Goal: Task Accomplishment & Management: Manage account settings

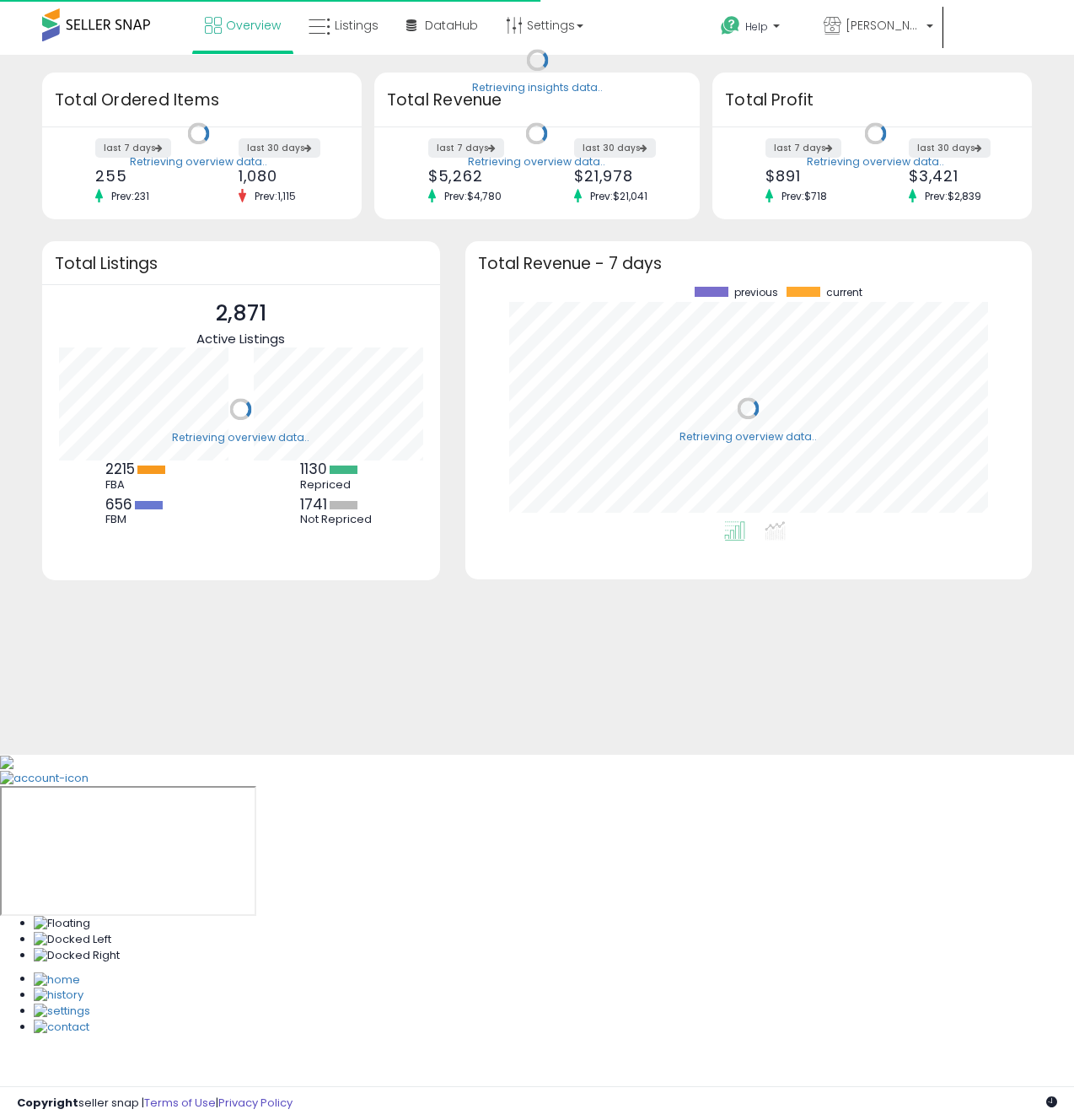
scroll to position [234, 533]
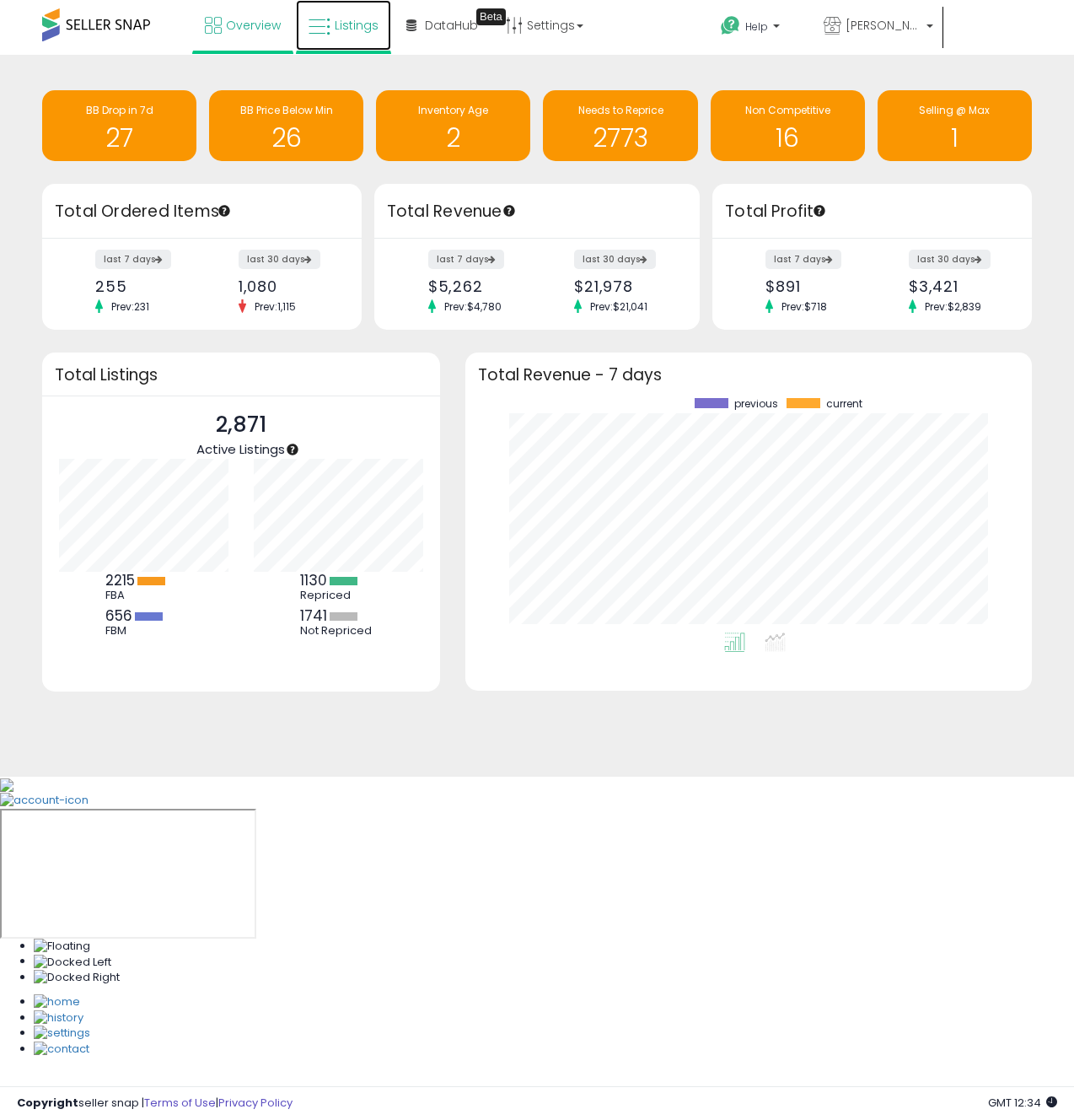
click at [355, 33] on link "Listings" at bounding box center [344, 25] width 95 height 50
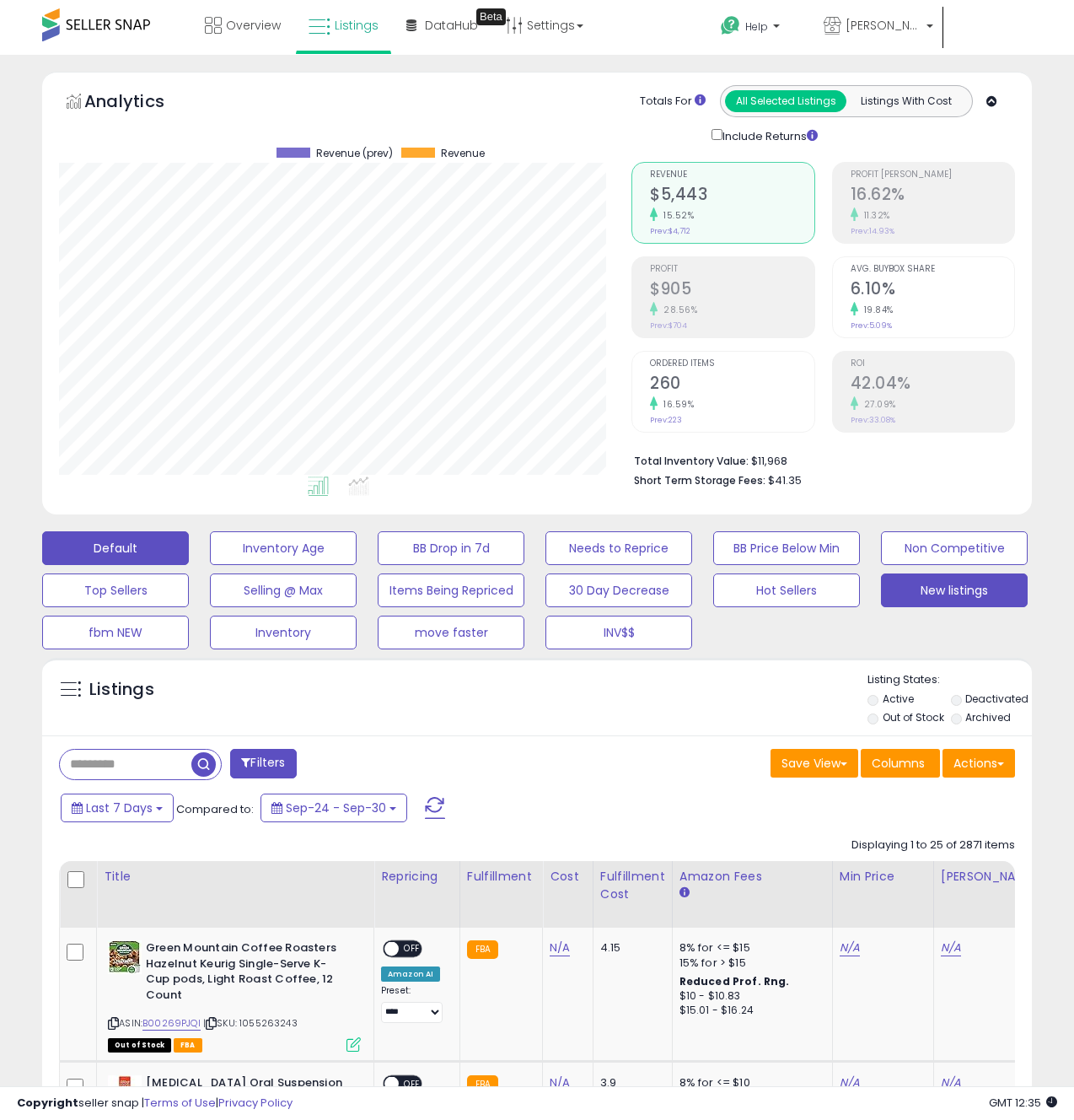
click at [952, 599] on button "New listings" at bounding box center [955, 591] width 147 height 34
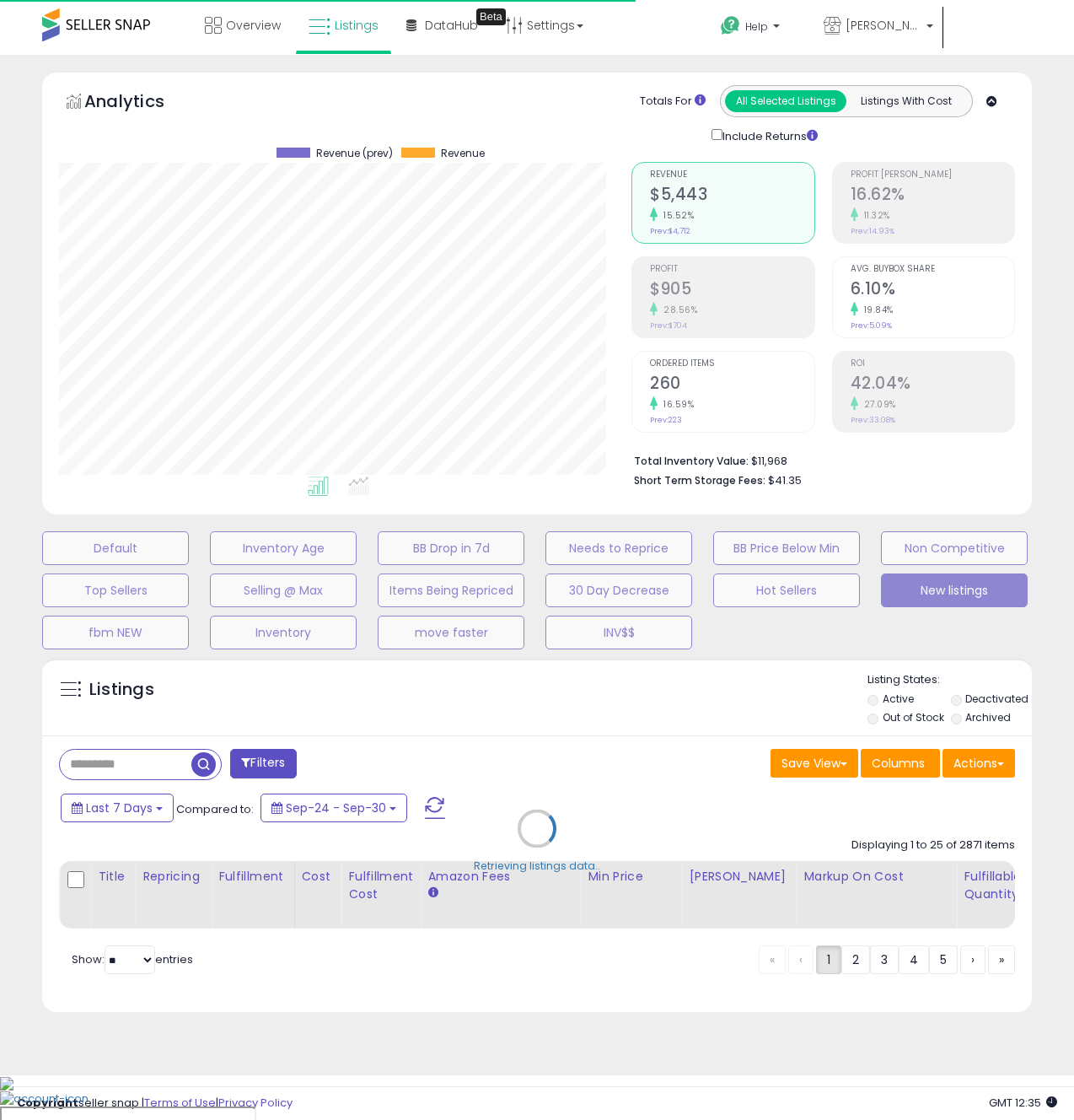
select select "**"
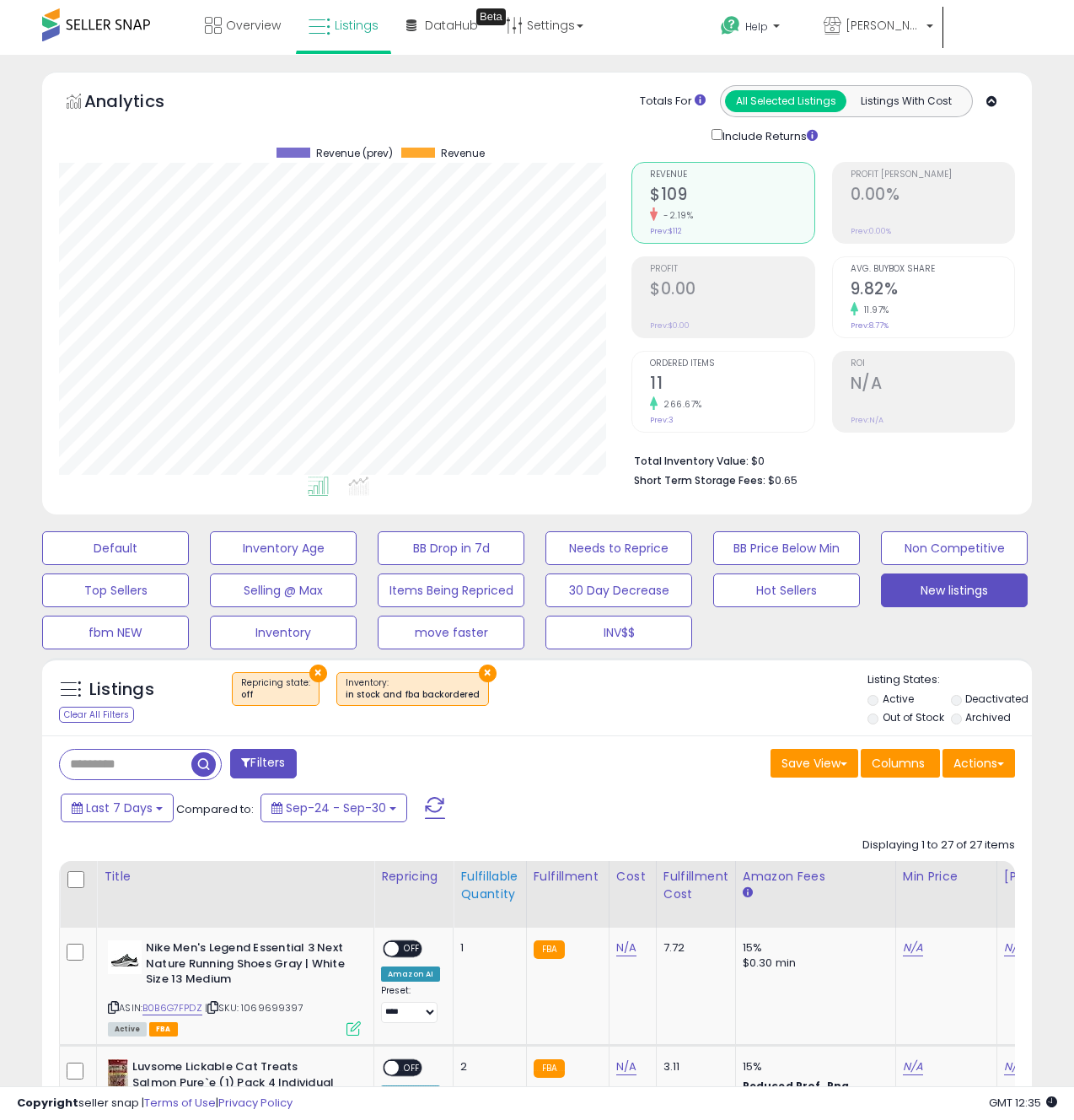
scroll to position [346, 573]
click at [479, 883] on div "Fulfillable Quantity" at bounding box center [489, 886] width 58 height 36
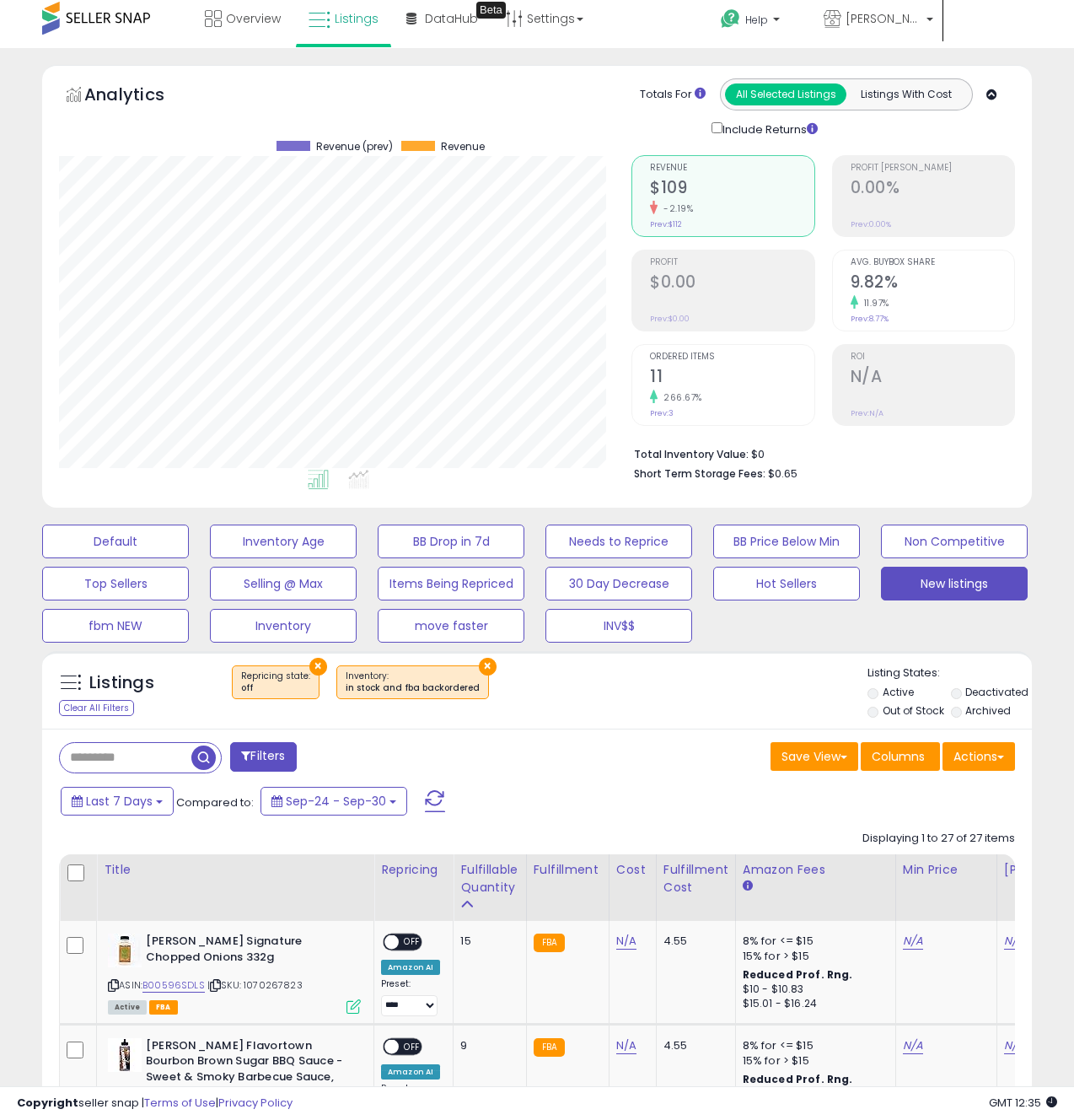
scroll to position [4, 0]
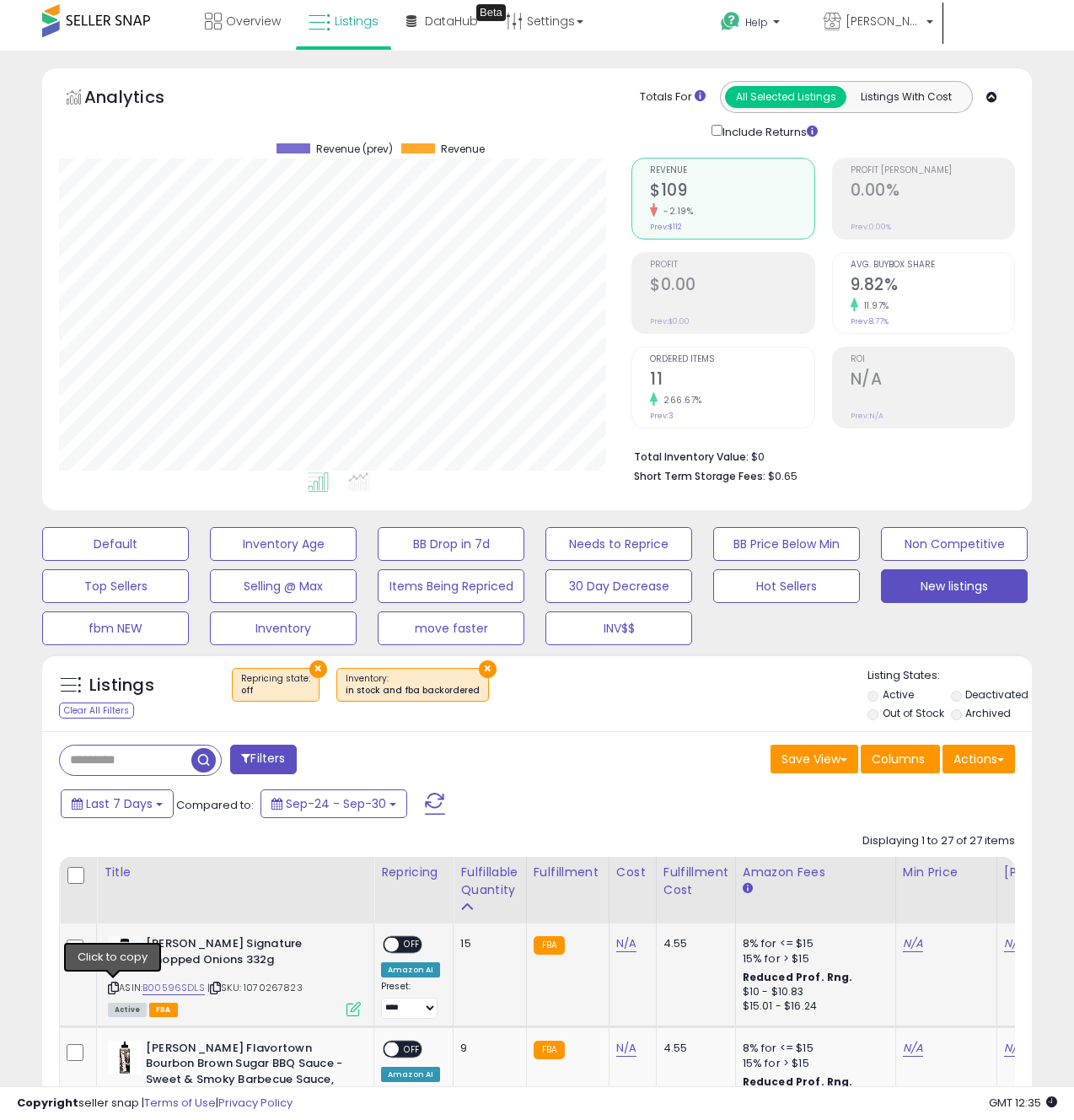
click at [115, 987] on icon at bounding box center [113, 987] width 11 height 9
click at [622, 944] on link "N/A" at bounding box center [626, 944] width 20 height 17
type input "****"
click at [681, 901] on icon "submit" at bounding box center [676, 901] width 10 height 10
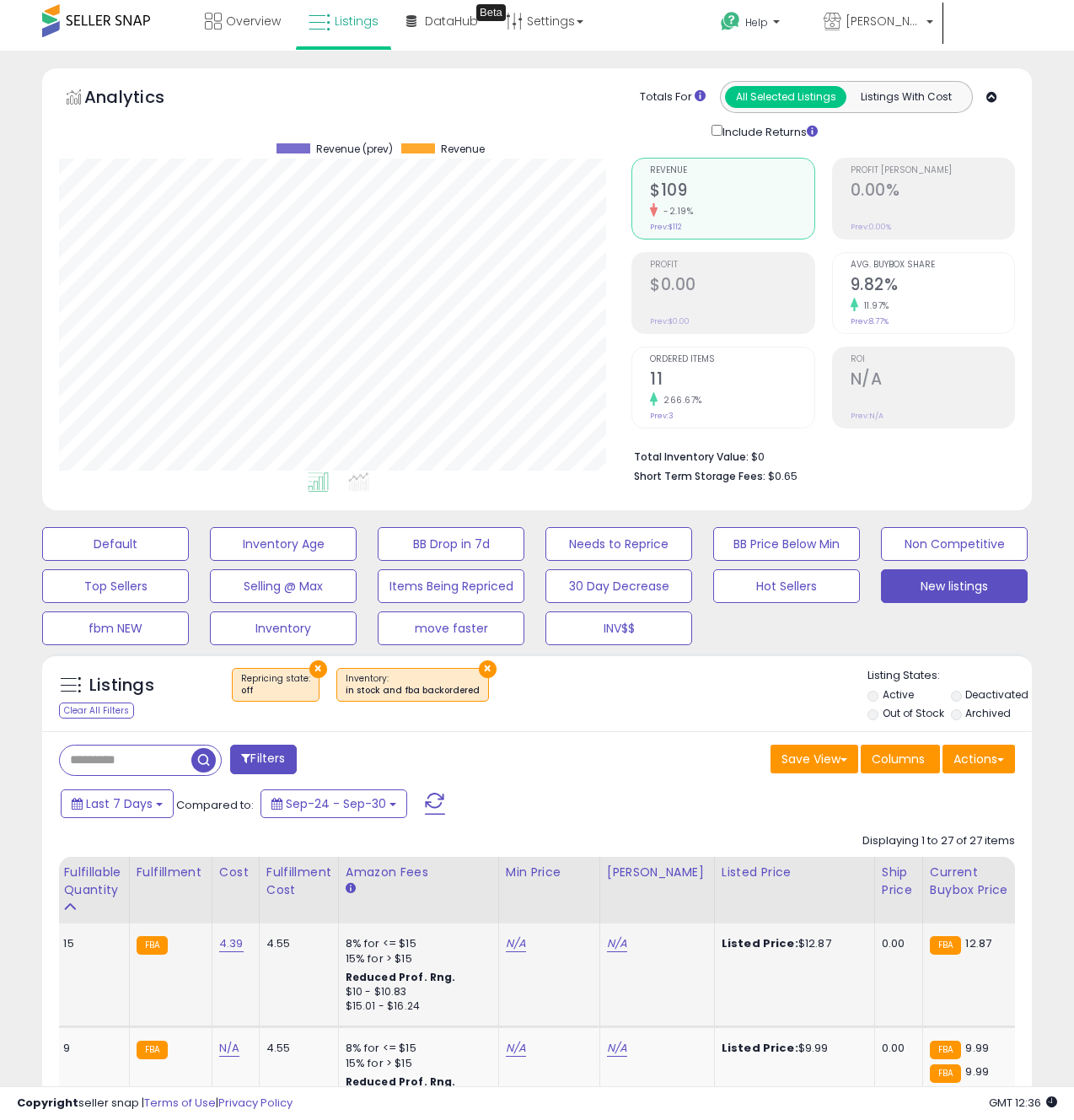
scroll to position [0, 404]
click at [505, 943] on link "N/A" at bounding box center [510, 944] width 20 height 17
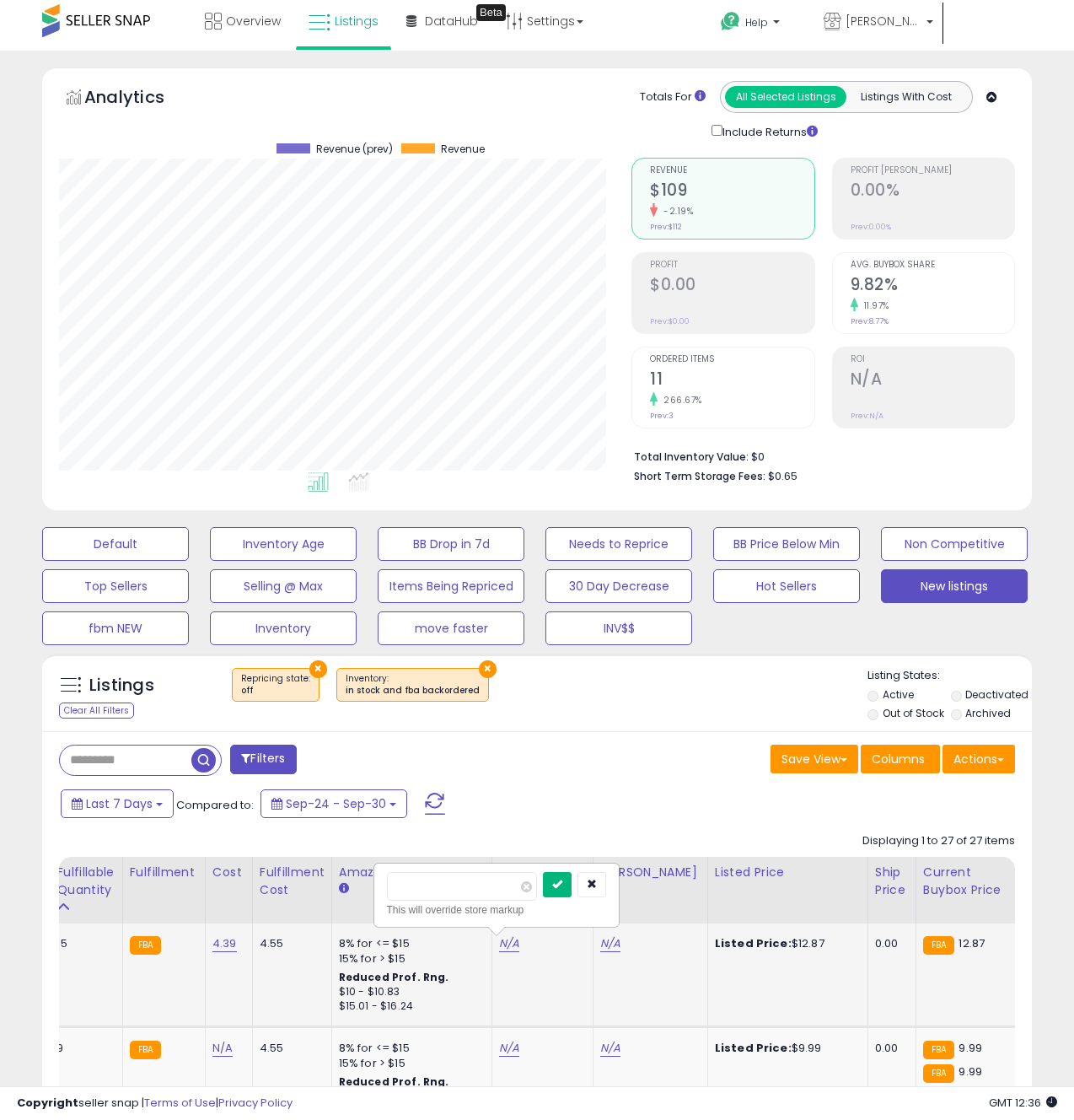
type input "*****"
click at [563, 879] on icon "submit" at bounding box center [557, 884] width 10 height 10
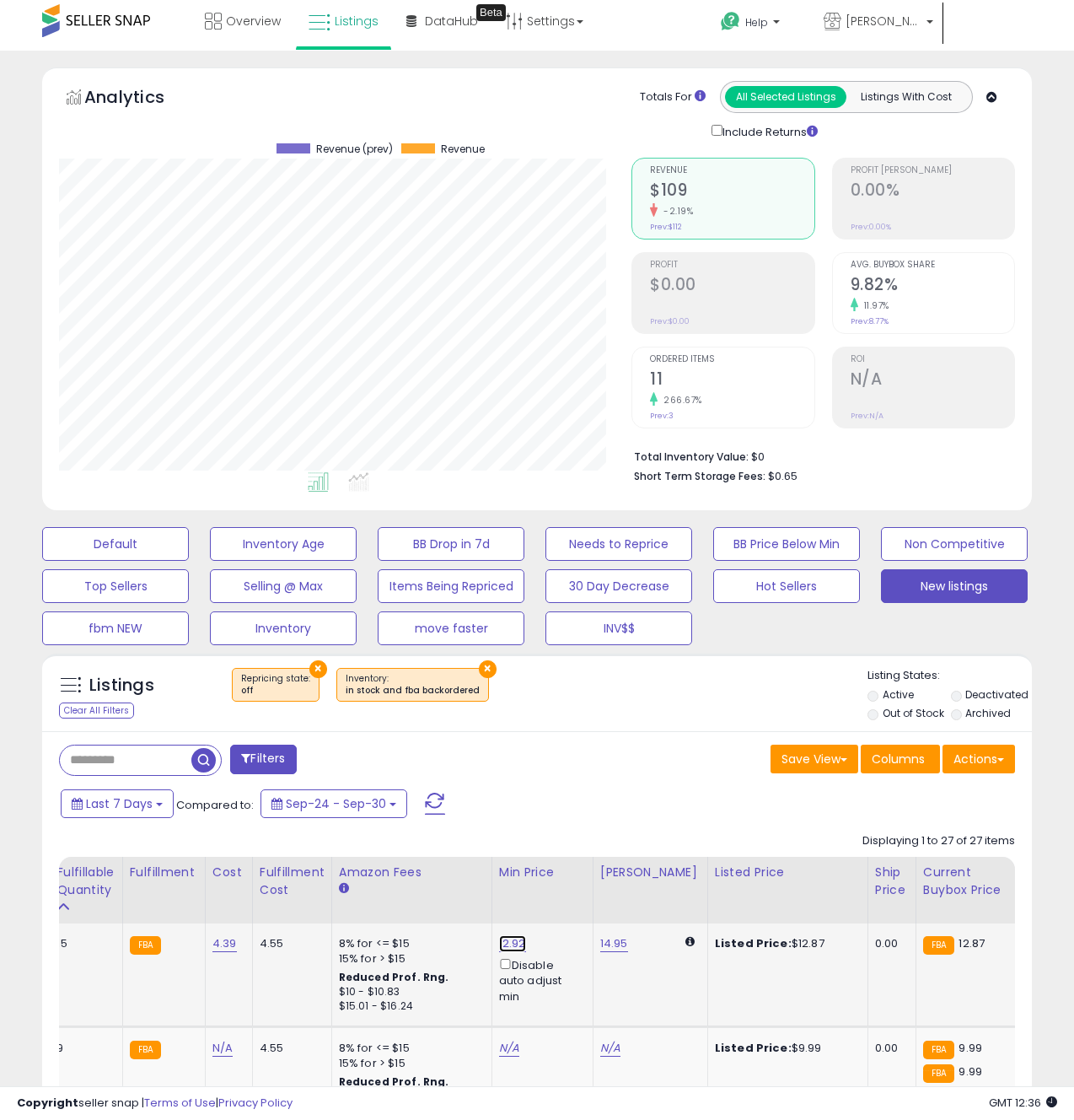
click at [507, 942] on link "12.92" at bounding box center [513, 944] width 27 height 17
type input "*****"
click at [565, 888] on icon "submit" at bounding box center [560, 884] width 10 height 10
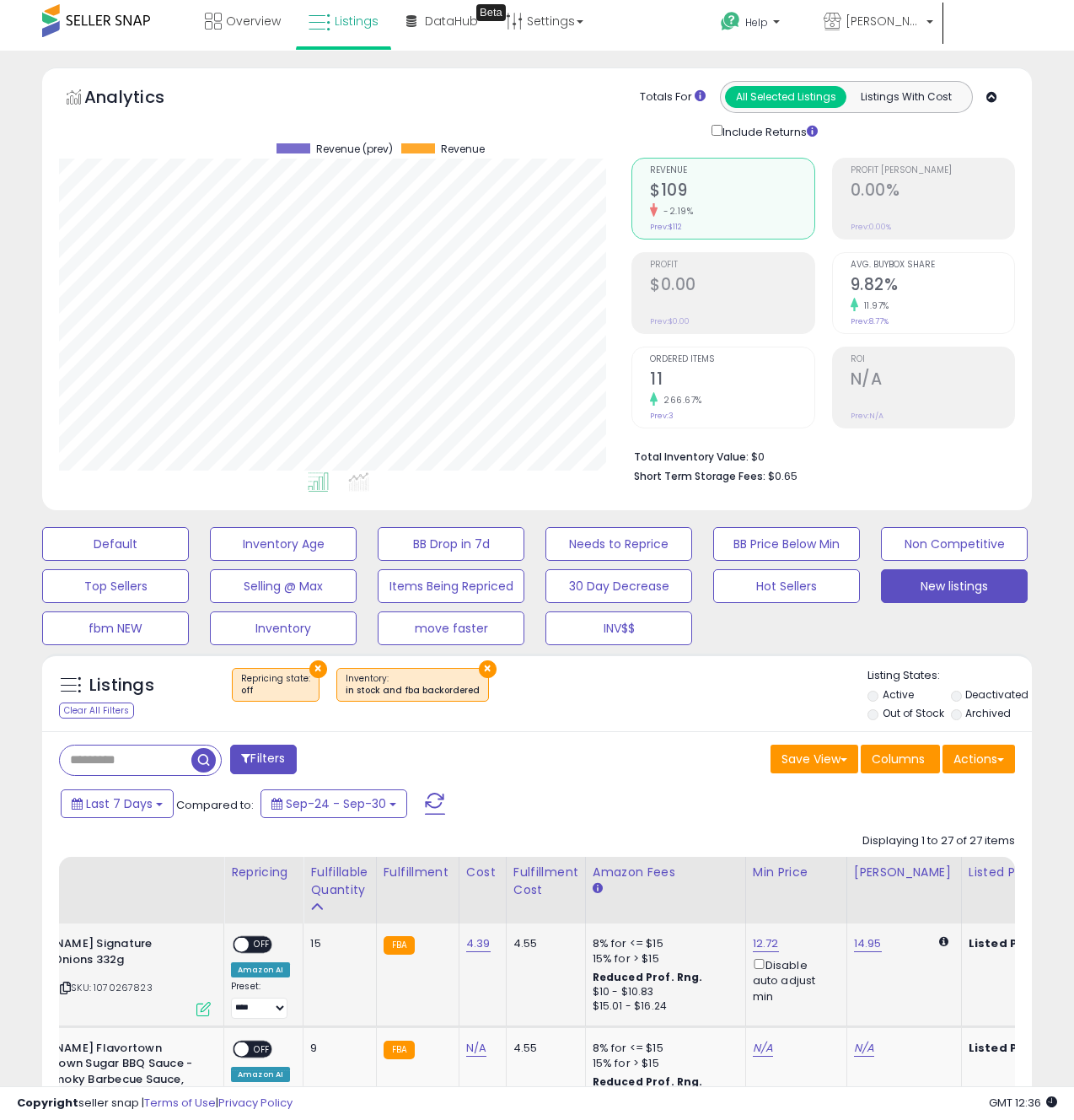
scroll to position [0, 0]
click at [204, 1006] on icon at bounding box center [205, 1008] width 14 height 14
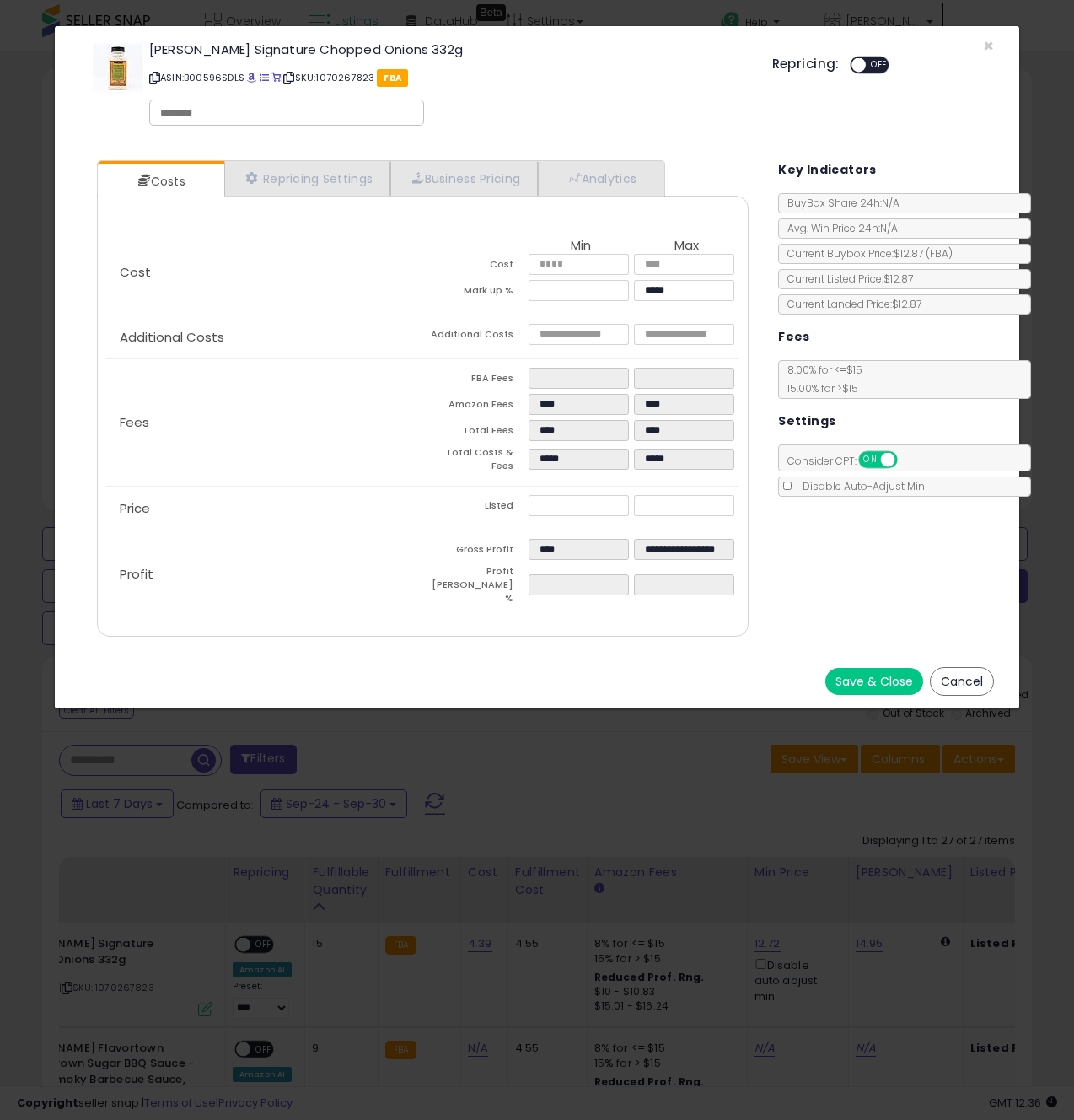
click at [874, 667] on button "Save & Close" at bounding box center [874, 681] width 98 height 27
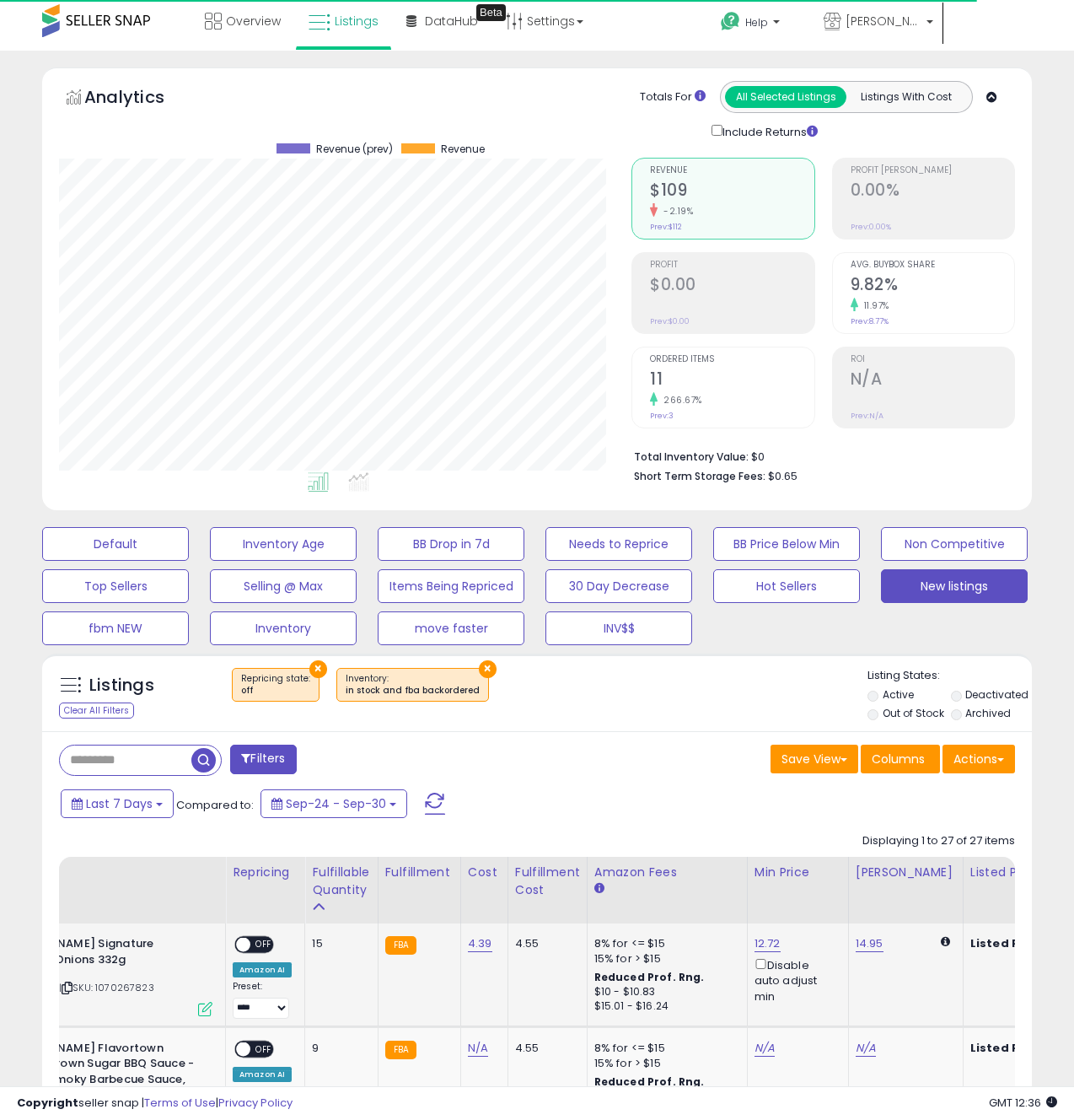
click at [256, 943] on span "OFF" at bounding box center [264, 944] width 27 height 14
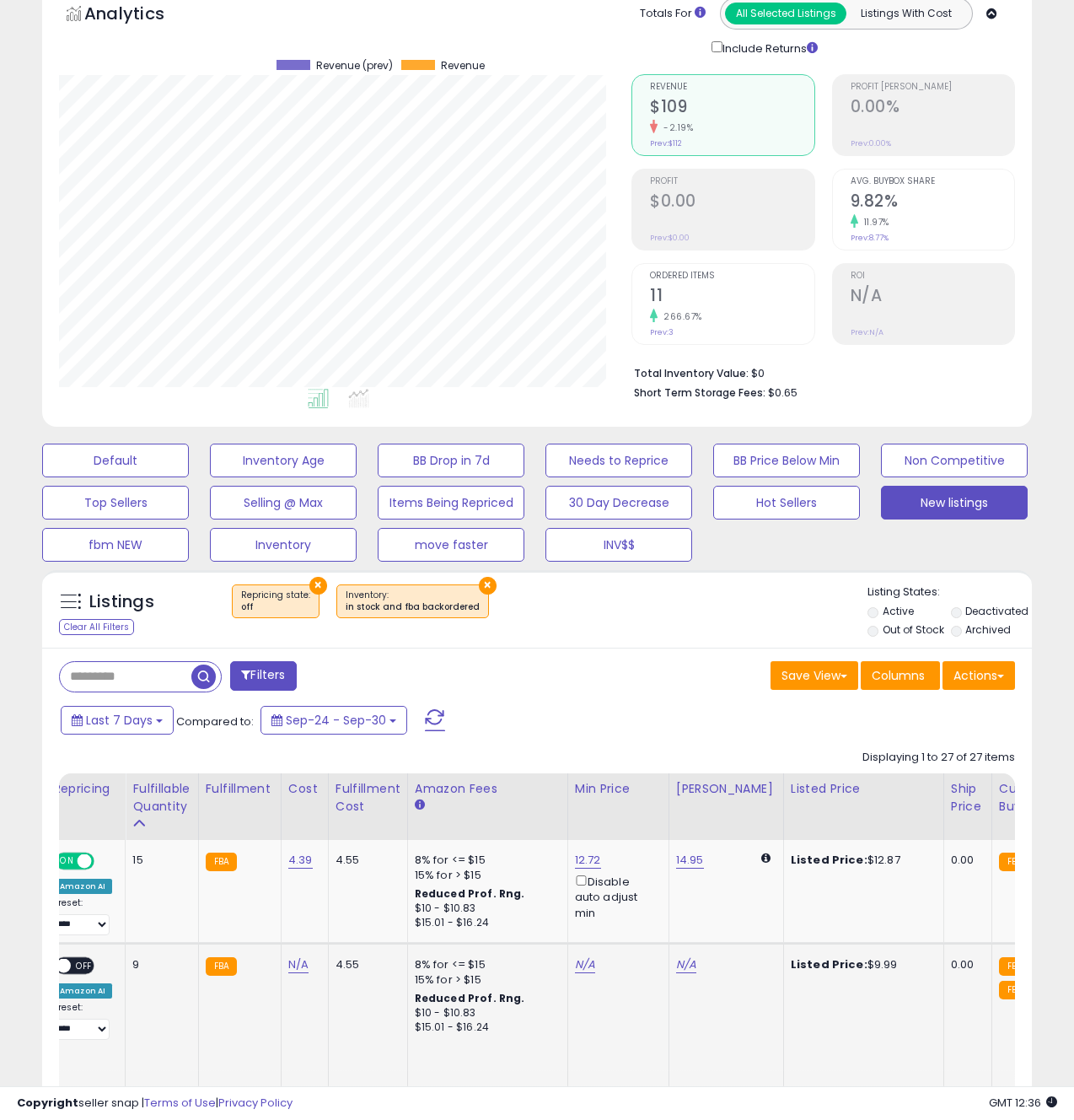
scroll to position [0, 396]
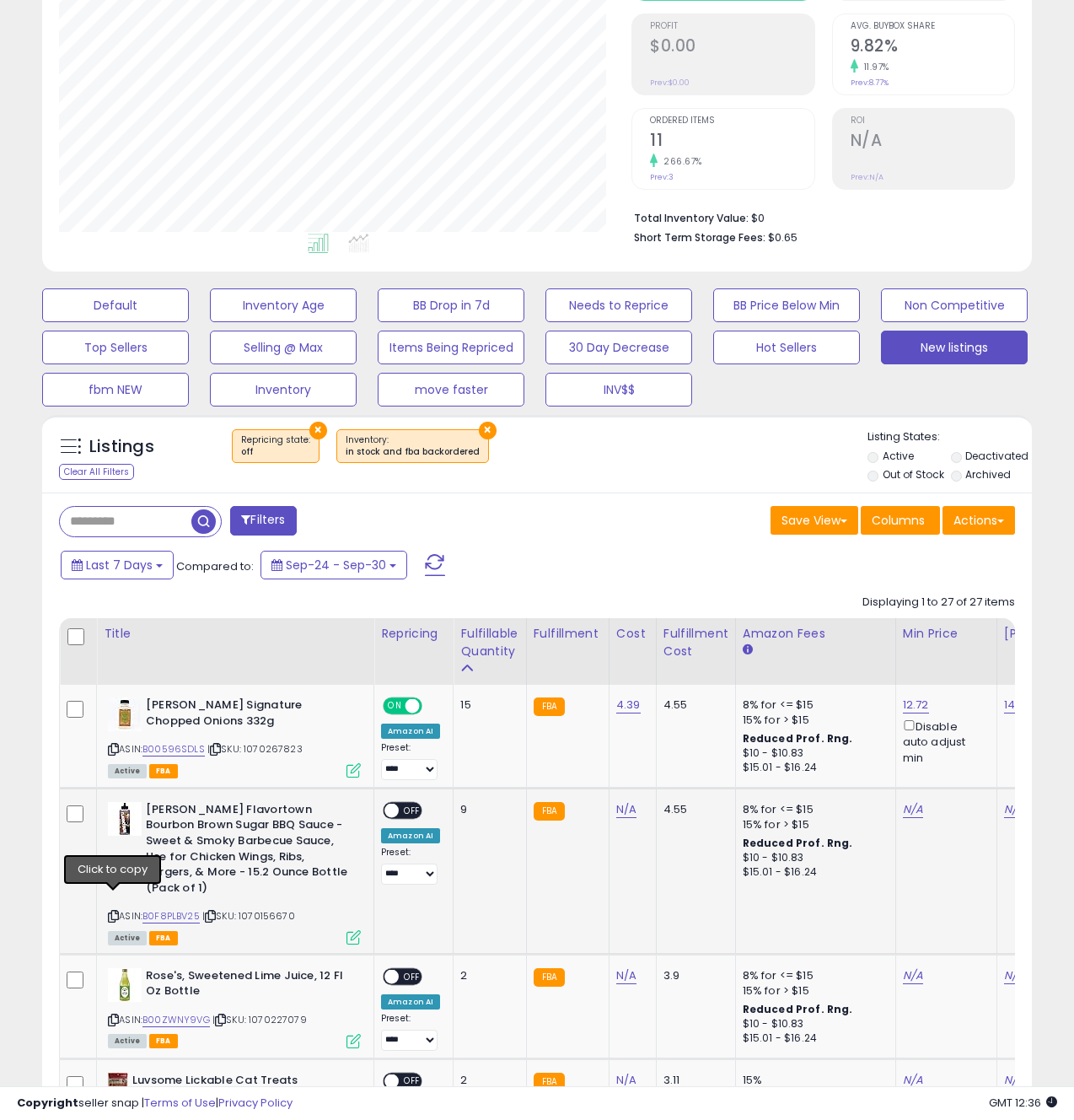
click at [117, 911] on icon at bounding box center [113, 915] width 11 height 9
click at [620, 810] on link "N/A" at bounding box center [626, 810] width 20 height 17
type input "*"
click at [681, 769] on icon "submit" at bounding box center [676, 766] width 10 height 10
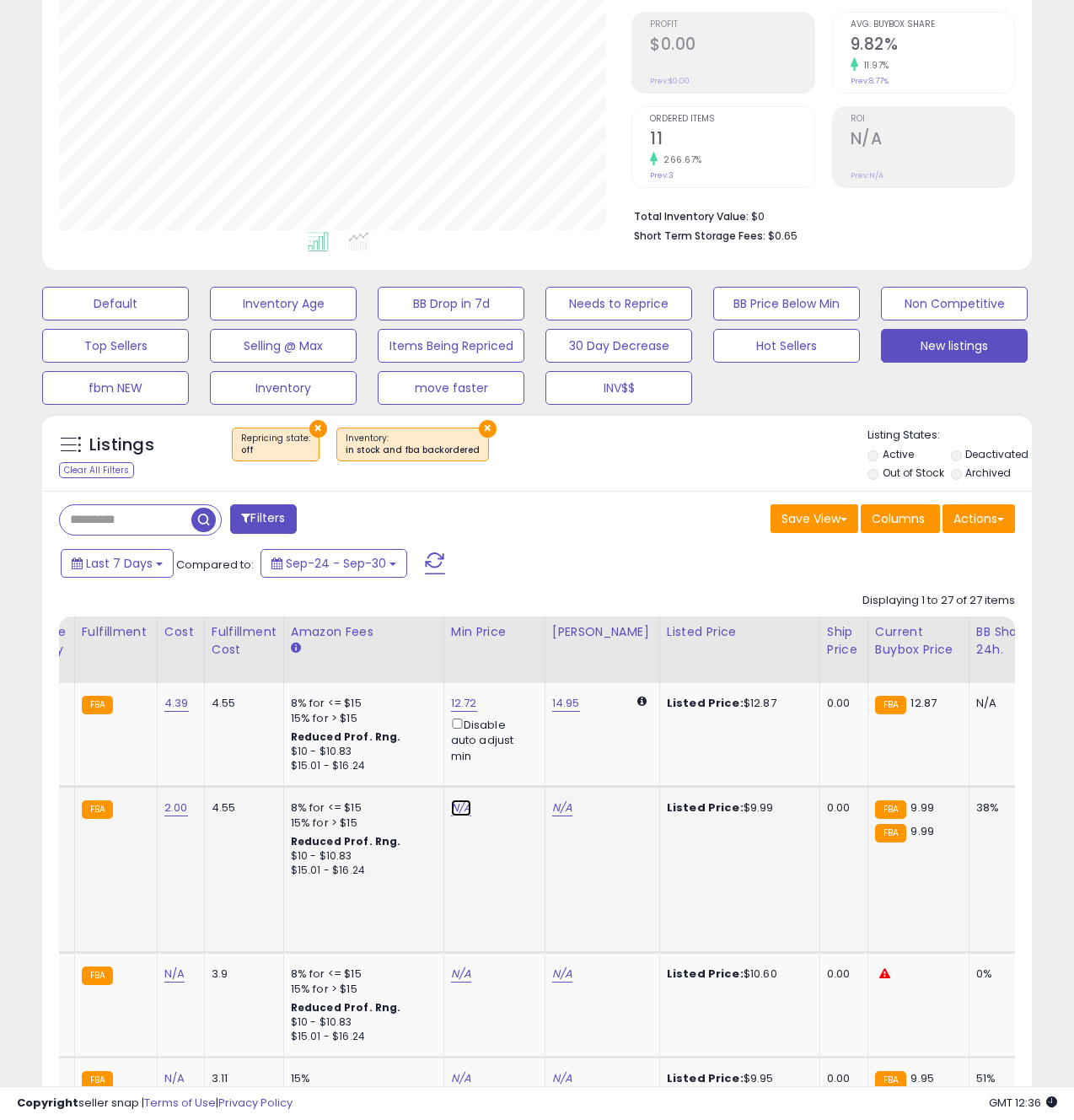
click at [451, 803] on link "N/A" at bounding box center [461, 808] width 20 height 17
type input "****"
click at [514, 753] on icon "submit" at bounding box center [510, 748] width 10 height 10
click at [552, 808] on link "10.17" at bounding box center [563, 808] width 23 height 17
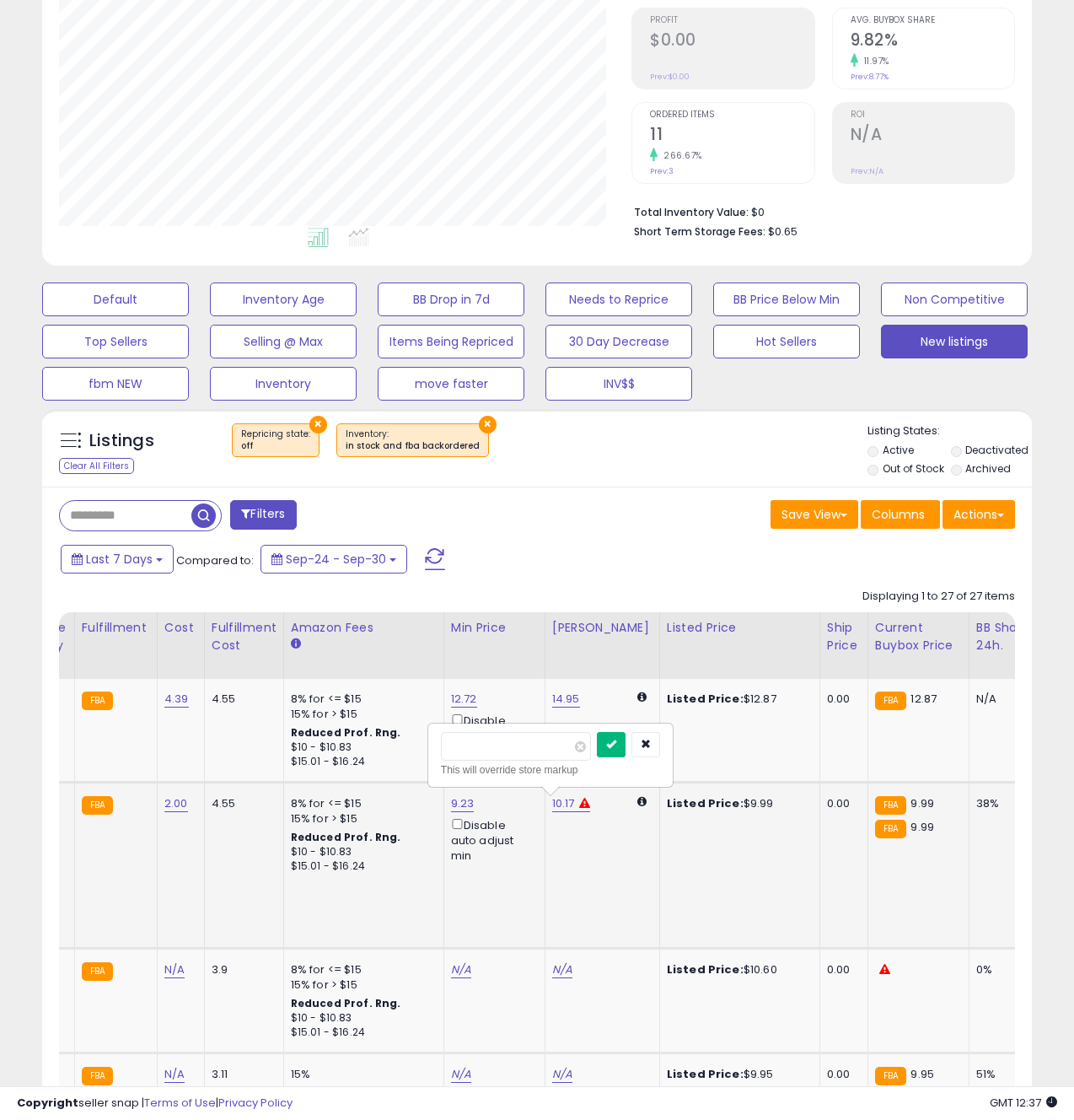
type input "*****"
click at [626, 744] on button "submit" at bounding box center [611, 745] width 29 height 26
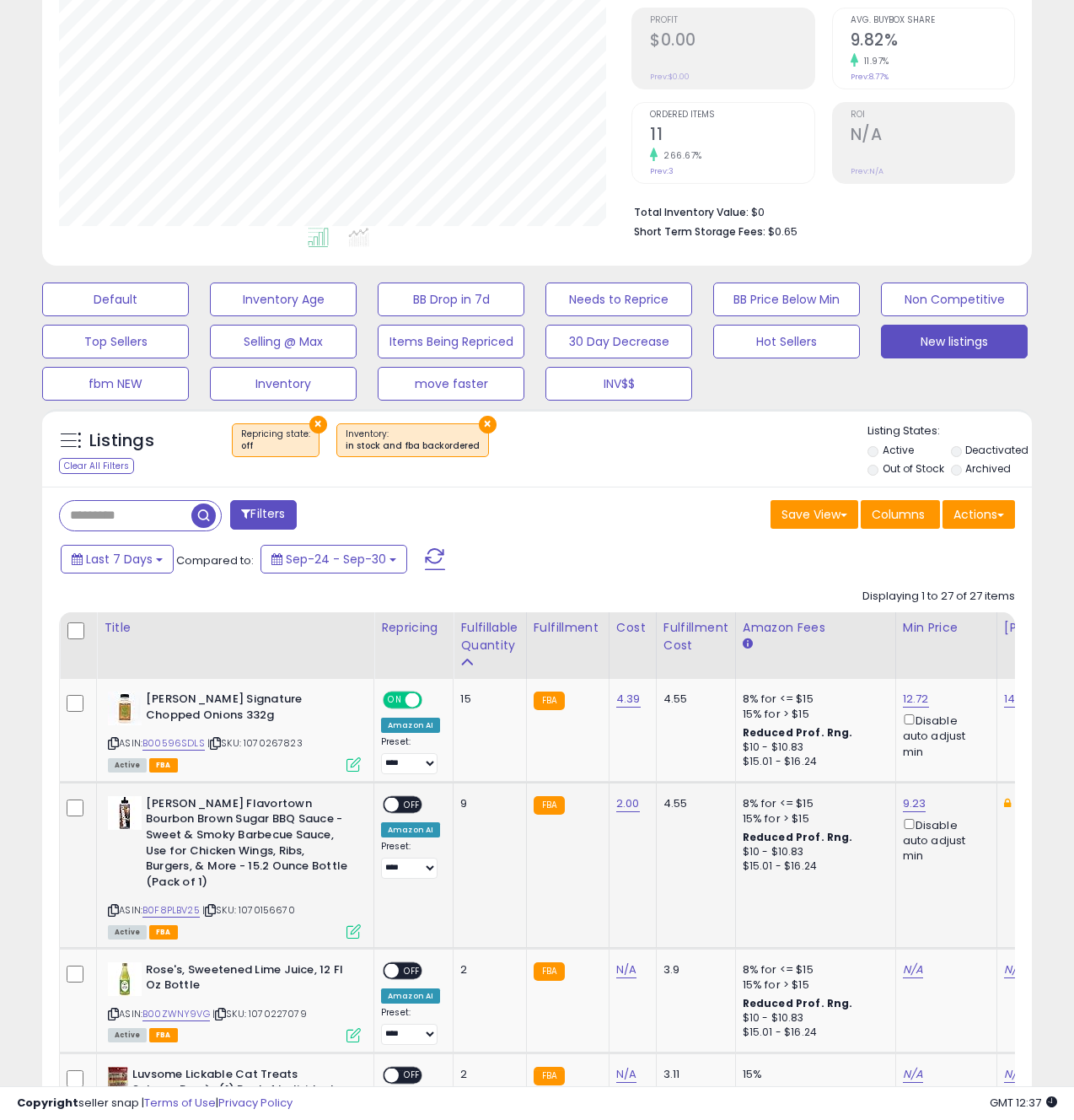
click at [413, 804] on span "OFF" at bounding box center [413, 804] width 27 height 14
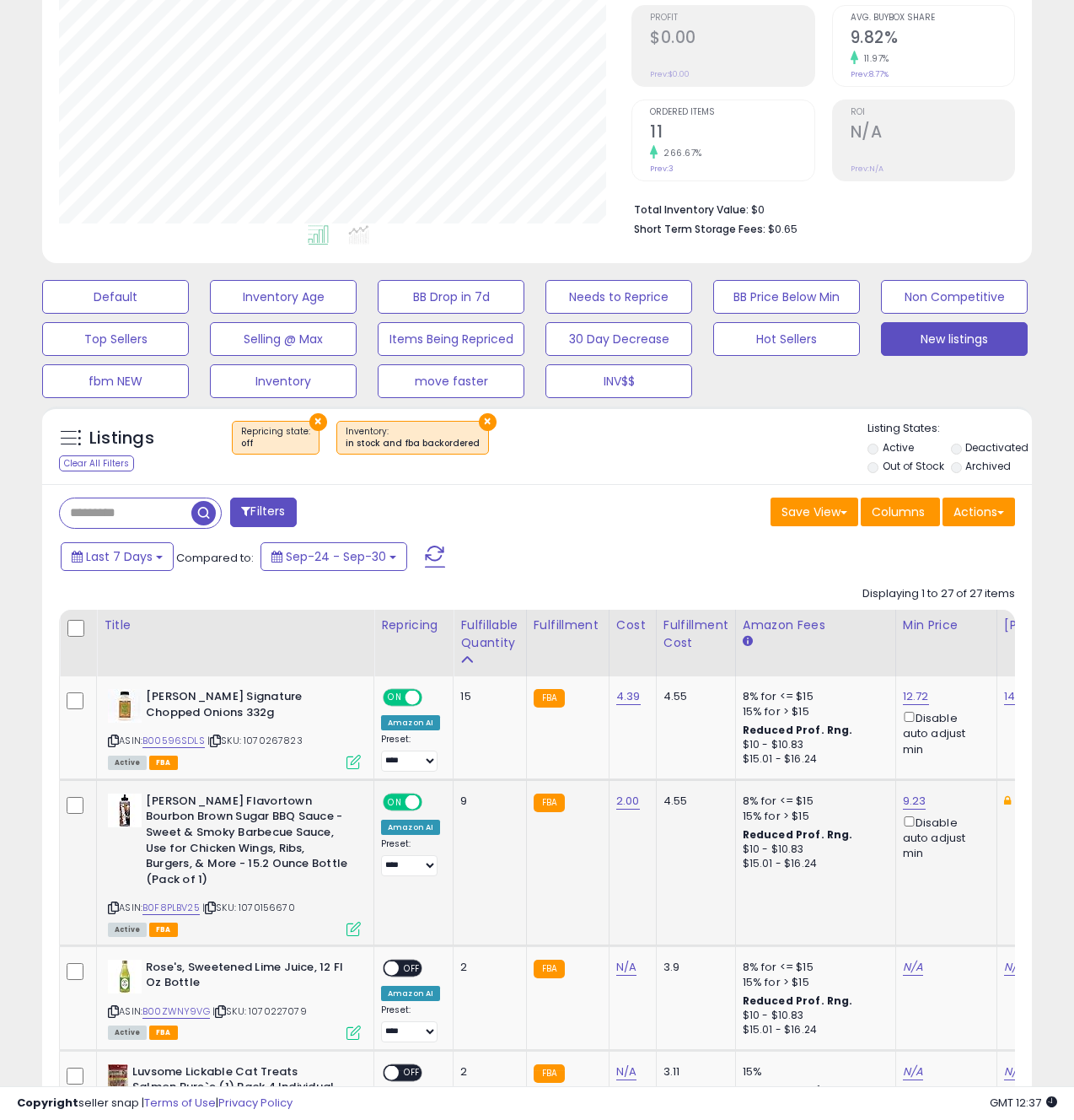
click at [350, 921] on icon at bounding box center [354, 928] width 14 height 14
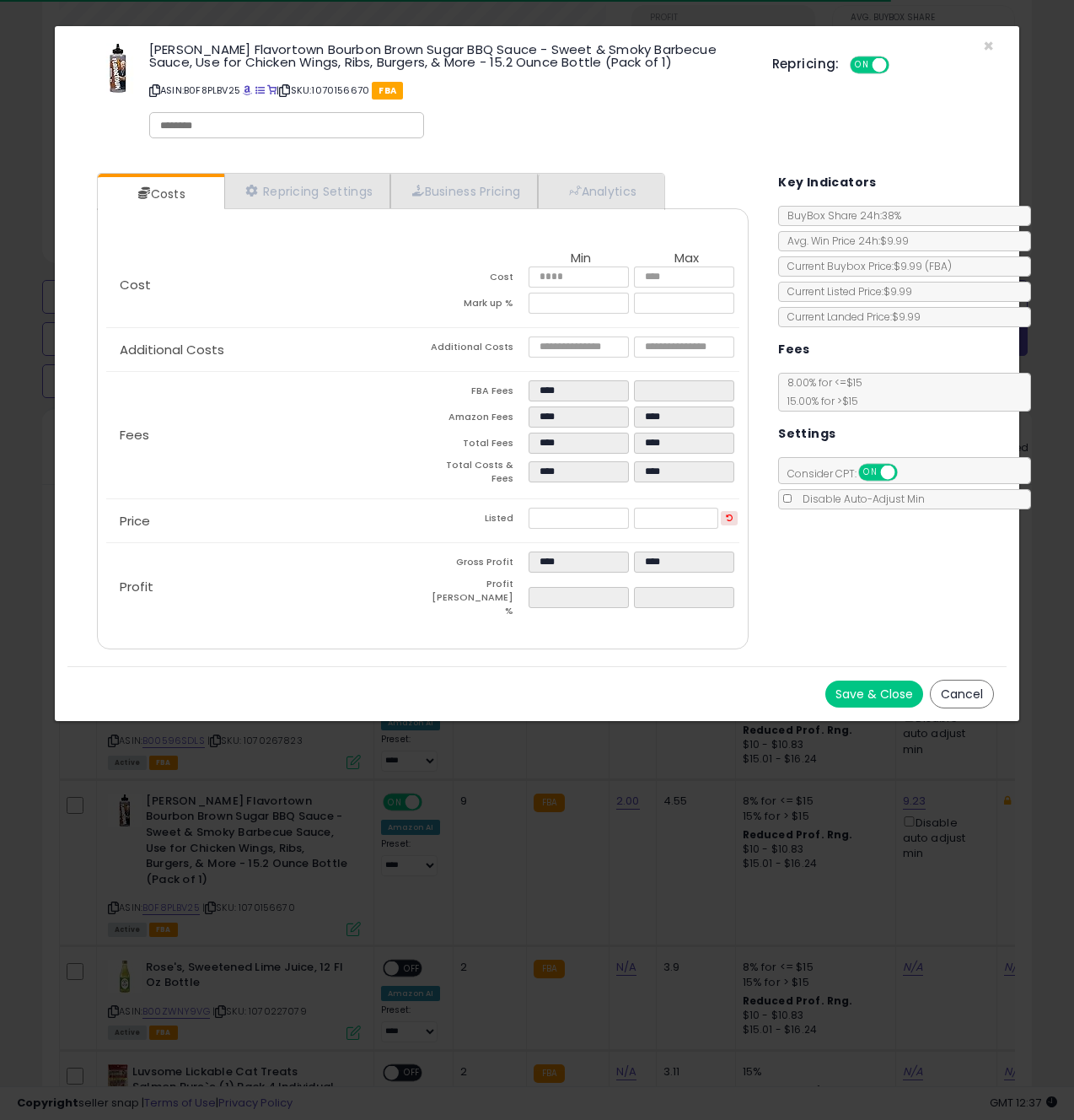
click at [877, 680] on button "Save & Close" at bounding box center [874, 694] width 98 height 27
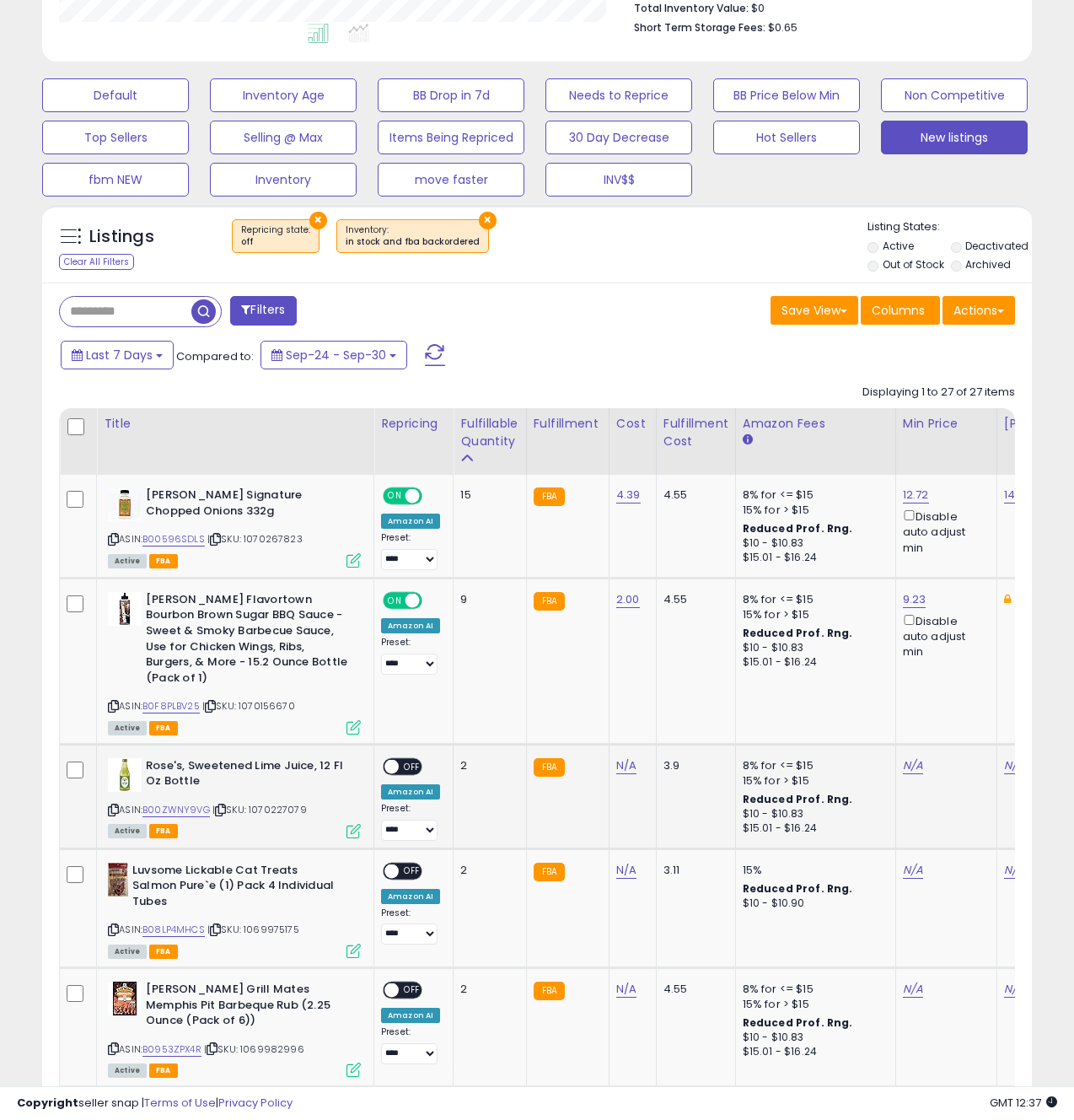
click at [355, 823] on icon at bounding box center [354, 830] width 14 height 14
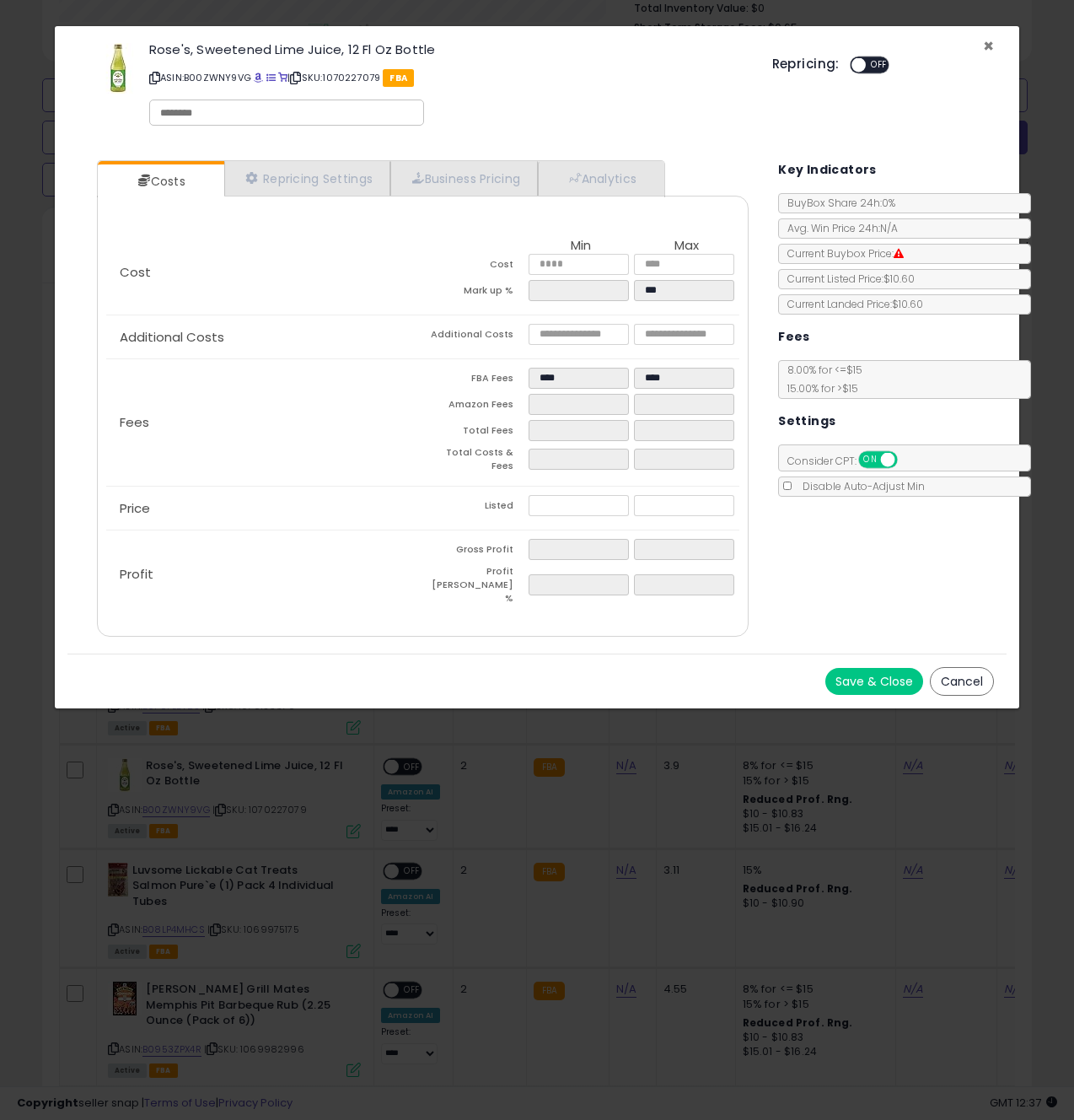
click at [990, 46] on span "×" at bounding box center [988, 46] width 11 height 25
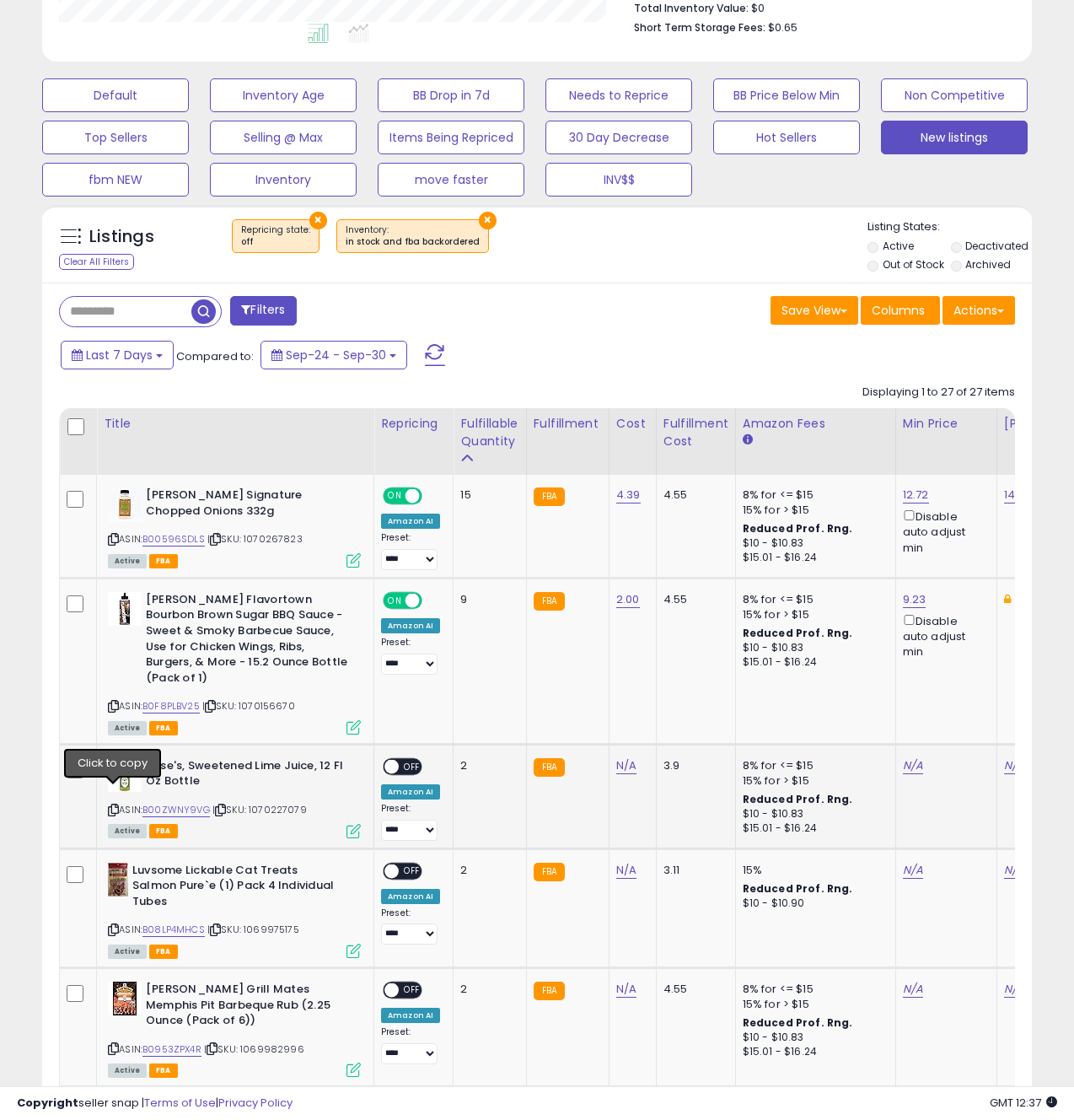
click at [115, 805] on icon at bounding box center [113, 810] width 11 height 9
click at [622, 757] on link "N/A" at bounding box center [626, 765] width 20 height 17
type input "****"
click at [690, 707] on button "submit" at bounding box center [677, 707] width 29 height 26
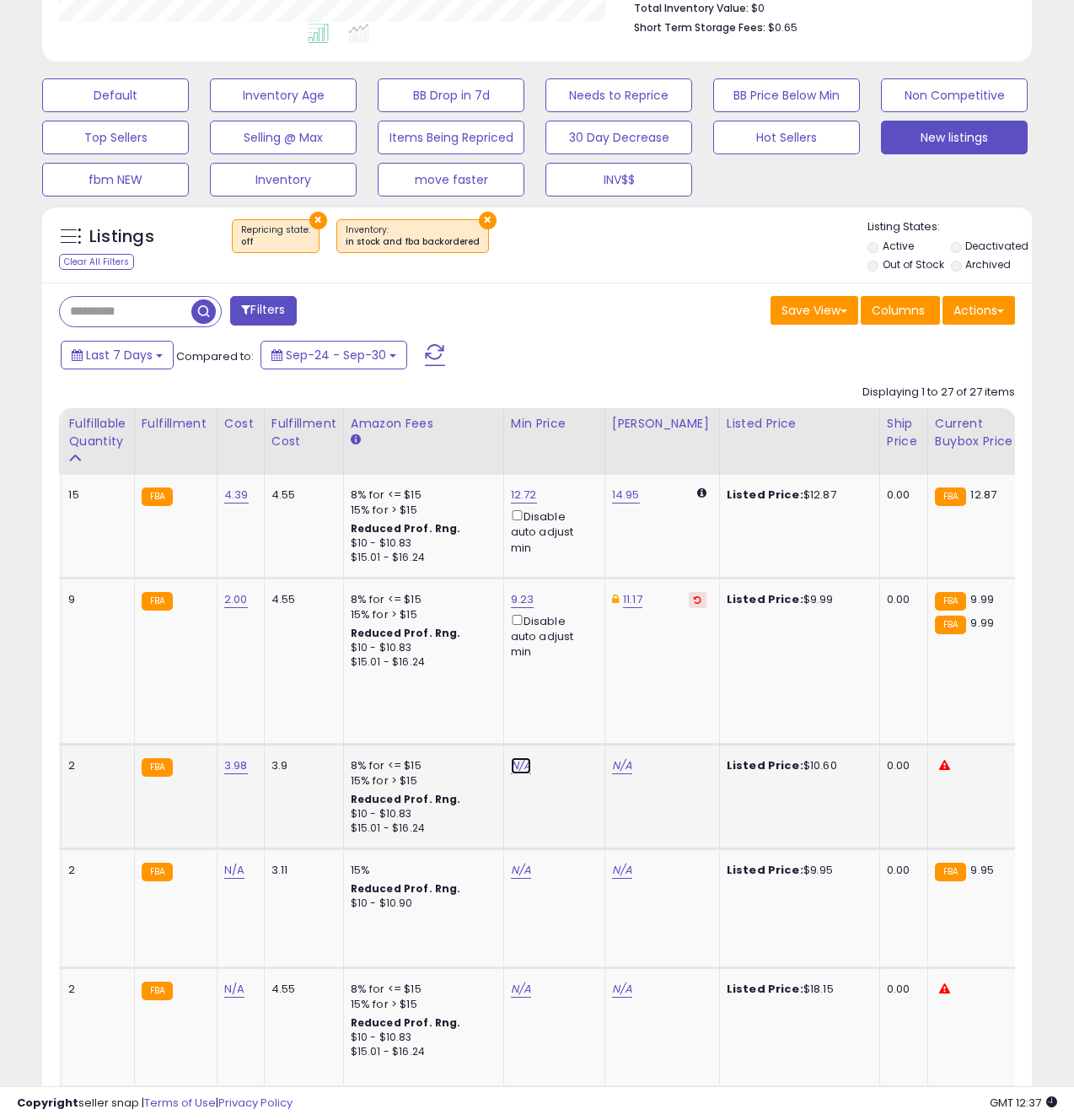
click at [517, 757] on link "N/A" at bounding box center [521, 765] width 20 height 17
type input "*****"
click at [575, 686] on icon "submit" at bounding box center [569, 690] width 10 height 10
click at [528, 757] on link "10.56" at bounding box center [524, 765] width 27 height 17
type input "*"
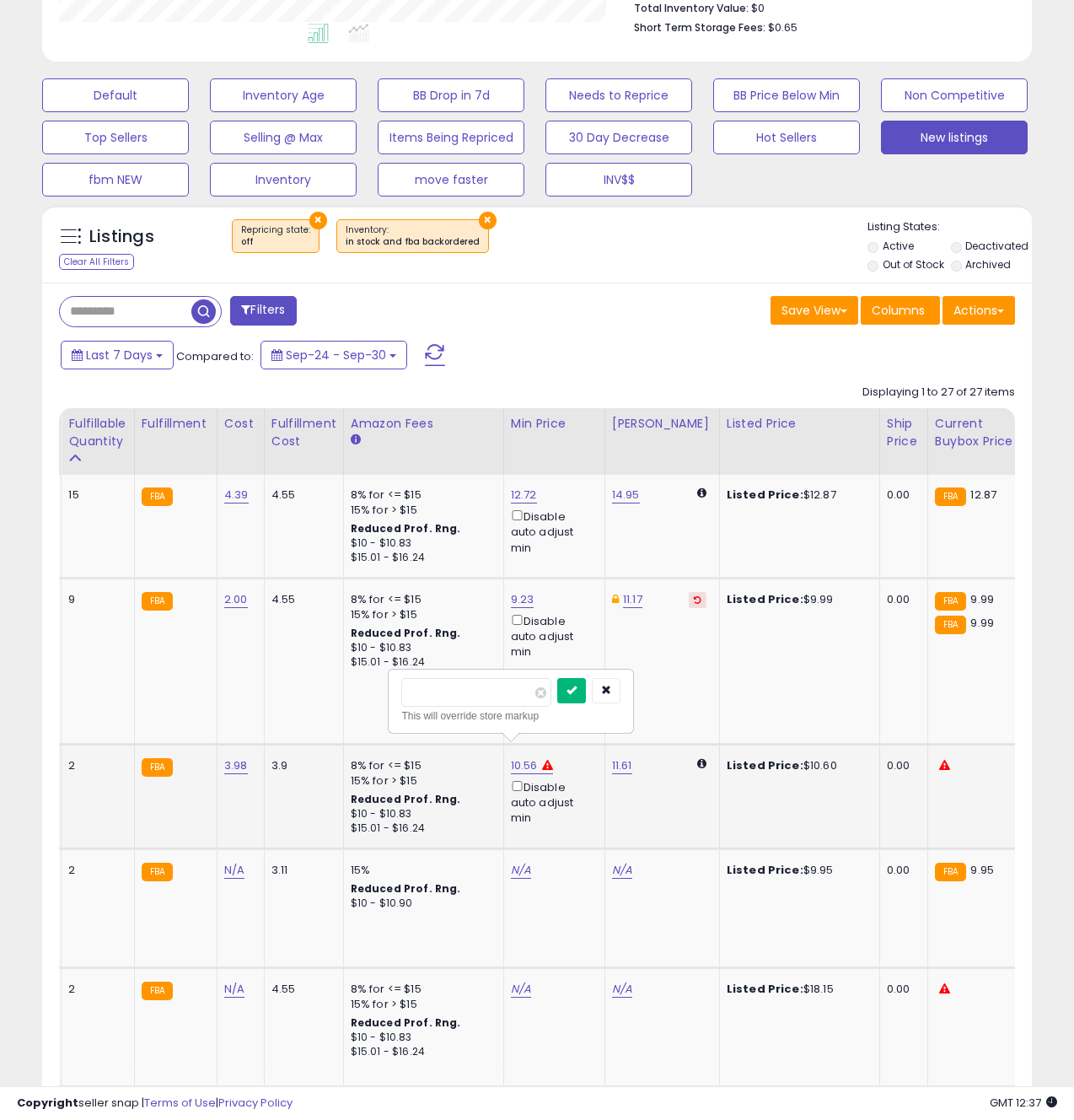
type input "****"
click at [577, 692] on icon "submit" at bounding box center [572, 690] width 10 height 10
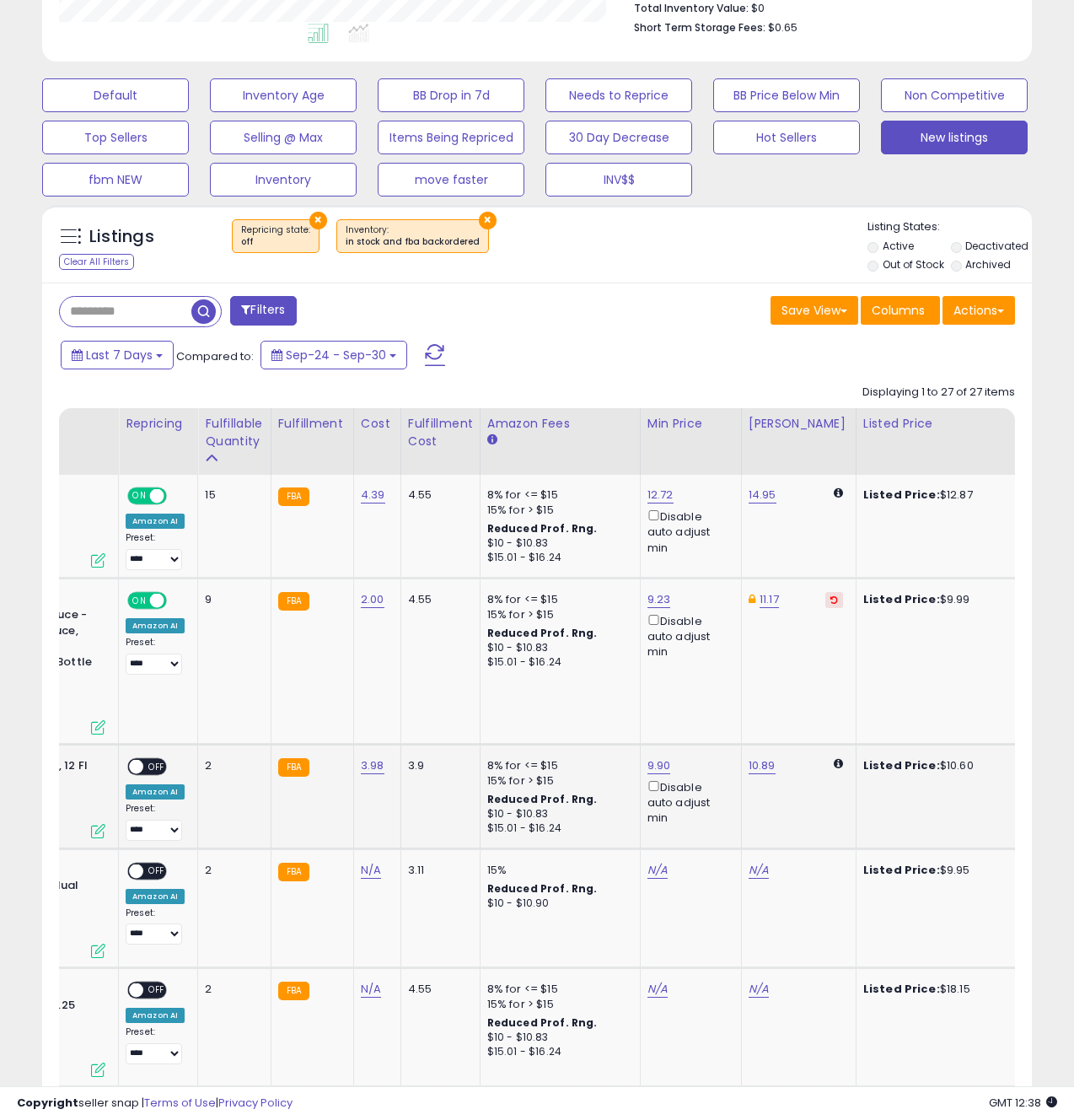
click at [101, 823] on icon at bounding box center [98, 830] width 14 height 14
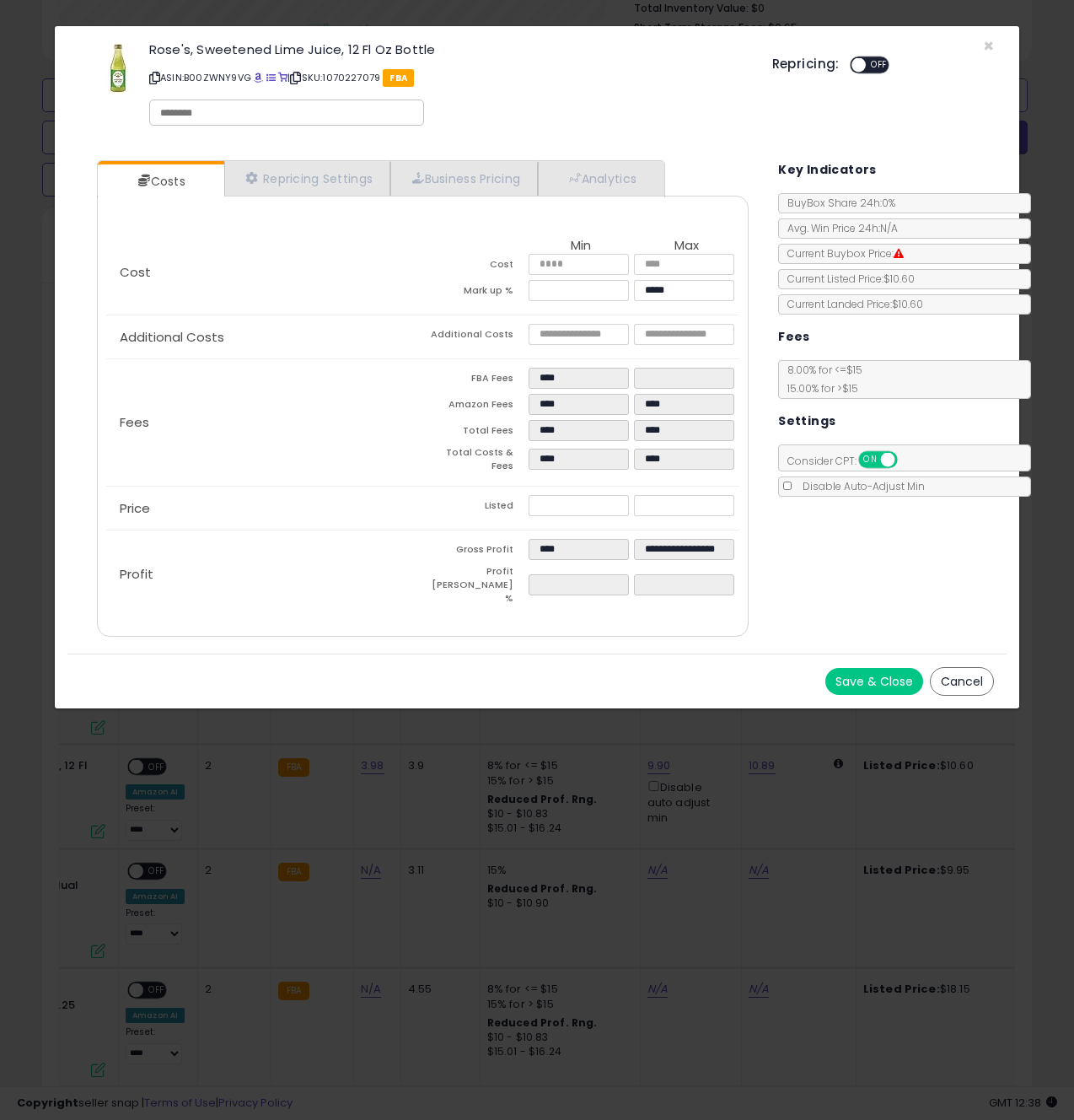
click at [866, 667] on button "Save & Close" at bounding box center [874, 681] width 98 height 27
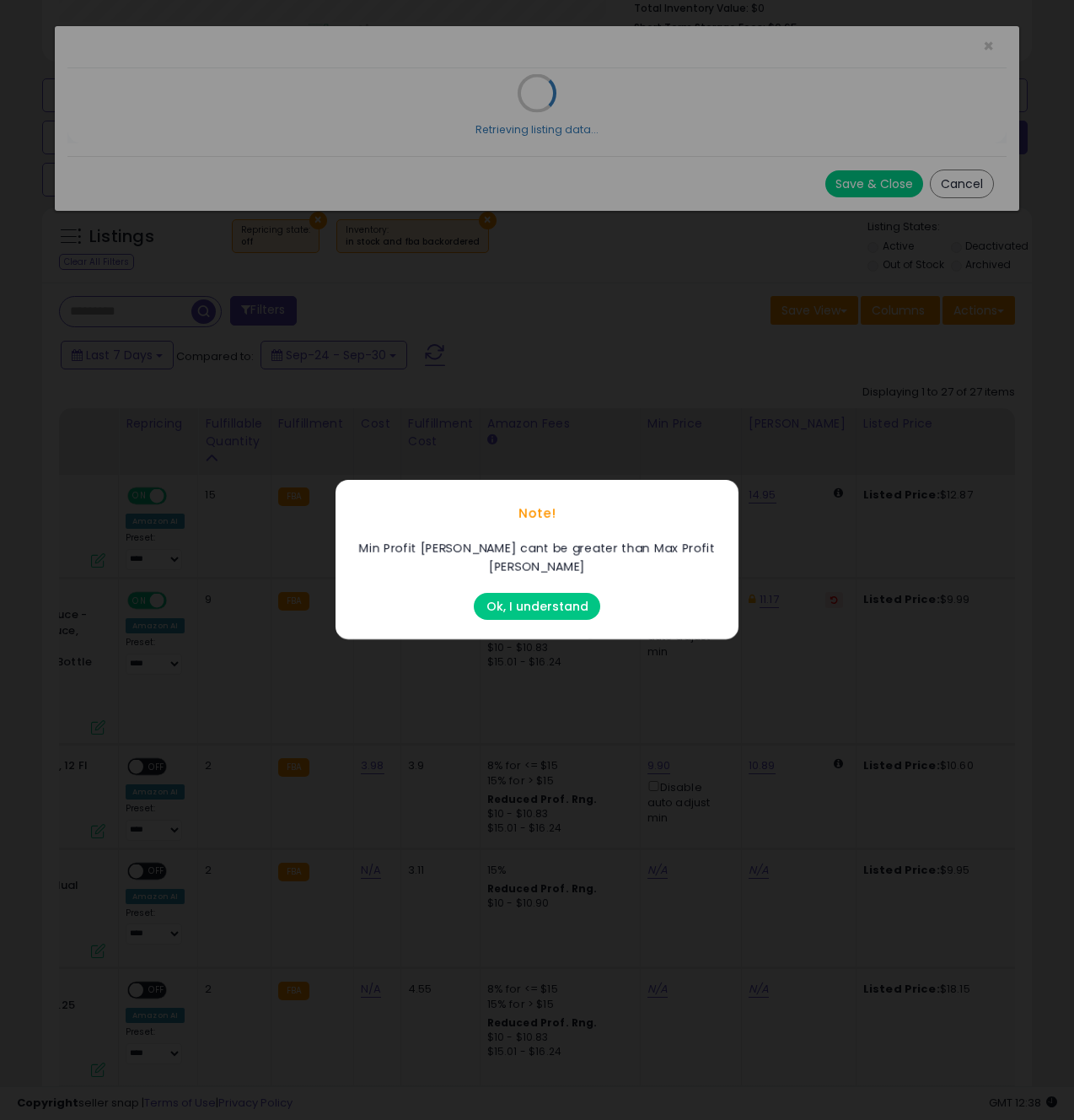
click at [522, 596] on button "Ok, I understand" at bounding box center [537, 607] width 126 height 27
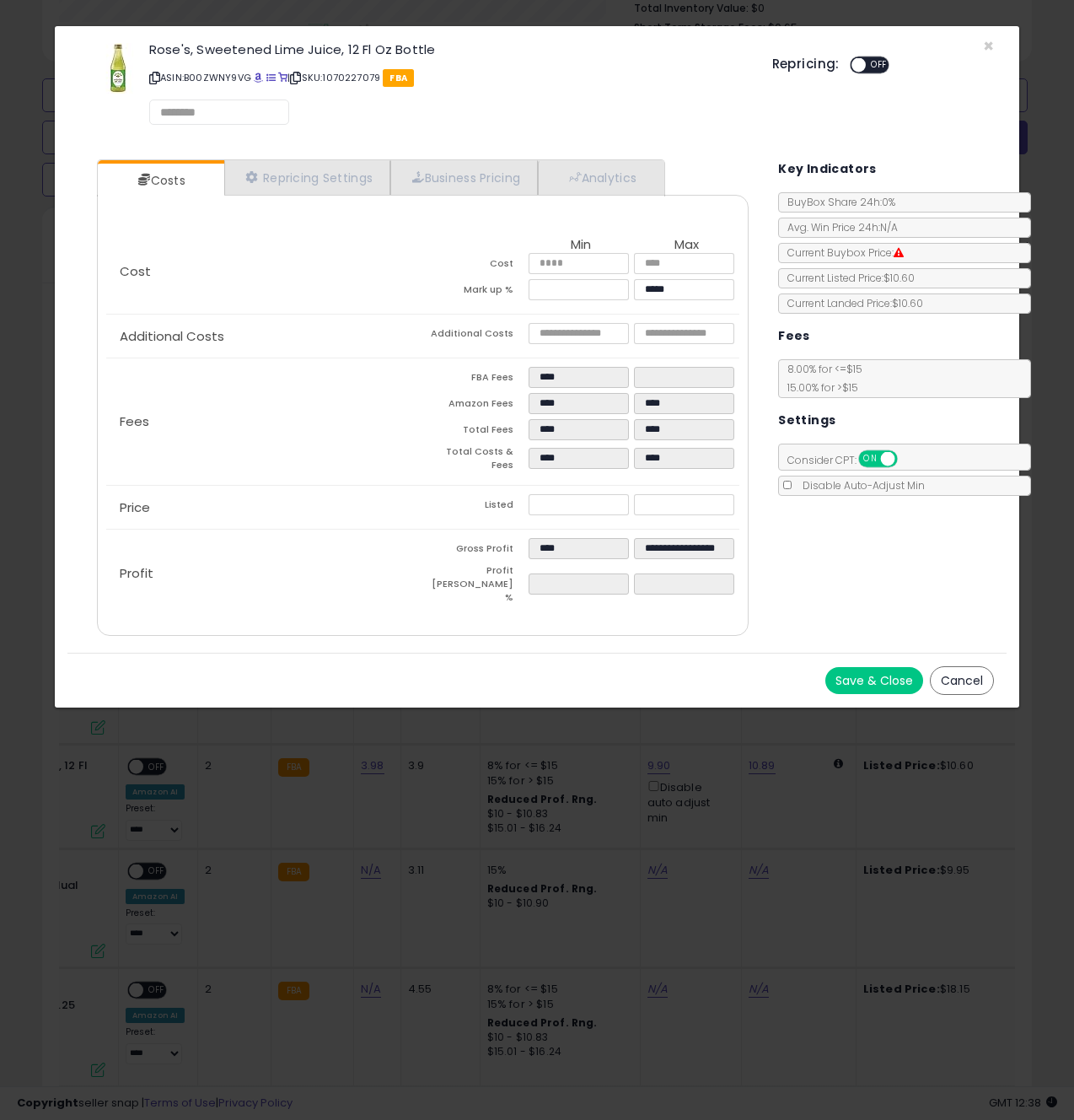
click at [962, 667] on button "Cancel" at bounding box center [961, 681] width 64 height 29
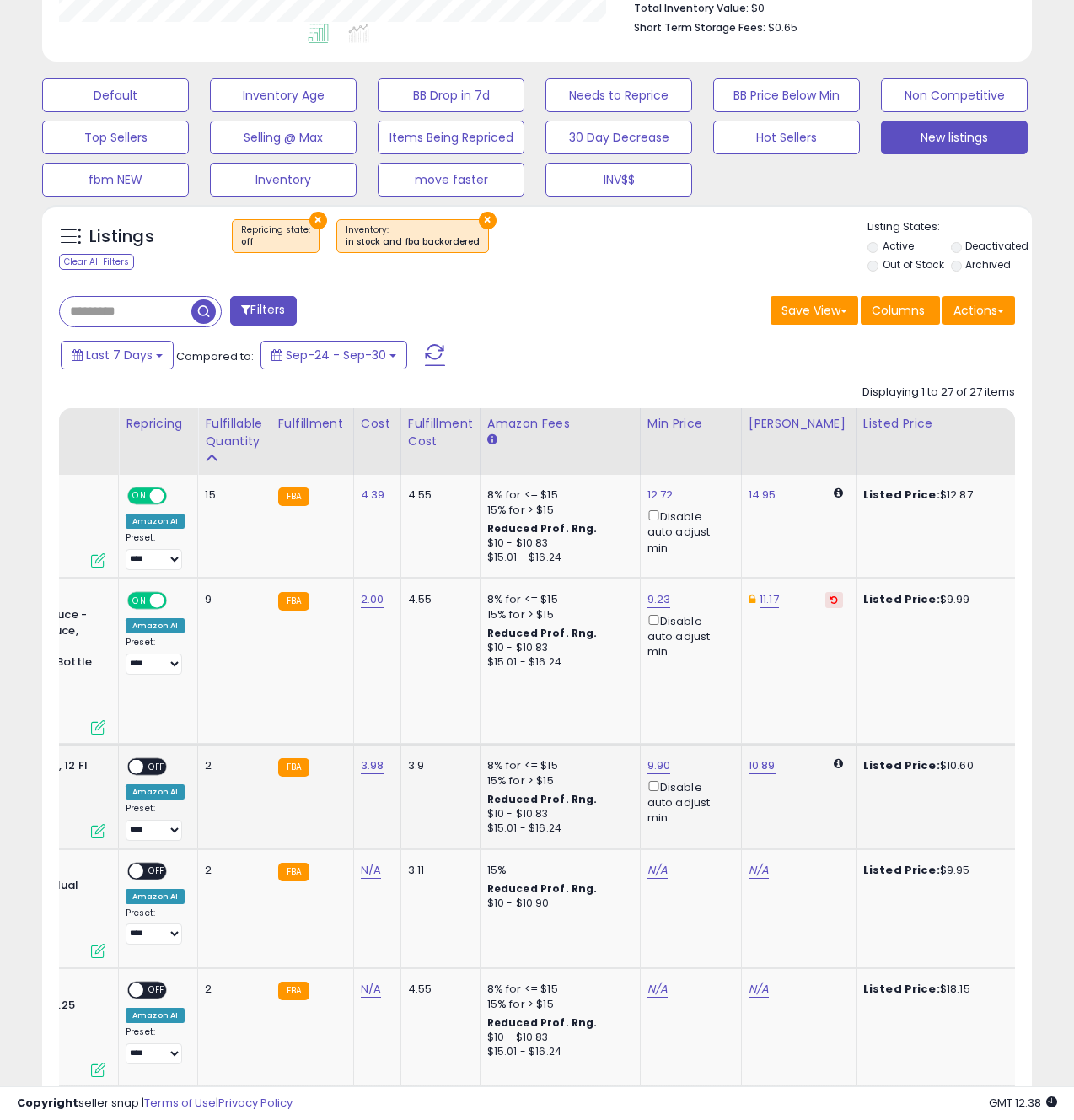
click at [141, 759] on span at bounding box center [136, 766] width 14 height 14
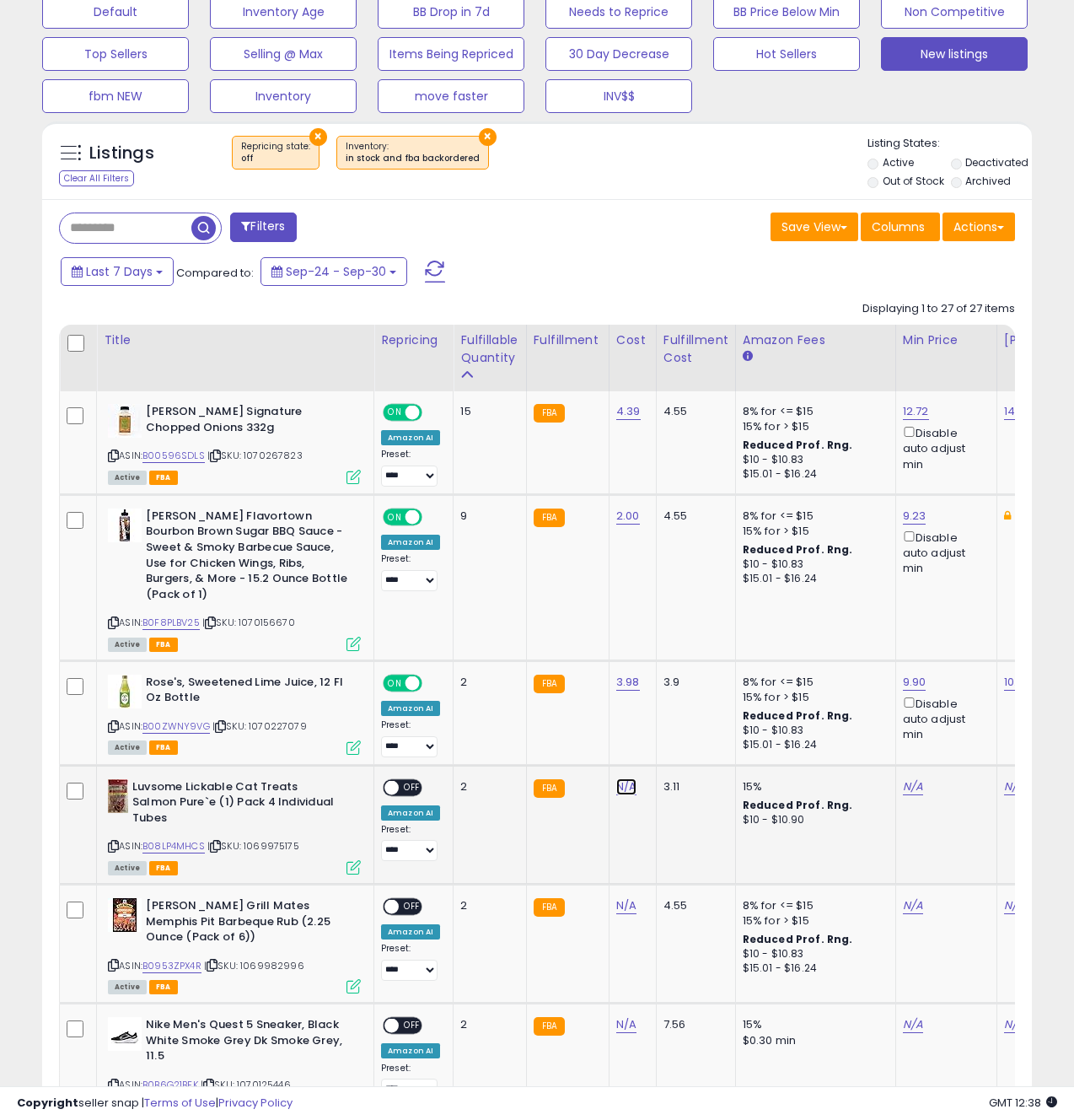
click at [628, 778] on link "N/A" at bounding box center [626, 787] width 20 height 17
type input "*"
click at [687, 722] on button "submit" at bounding box center [677, 729] width 29 height 26
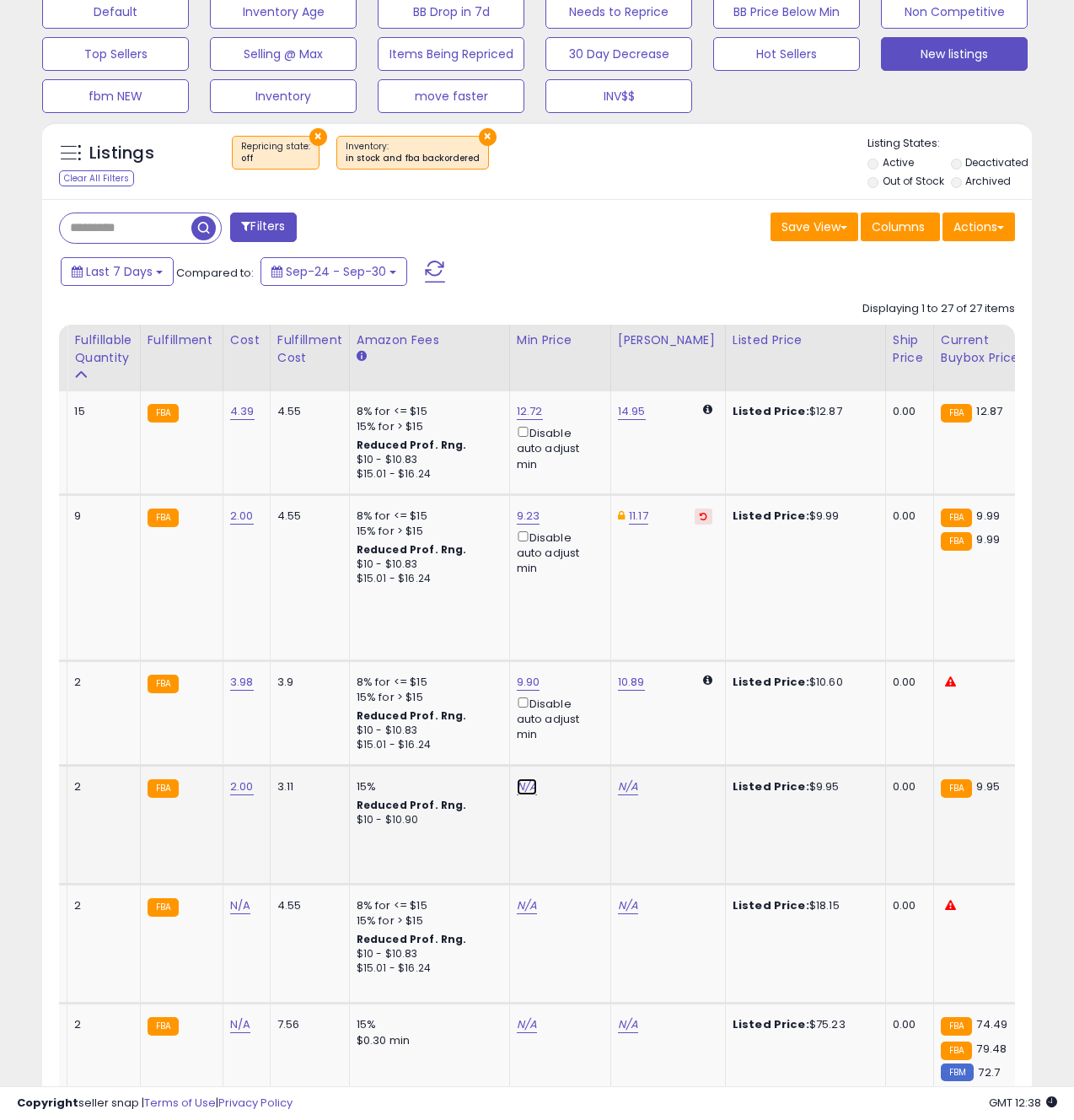
click at [522, 778] on link "N/A" at bounding box center [527, 787] width 20 height 17
type input "****"
click at [580, 716] on icon "submit" at bounding box center [575, 711] width 10 height 10
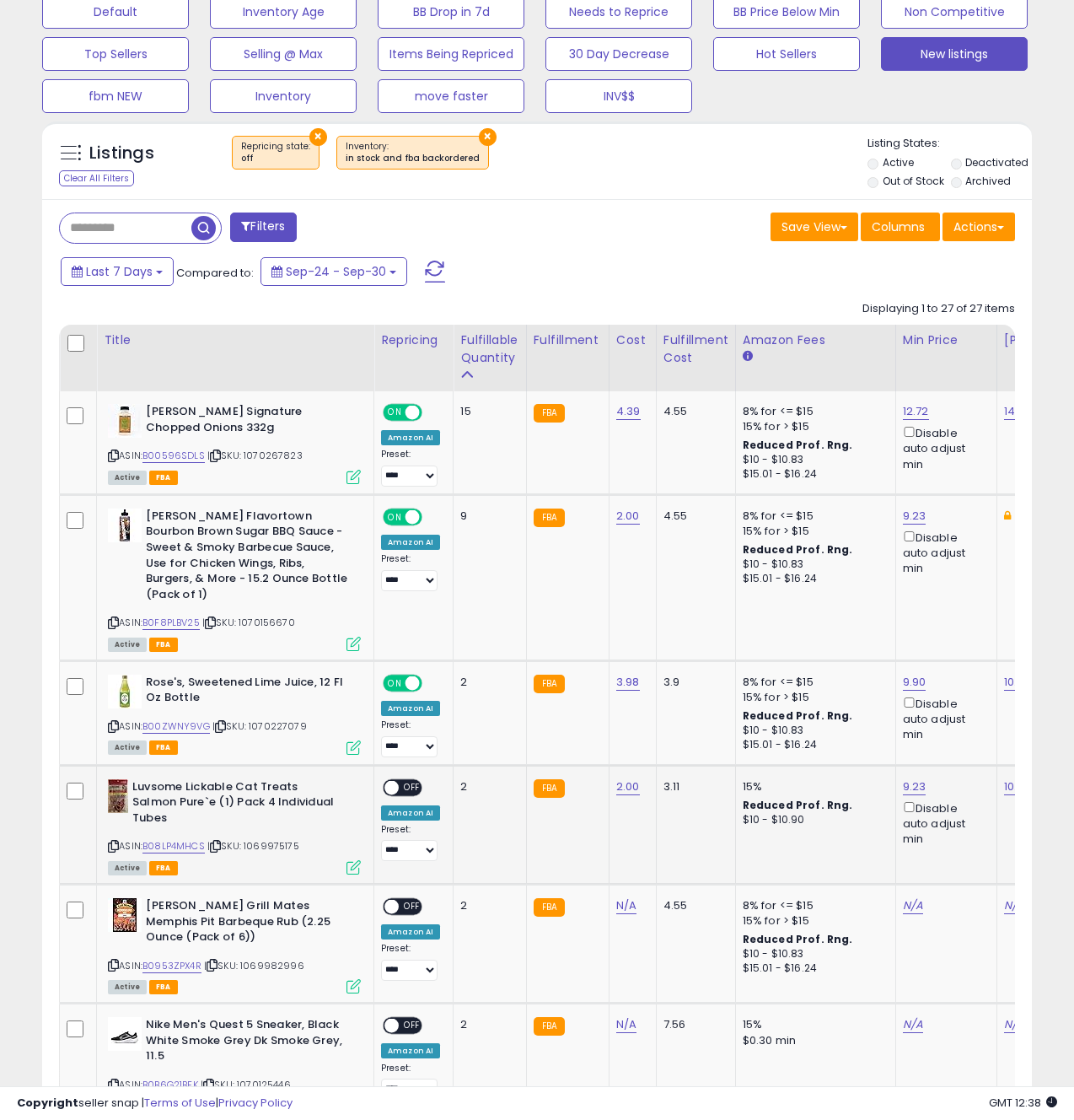
click at [401, 780] on span "OFF" at bounding box center [413, 787] width 27 height 14
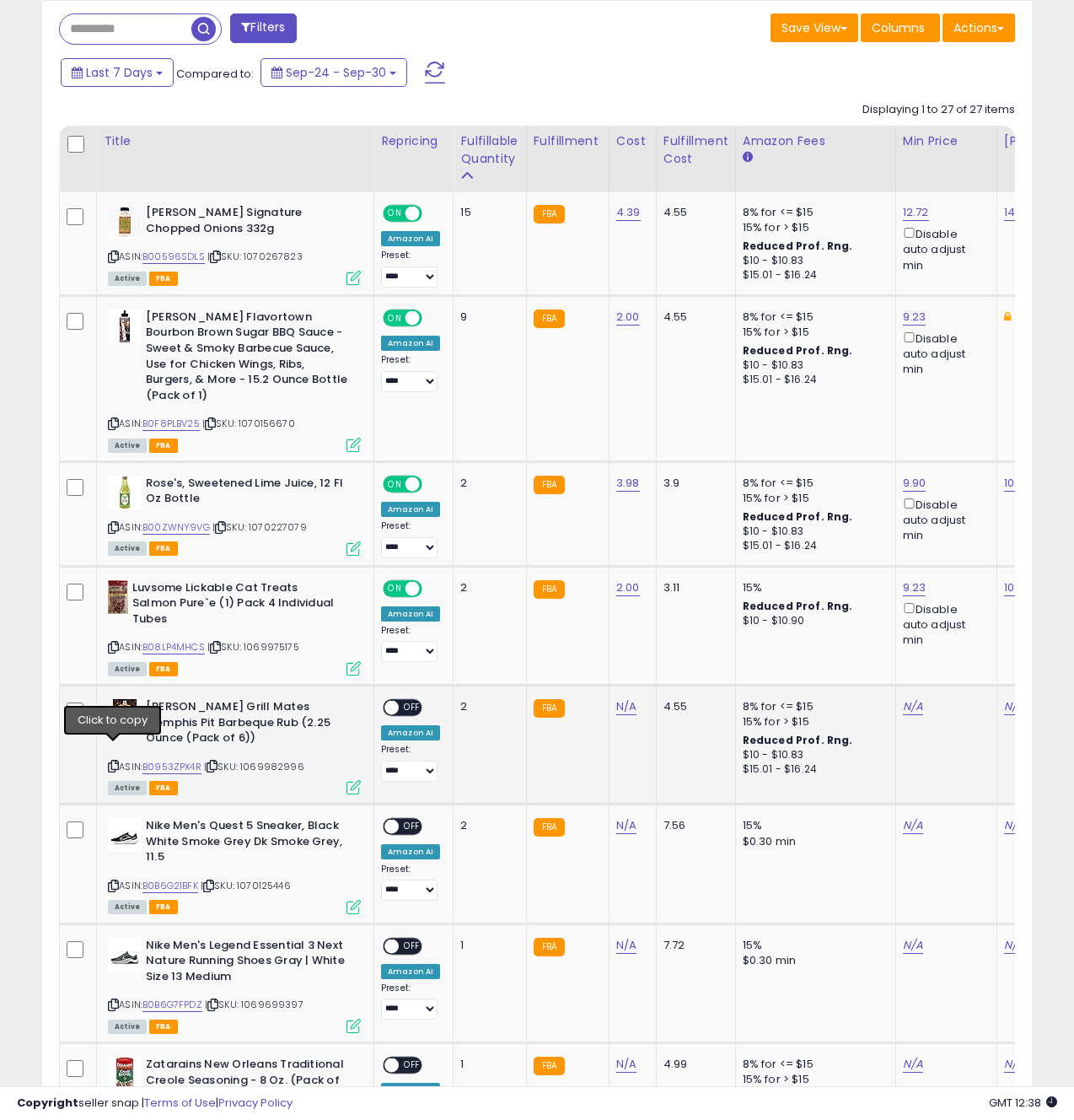
click at [114, 761] on icon at bounding box center [113, 765] width 11 height 9
click at [616, 698] on link "N/A" at bounding box center [626, 707] width 20 height 17
type input "****"
click at [681, 646] on icon "submit" at bounding box center [676, 648] width 10 height 10
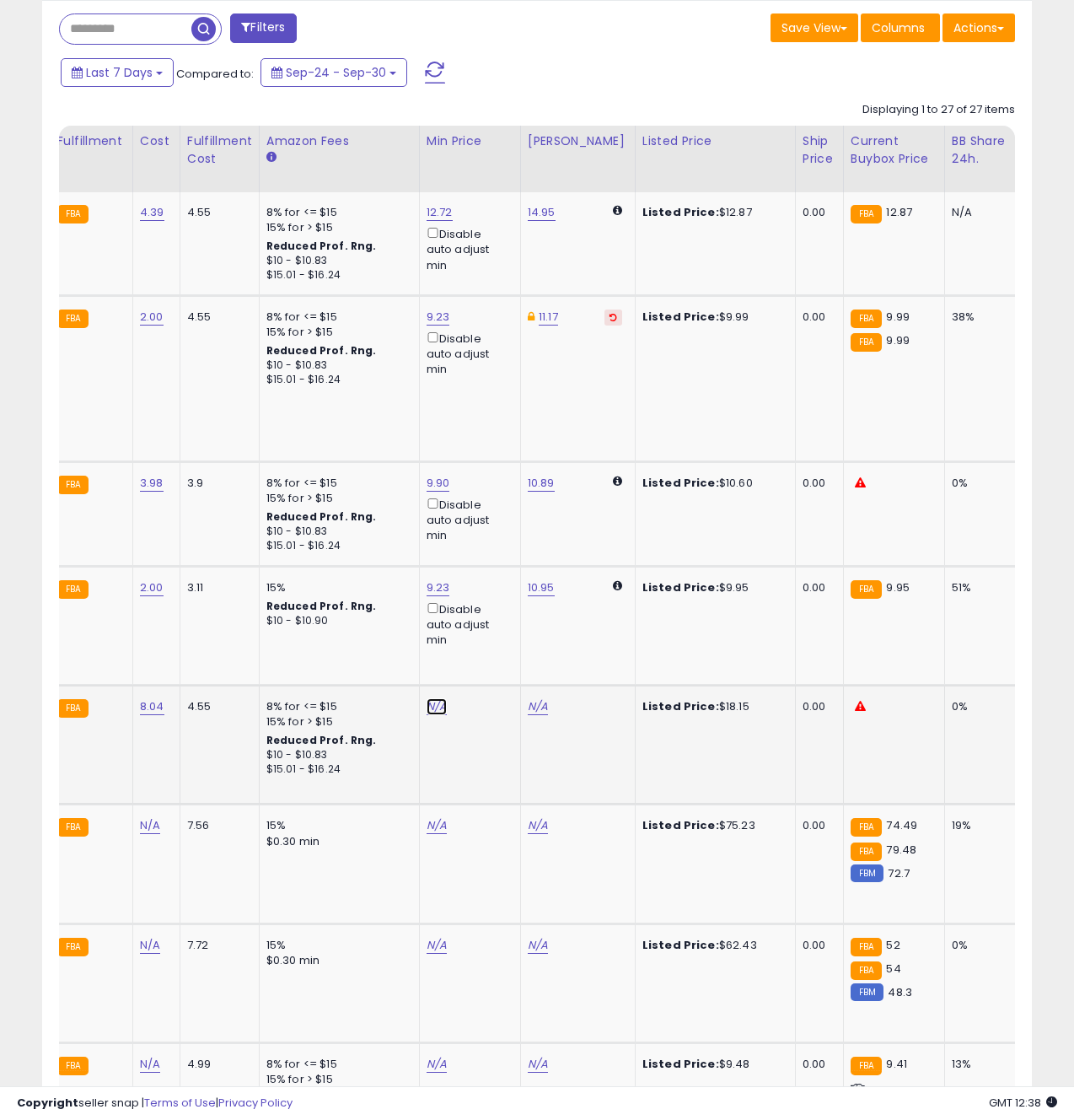
click at [427, 698] on link "N/A" at bounding box center [437, 707] width 20 height 17
type input "*****"
click at [491, 632] on icon "submit" at bounding box center [486, 631] width 10 height 10
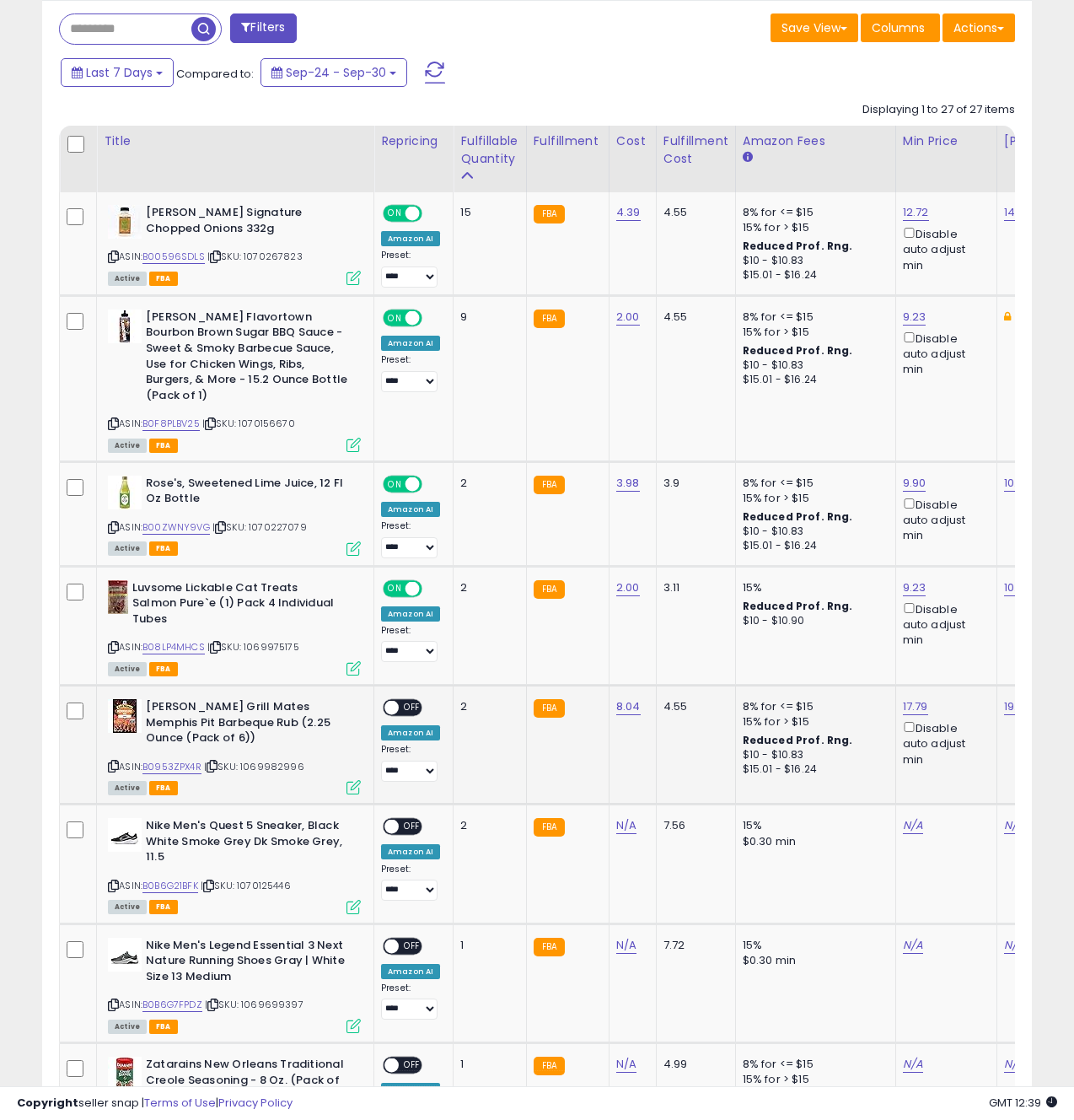
click at [353, 780] on icon at bounding box center [354, 787] width 14 height 14
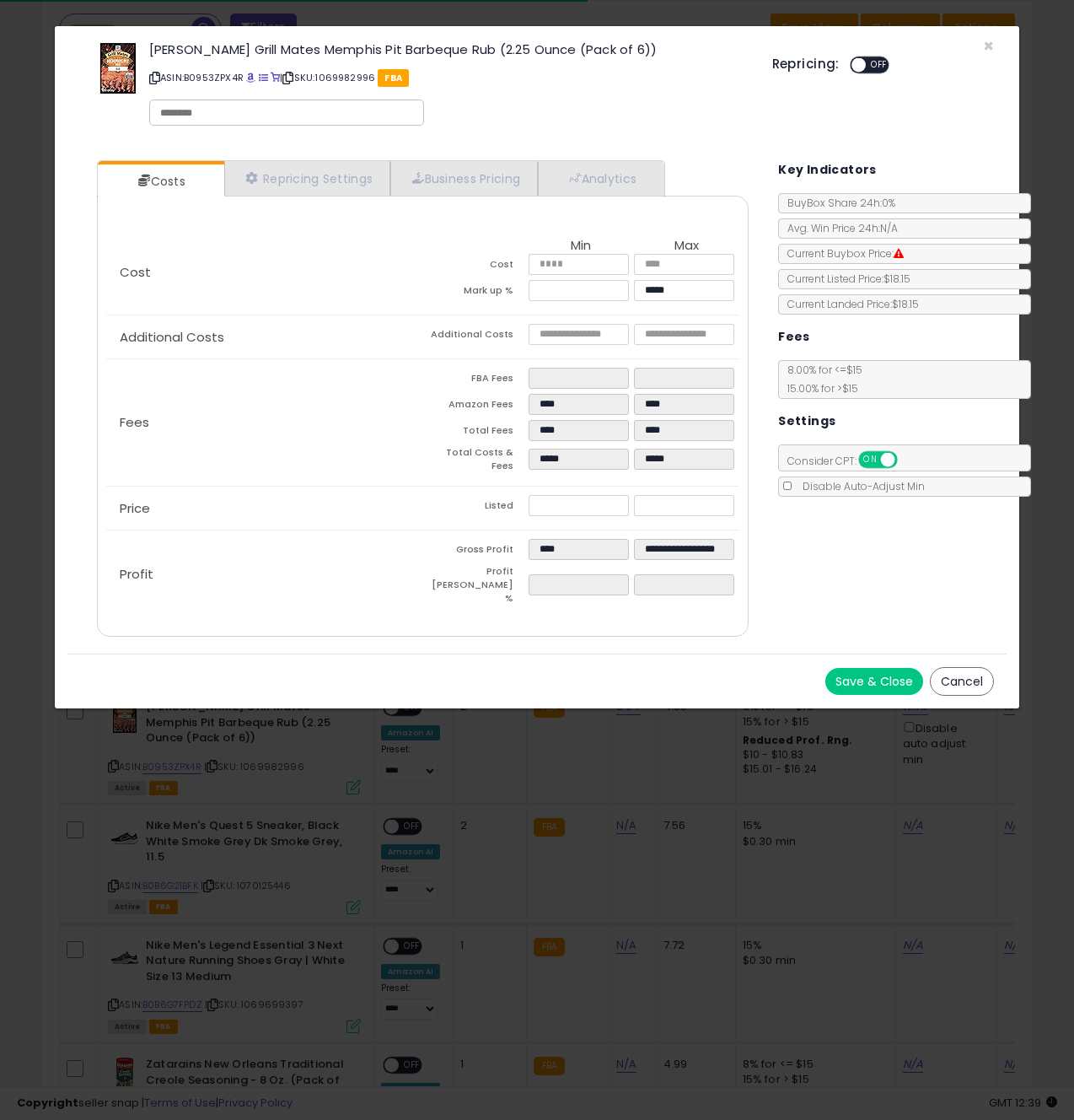
drag, startPoint x: 864, startPoint y: 651, endPoint x: 845, endPoint y: 648, distance: 19.2
click at [864, 667] on button "Save & Close" at bounding box center [874, 681] width 98 height 27
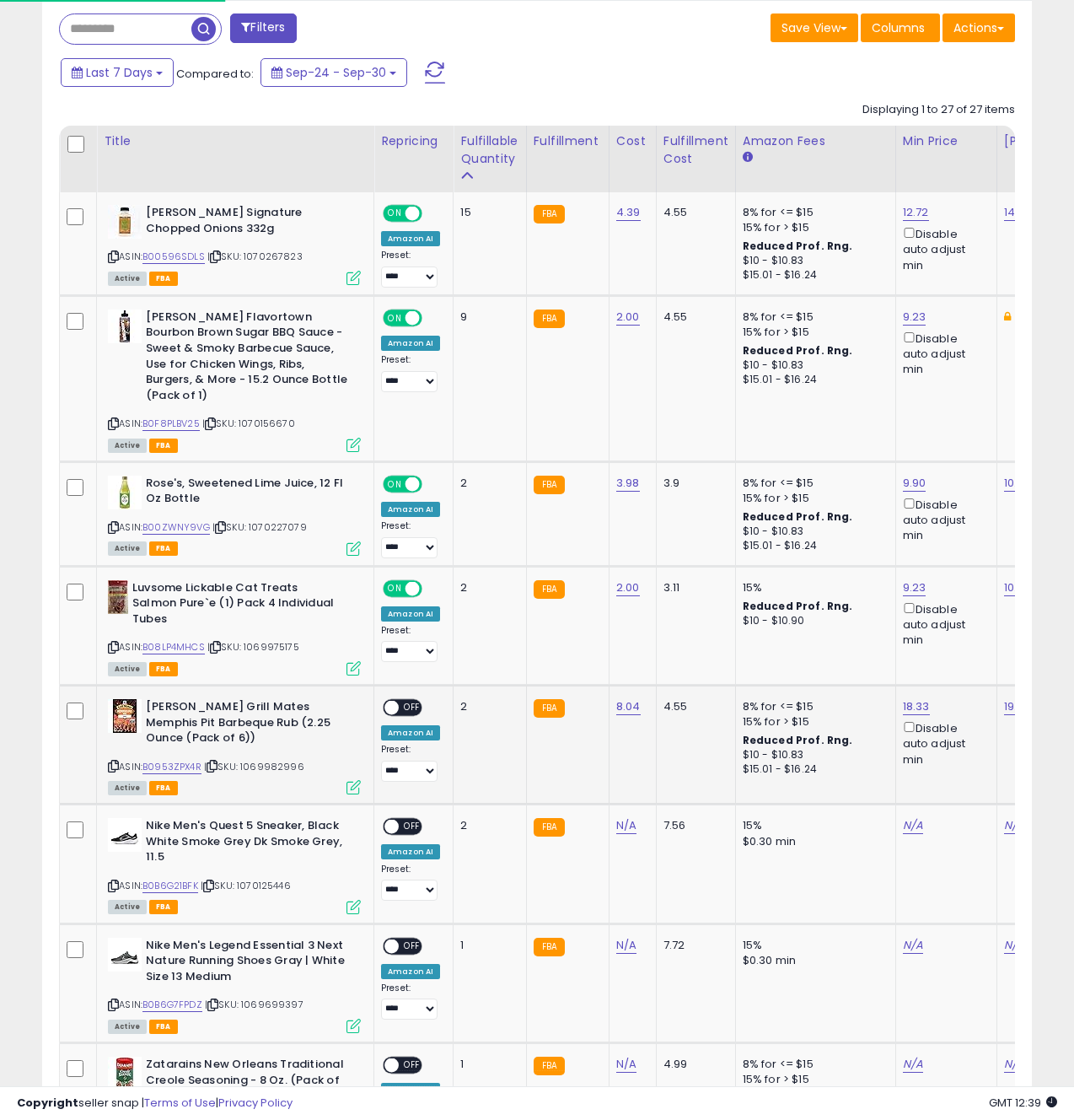
click at [402, 701] on span "OFF" at bounding box center [413, 707] width 27 height 14
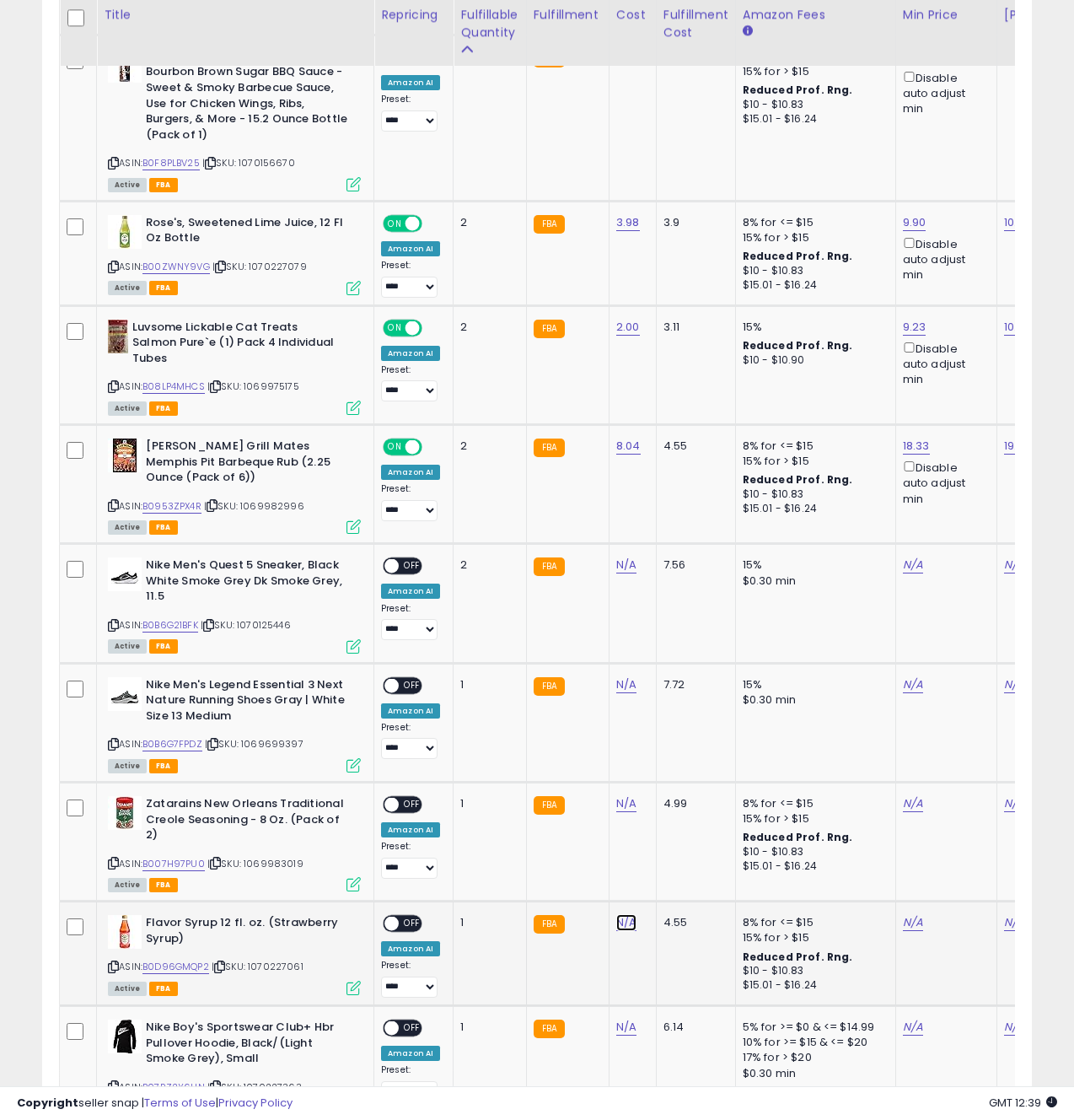
click at [616, 914] on link "N/A" at bounding box center [626, 922] width 20 height 17
type input "****"
click at [690, 863] on button "submit" at bounding box center [677, 865] width 29 height 26
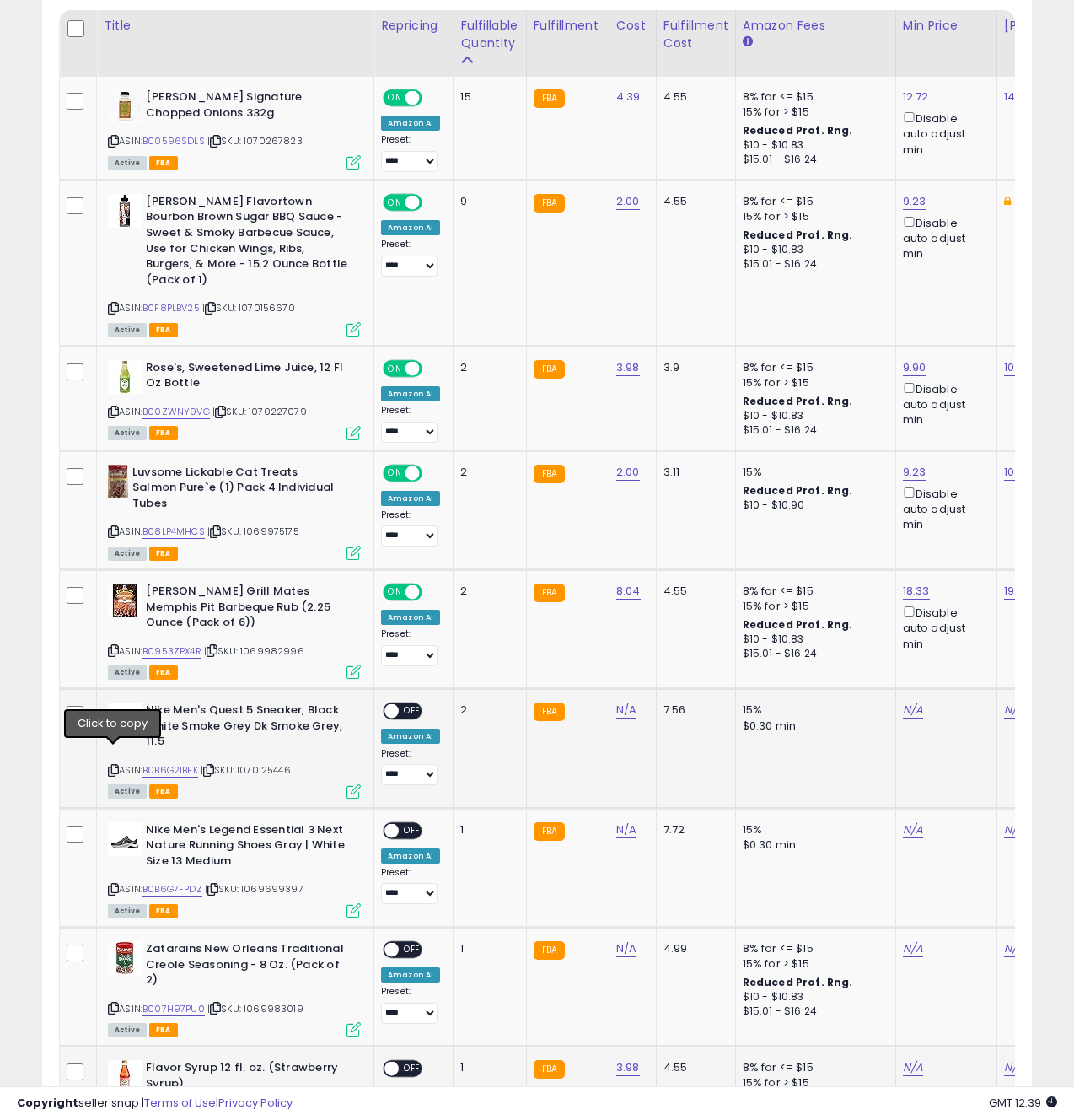
click at [116, 765] on icon at bounding box center [113, 770] width 11 height 9
click at [622, 701] on link "N/A" at bounding box center [626, 710] width 20 height 17
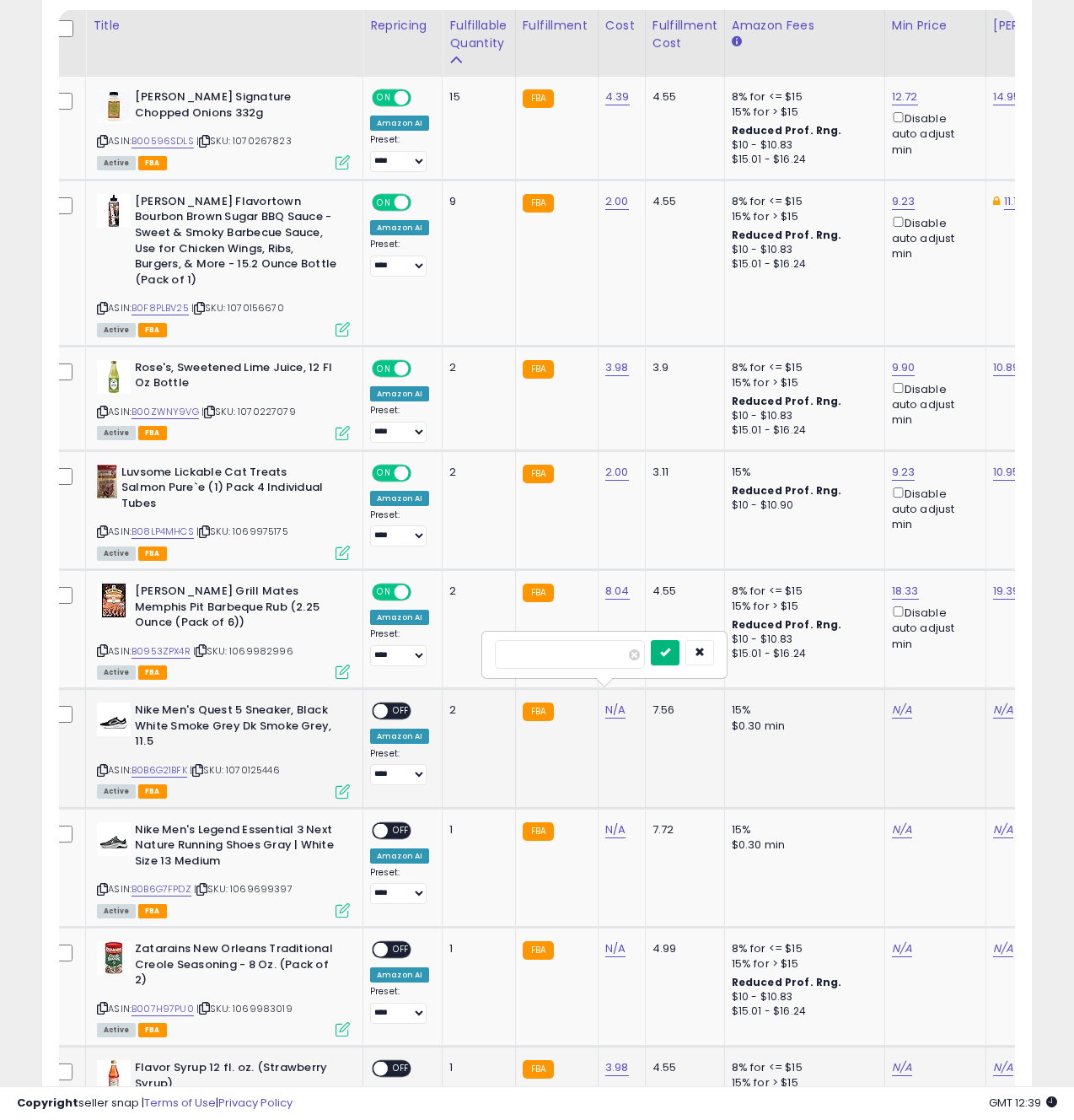
type input "**"
click at [670, 649] on icon "submit" at bounding box center [666, 652] width 10 height 10
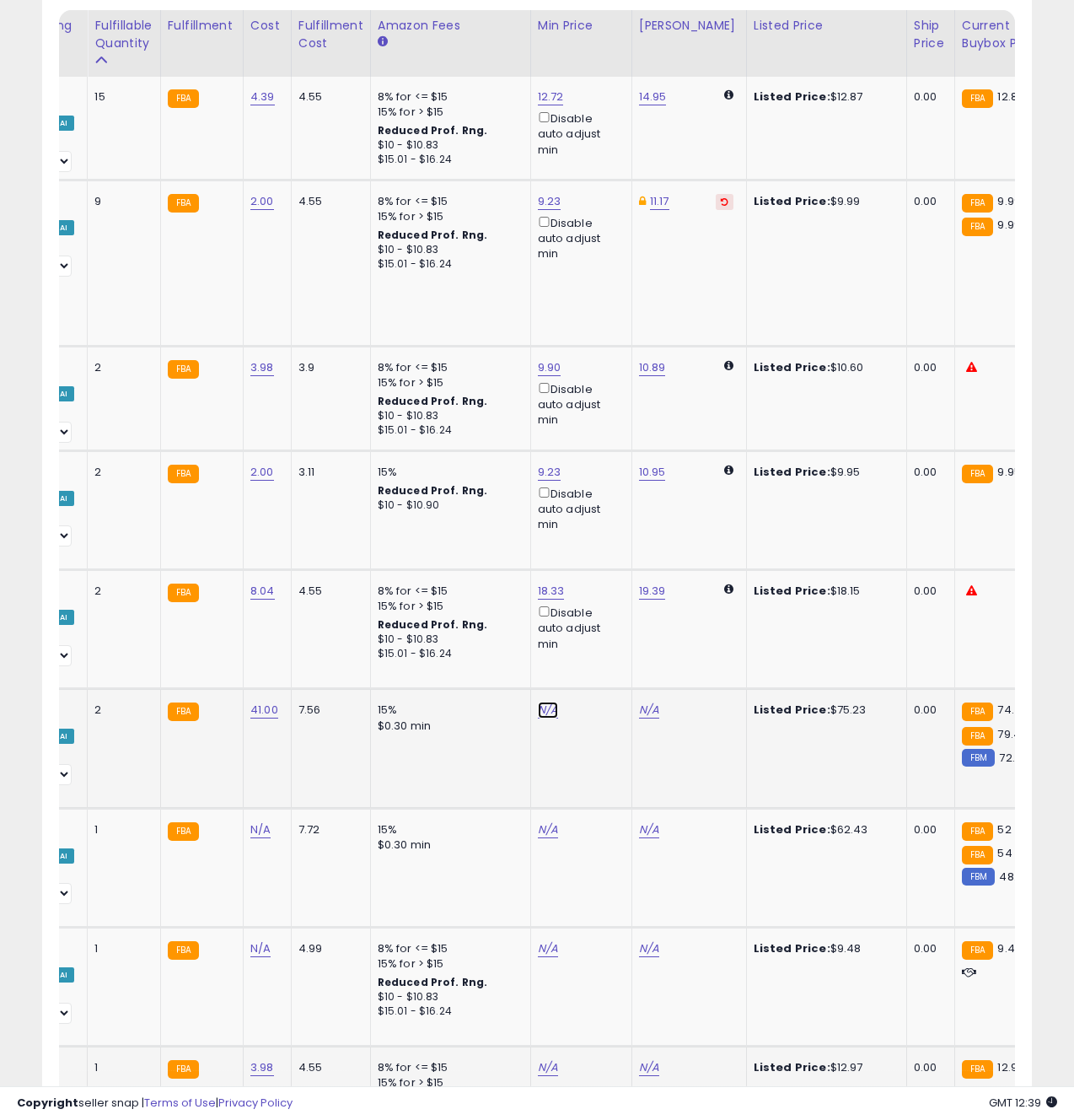
click at [542, 701] on link "N/A" at bounding box center [548, 710] width 20 height 17
type input "*****"
click at [601, 633] on icon "submit" at bounding box center [596, 635] width 10 height 10
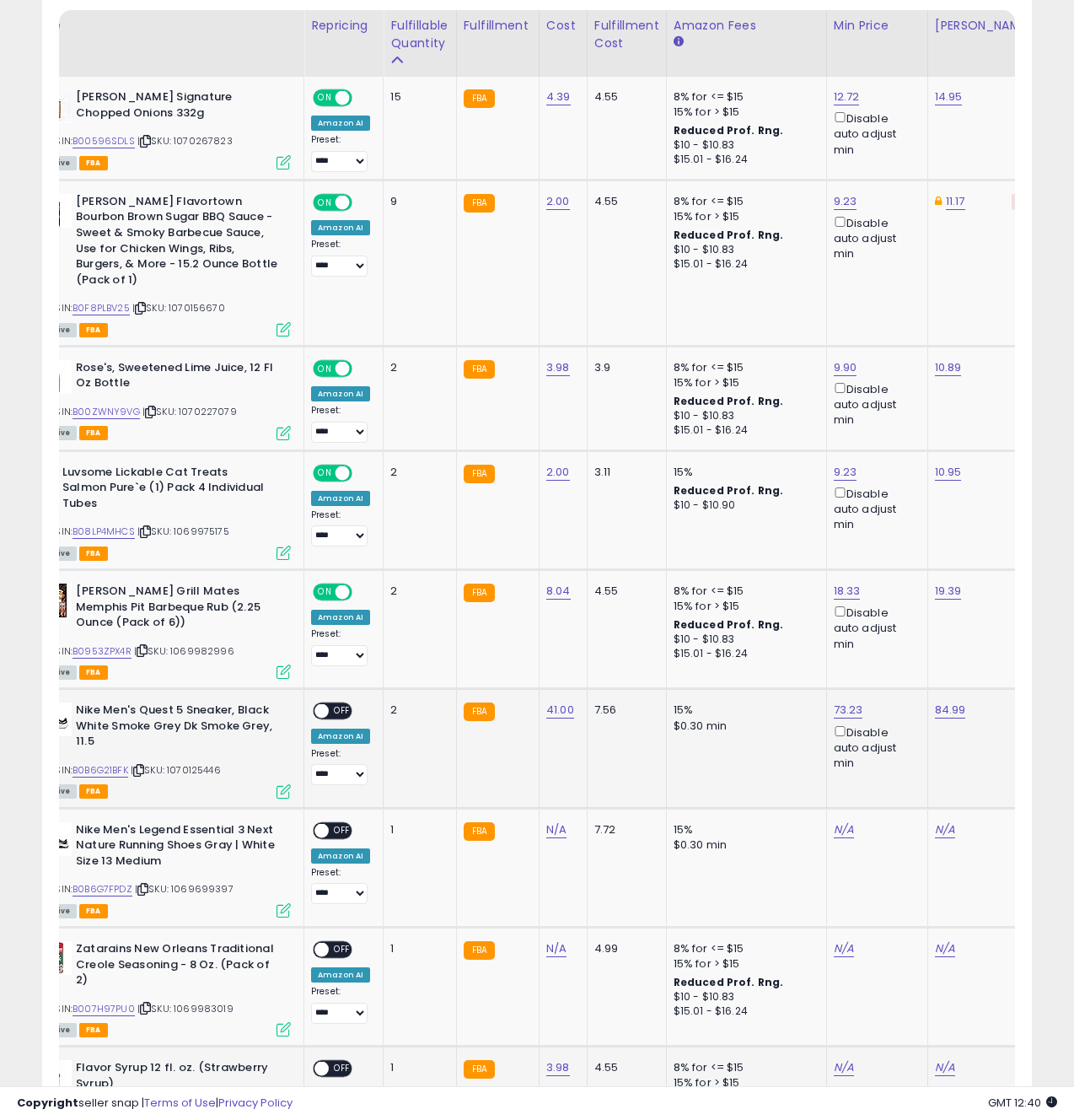
scroll to position [0, 4]
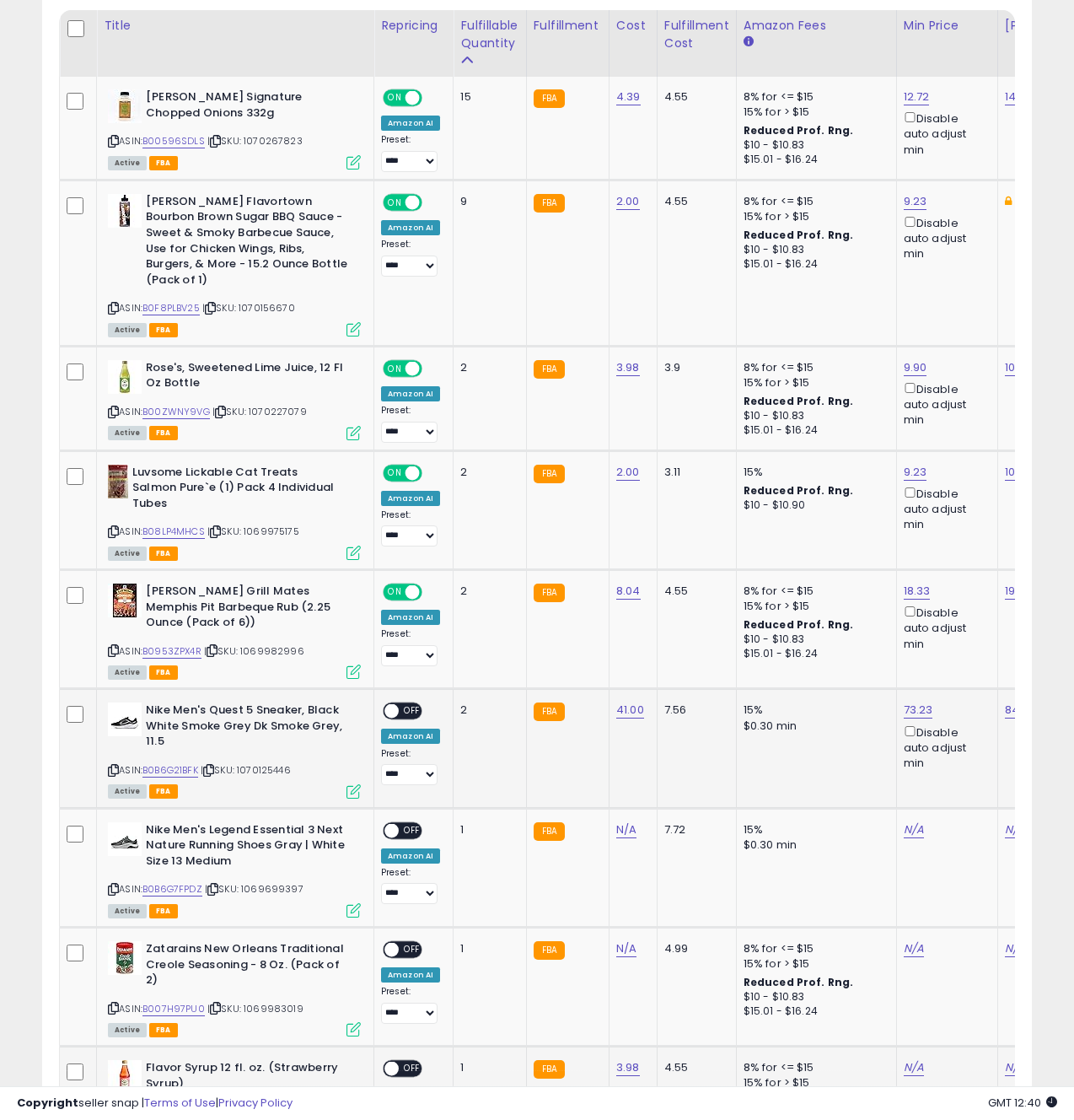
click at [353, 784] on icon at bounding box center [354, 791] width 14 height 14
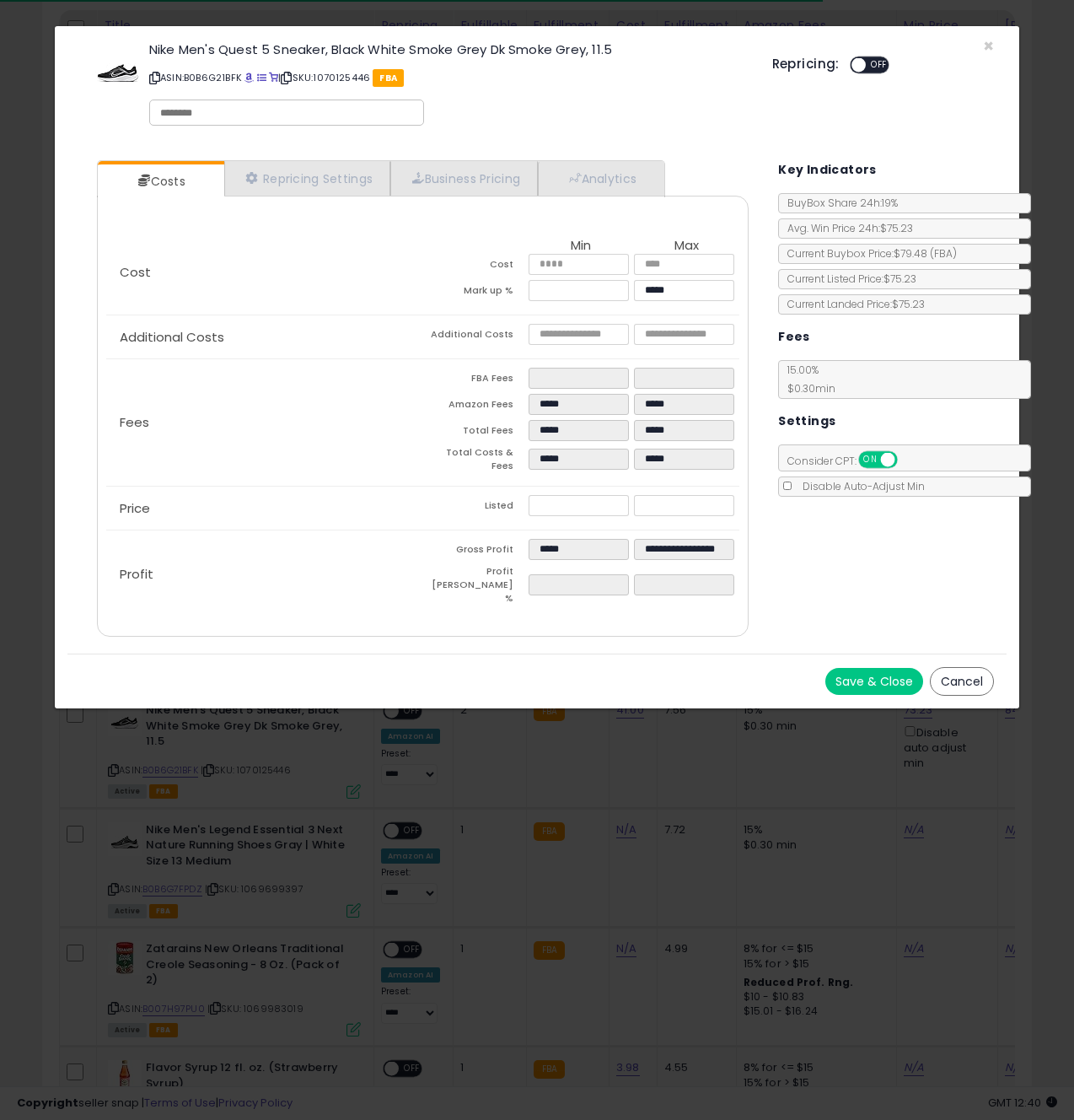
click at [880, 667] on button "Save & Close" at bounding box center [874, 681] width 98 height 27
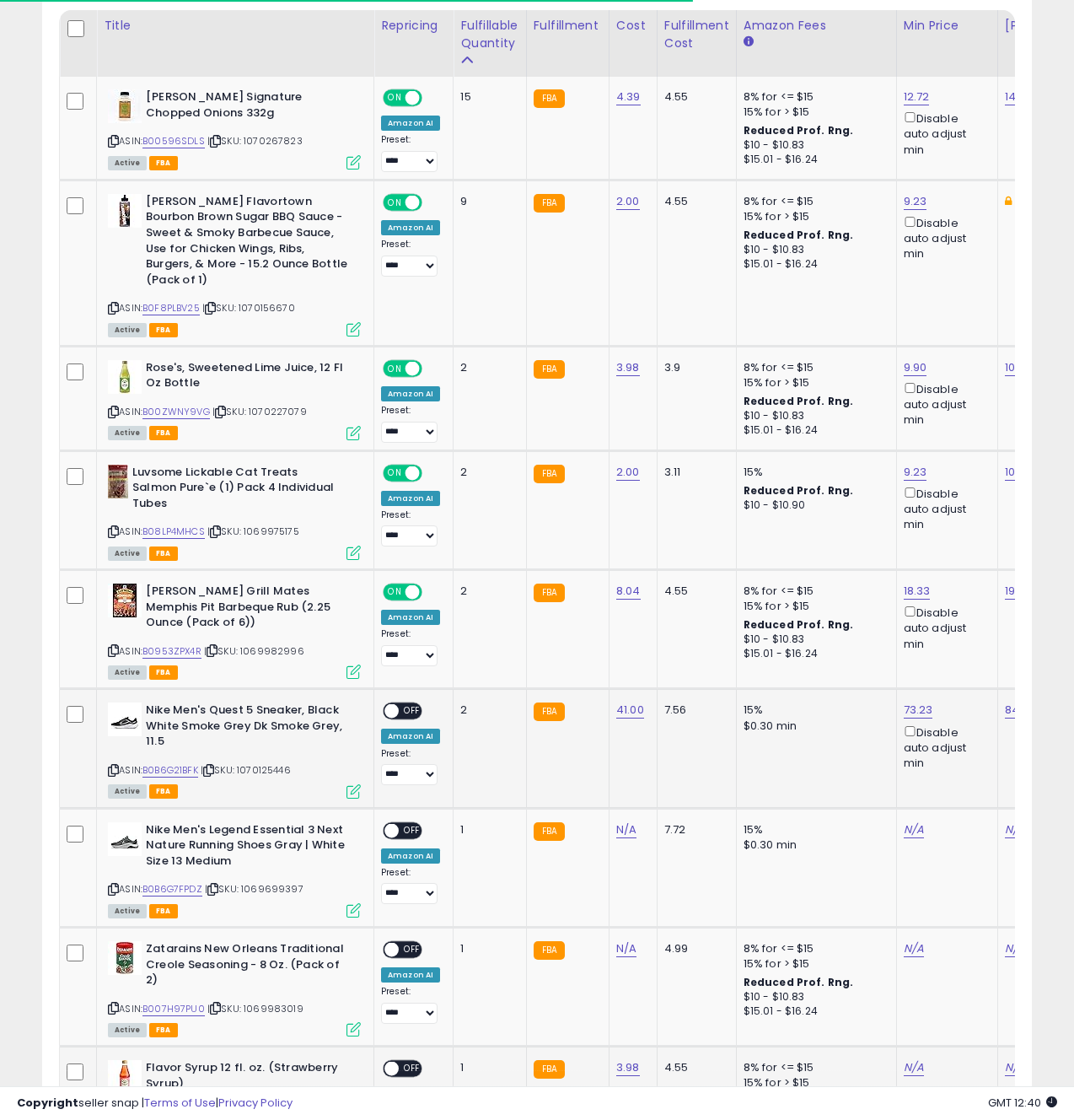
click at [407, 704] on span "OFF" at bounding box center [413, 711] width 27 height 14
click at [114, 885] on icon at bounding box center [113, 889] width 11 height 9
click at [625, 822] on link "N/A" at bounding box center [626, 830] width 20 height 17
type input "**"
click at [681, 773] on icon "submit" at bounding box center [676, 771] width 10 height 10
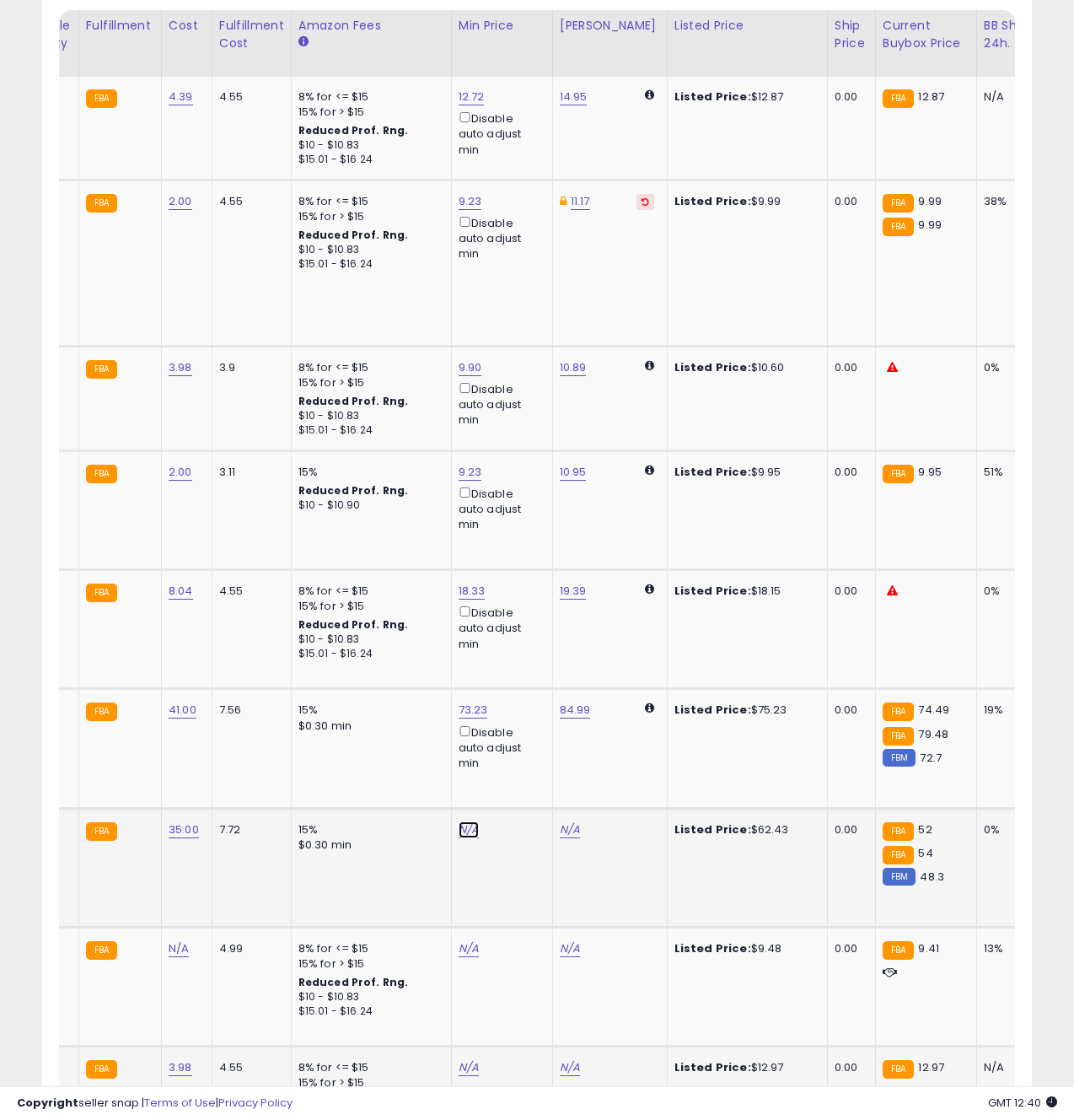
click at [462, 822] on link "N/A" at bounding box center [469, 830] width 20 height 17
type input "*****"
click at [522, 755] on icon "submit" at bounding box center [517, 753] width 10 height 10
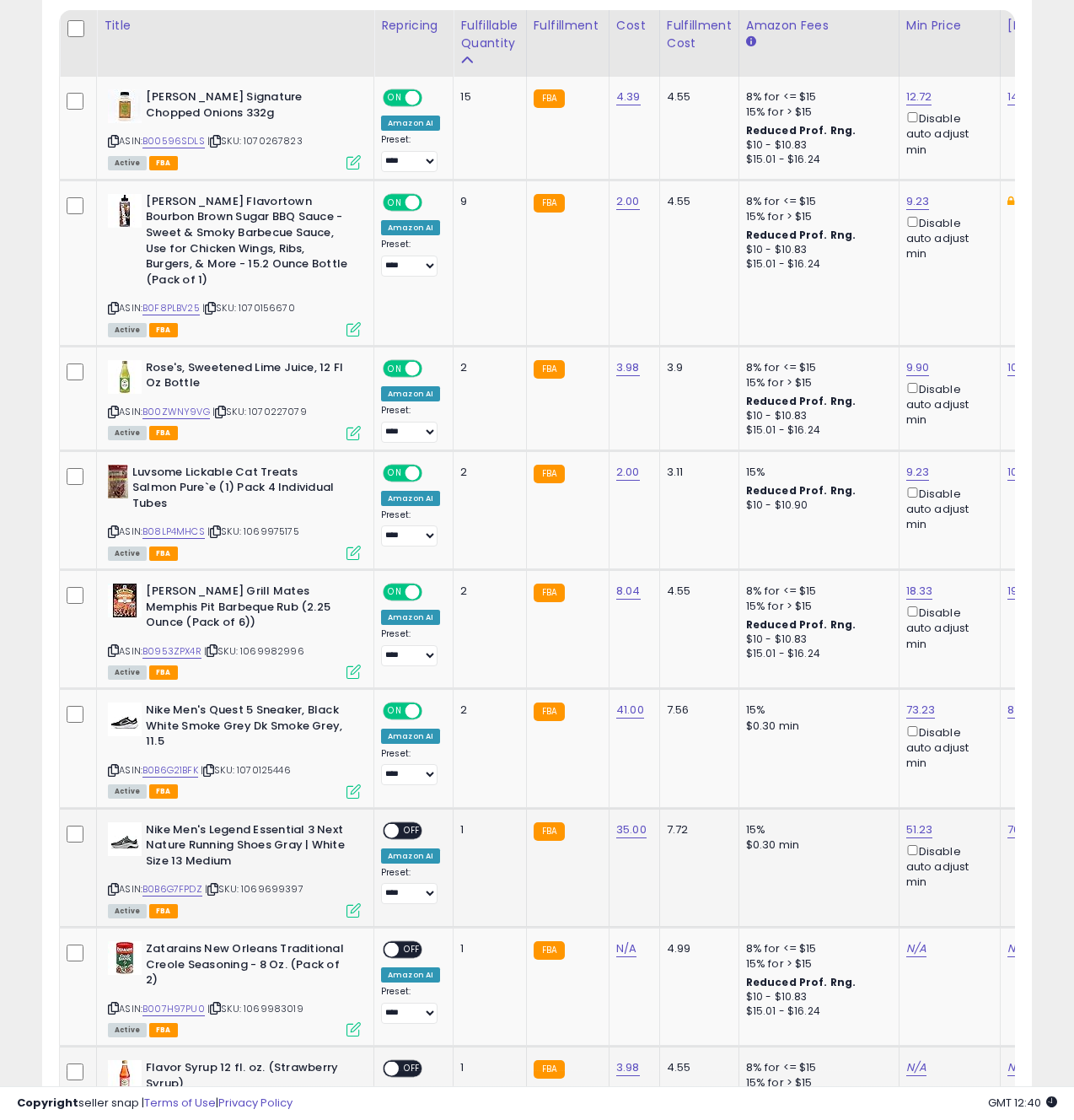
click at [350, 903] on icon at bounding box center [354, 909] width 14 height 14
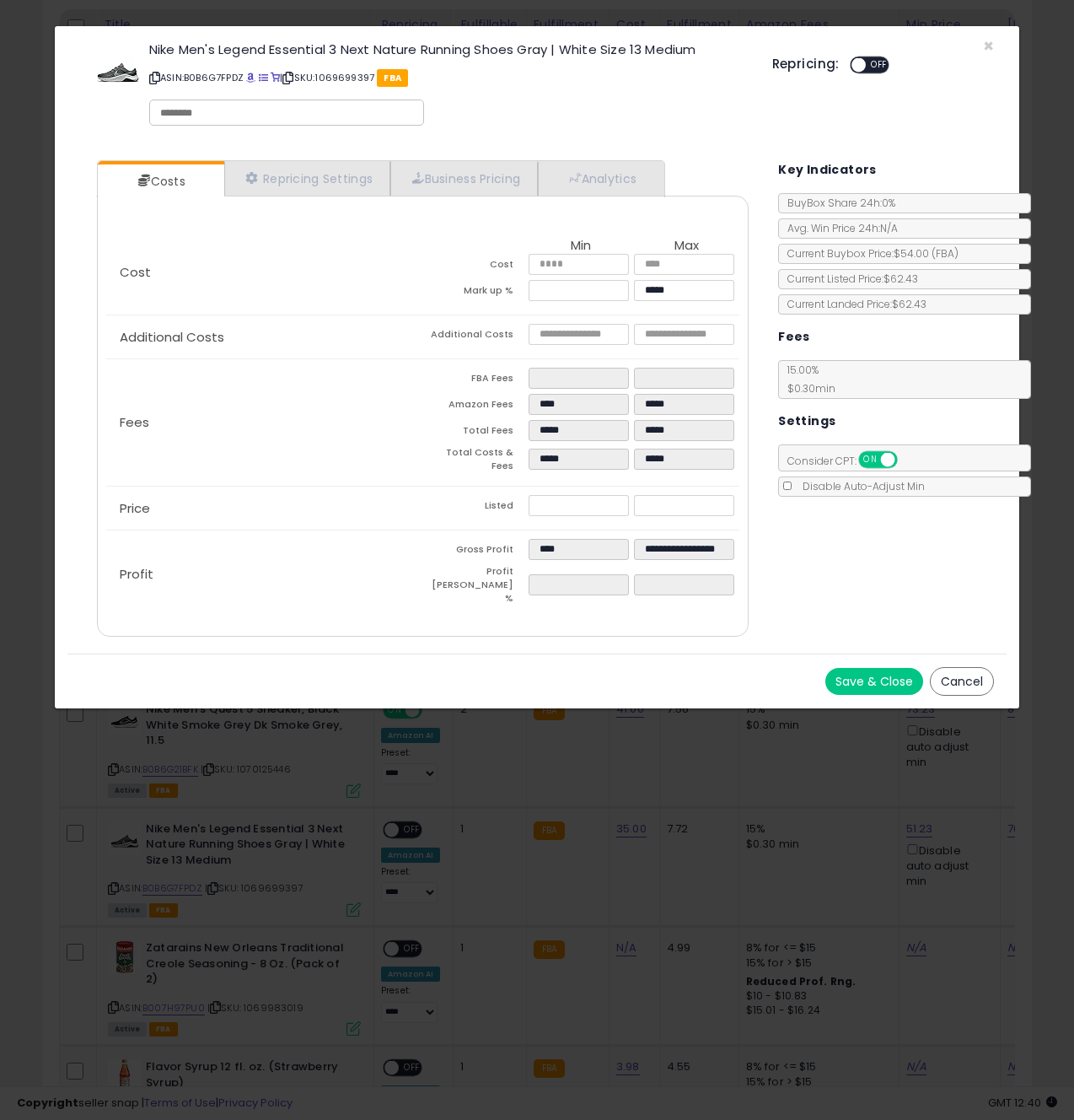
click at [867, 667] on button "Save & Close" at bounding box center [874, 681] width 98 height 27
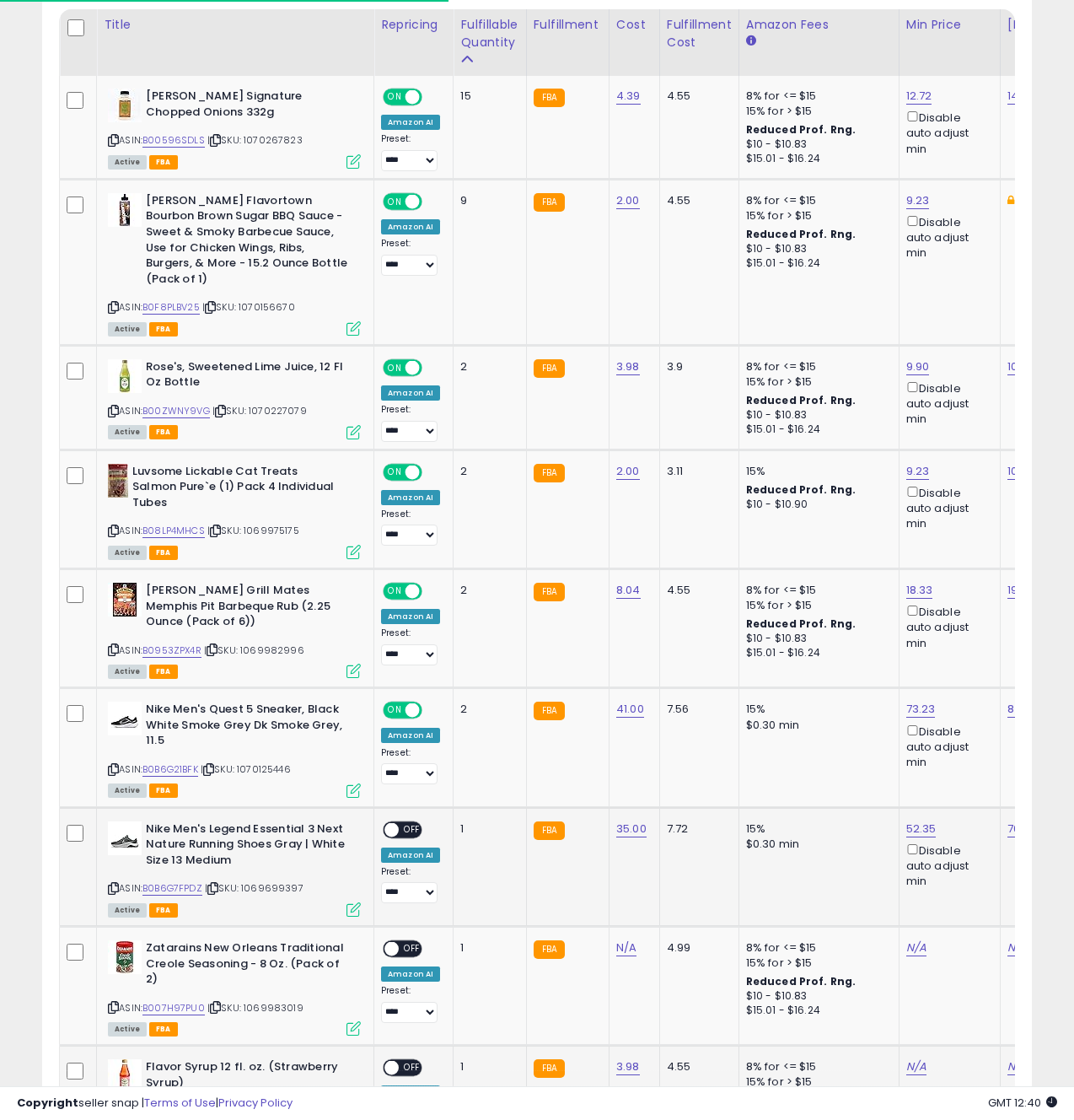
click at [406, 823] on span "OFF" at bounding box center [413, 829] width 27 height 14
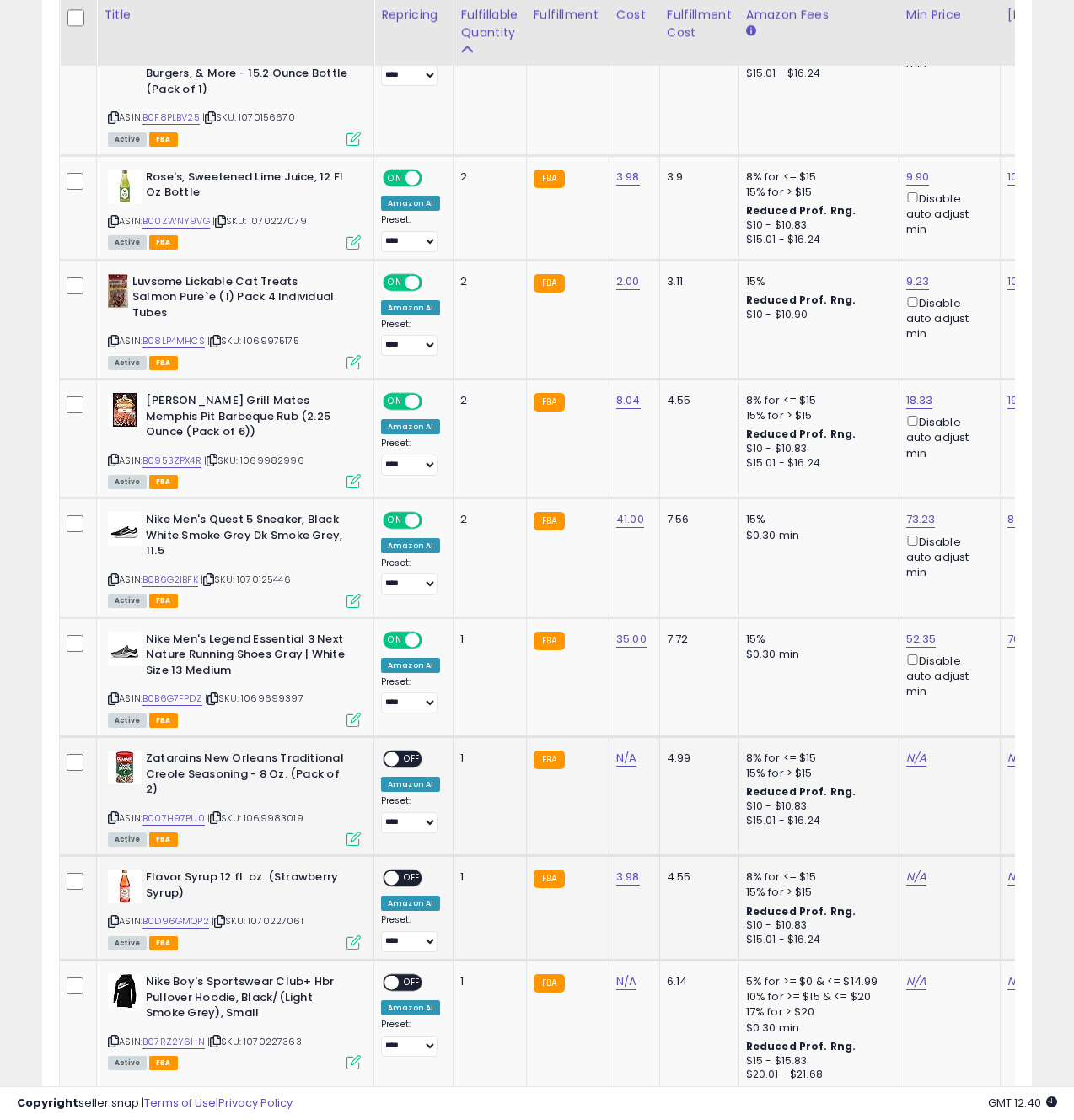
click at [120, 803] on div "ASIN: B007H97PU0 | SKU: 1069983019 Active FBA" at bounding box center [234, 797] width 253 height 94
click at [113, 813] on icon at bounding box center [113, 817] width 11 height 9
click at [622, 749] on link "N/A" at bounding box center [626, 758] width 20 height 17
type input "****"
click at [690, 703] on button "submit" at bounding box center [677, 701] width 29 height 26
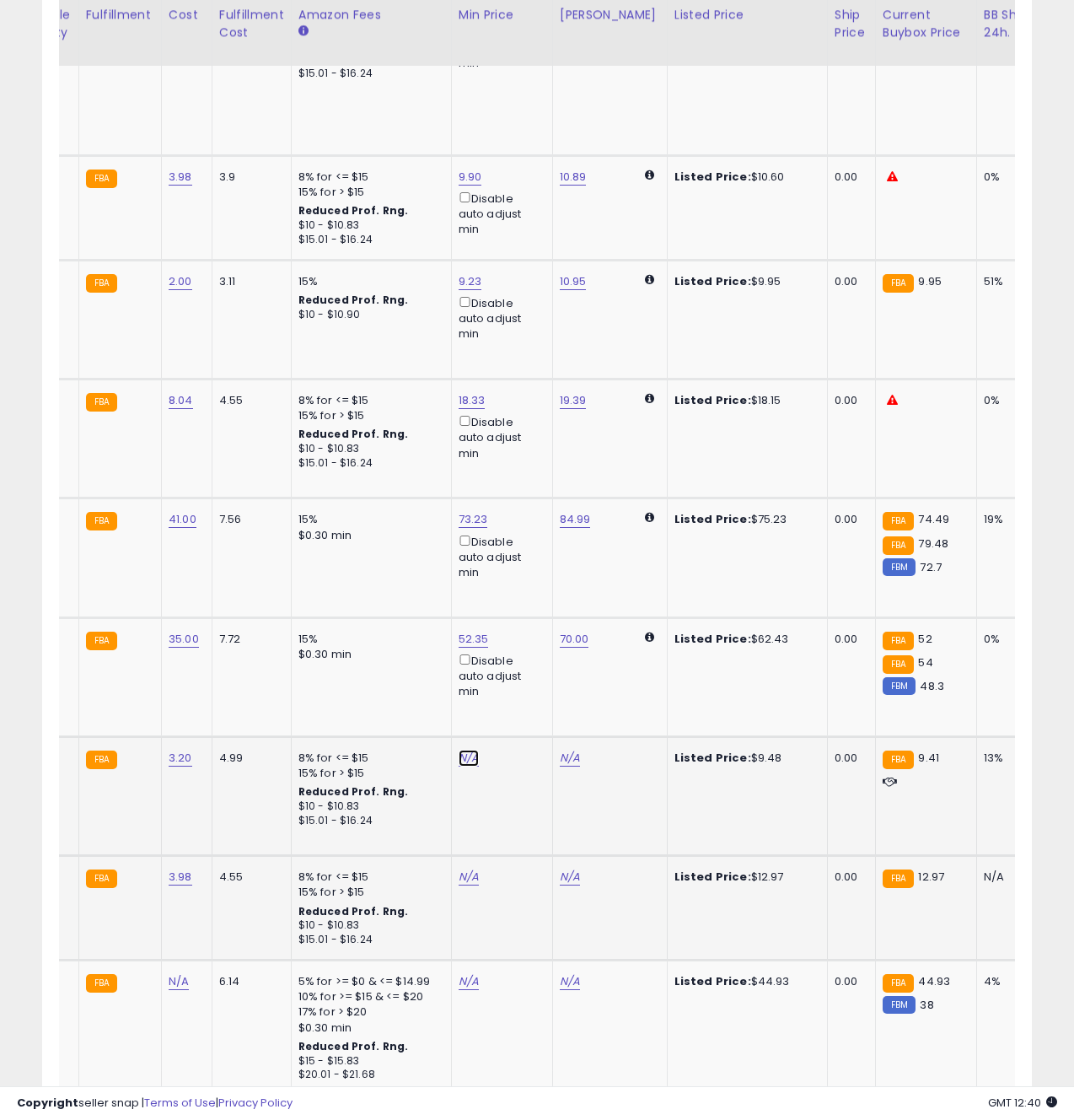
click at [471, 749] on link "N/A" at bounding box center [469, 758] width 20 height 17
type input "****"
click at [522, 684] on icon "submit" at bounding box center [517, 683] width 10 height 10
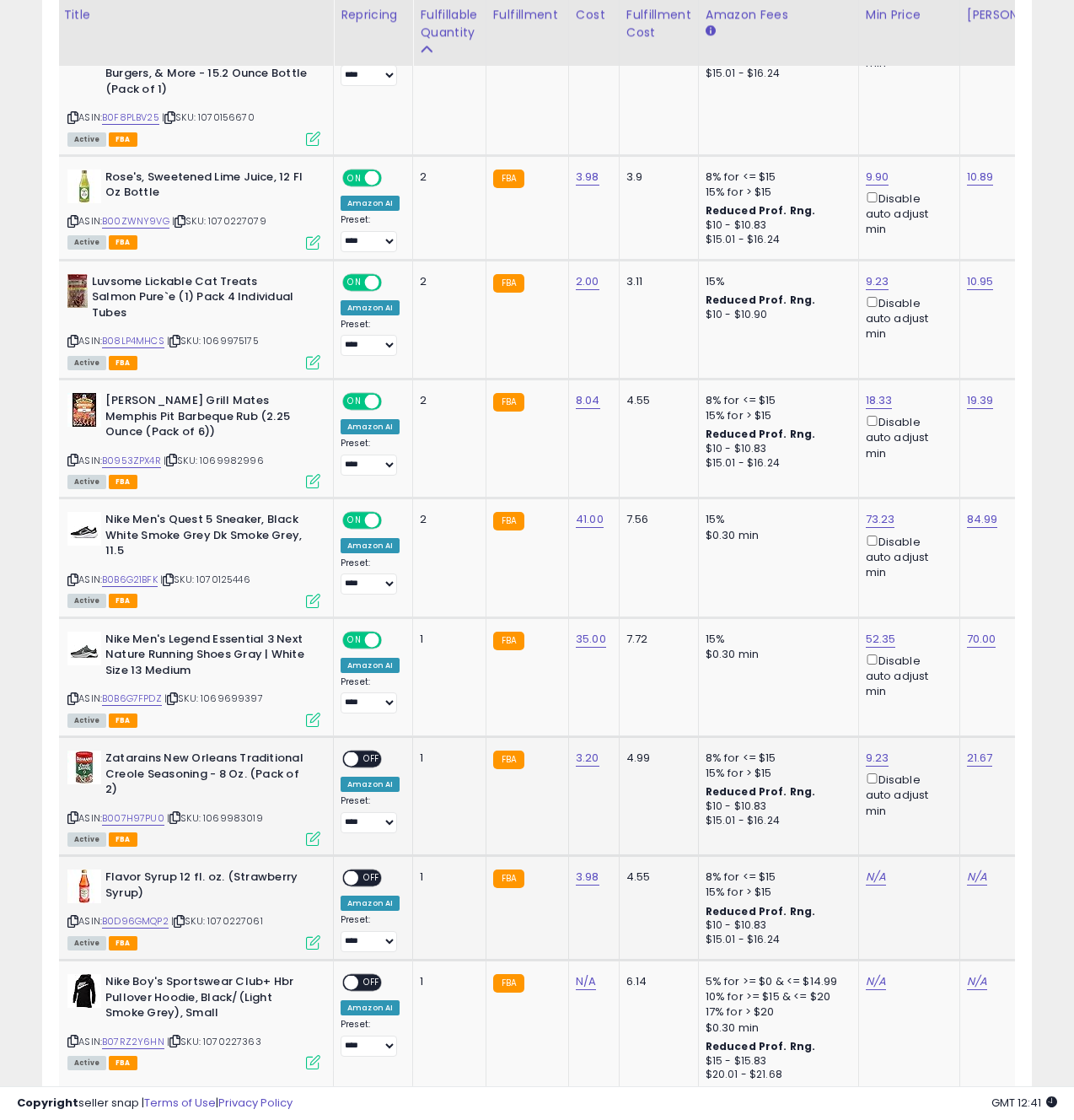
click at [312, 831] on icon at bounding box center [313, 838] width 14 height 14
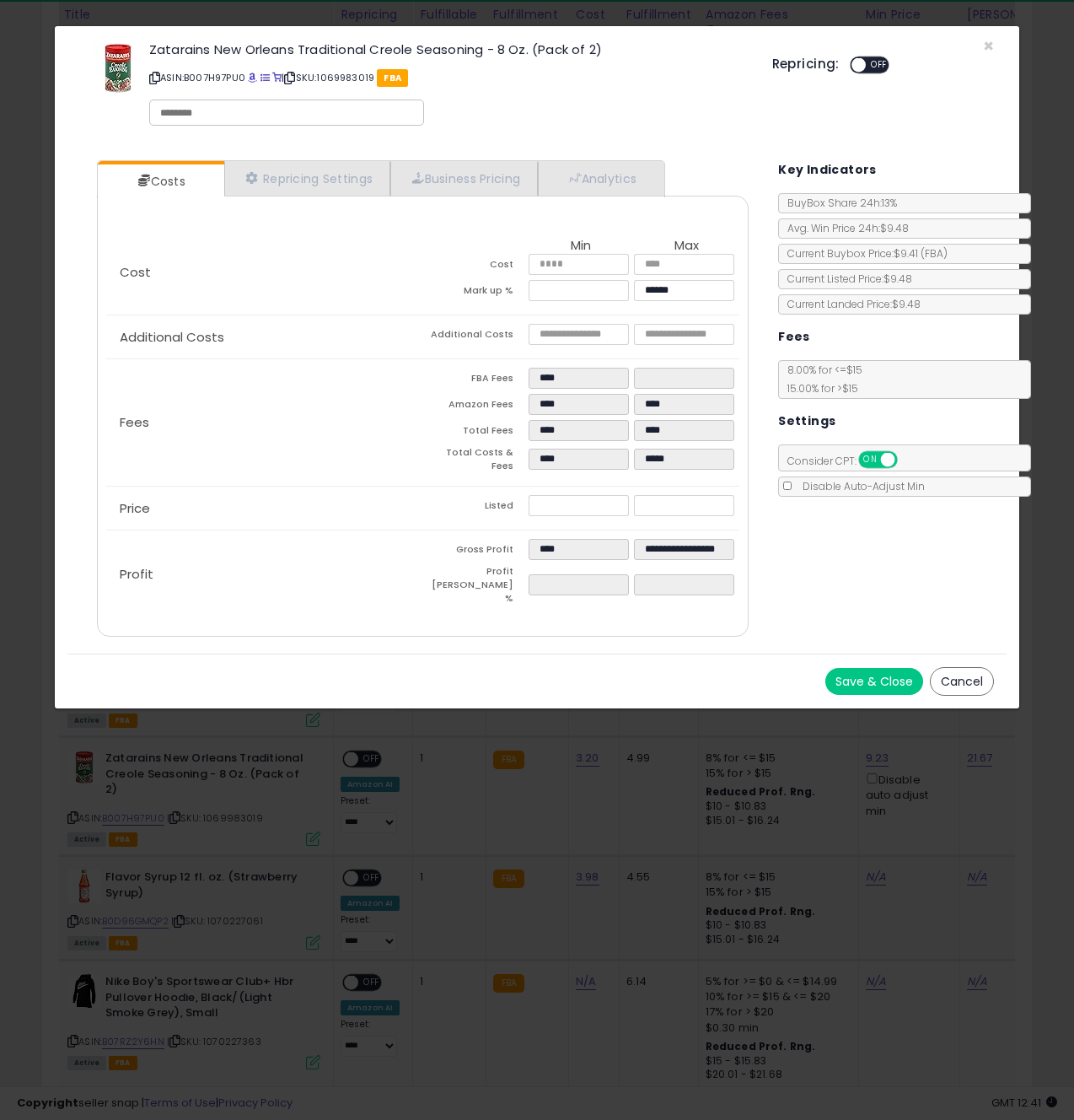
click at [870, 667] on button "Save & Close" at bounding box center [874, 681] width 98 height 27
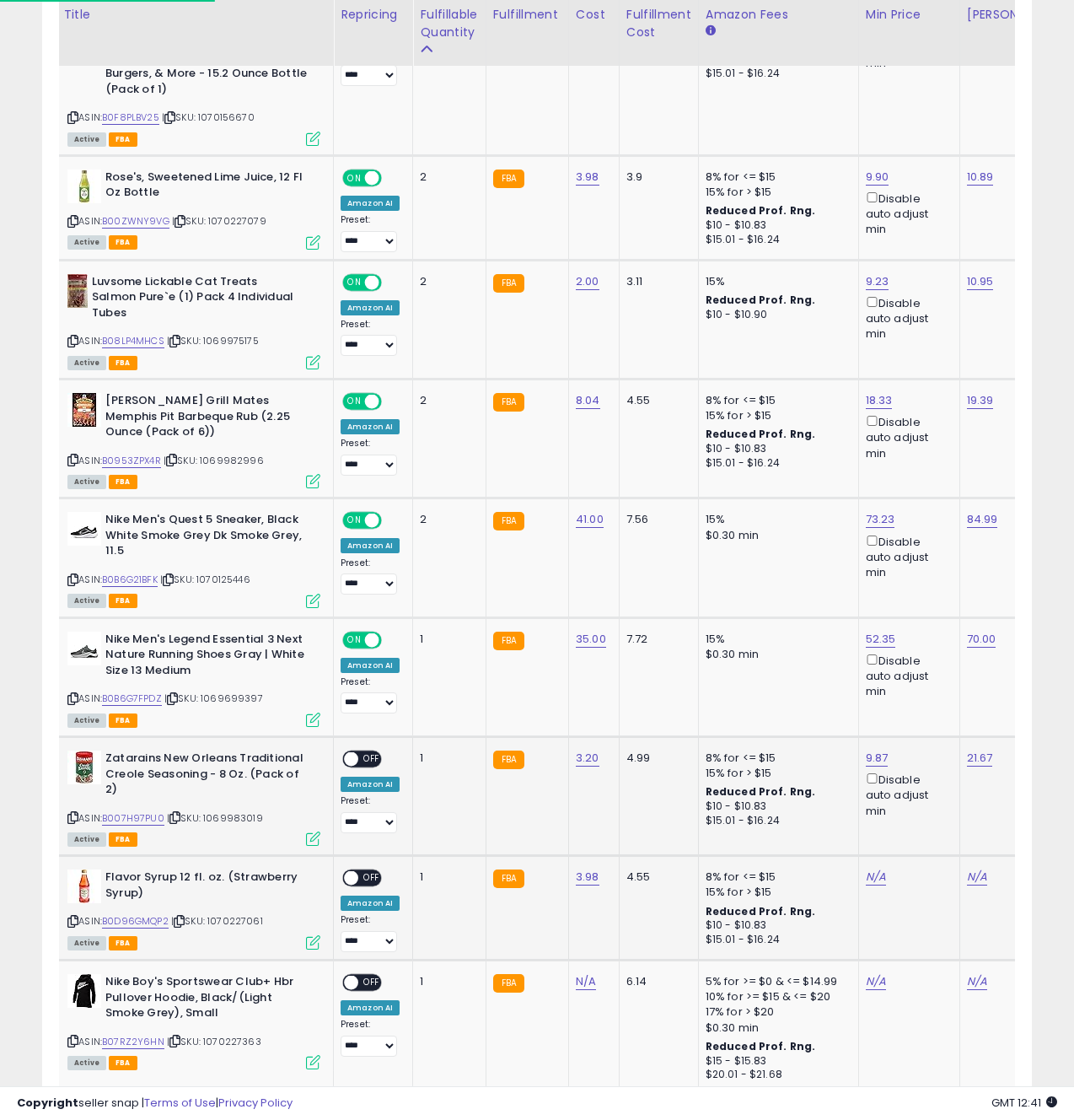
click at [368, 752] on span "OFF" at bounding box center [372, 759] width 27 height 14
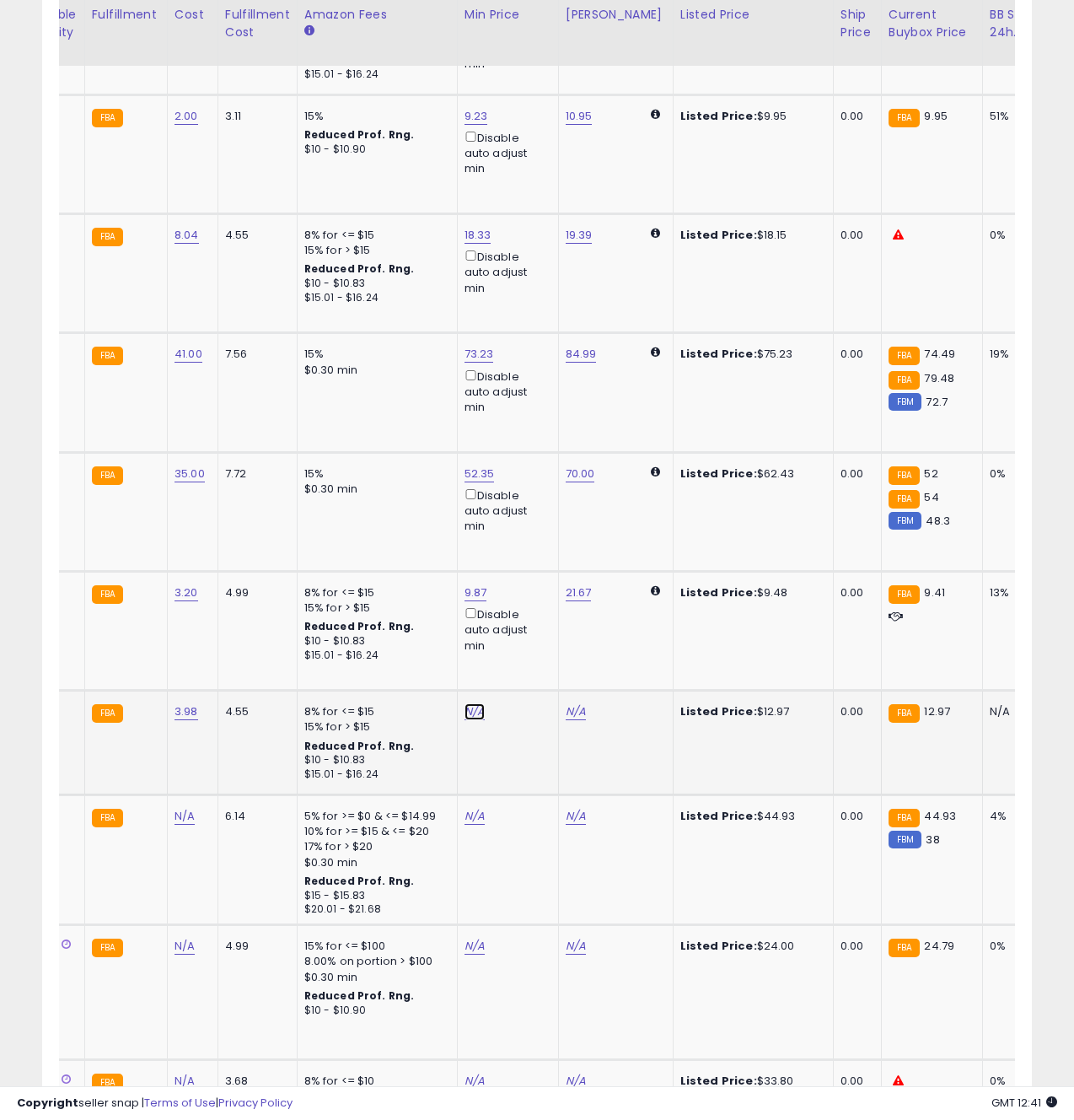
click at [466, 703] on link "N/A" at bounding box center [475, 712] width 20 height 17
type input "*****"
click at [528, 633] on icon "submit" at bounding box center [523, 637] width 10 height 10
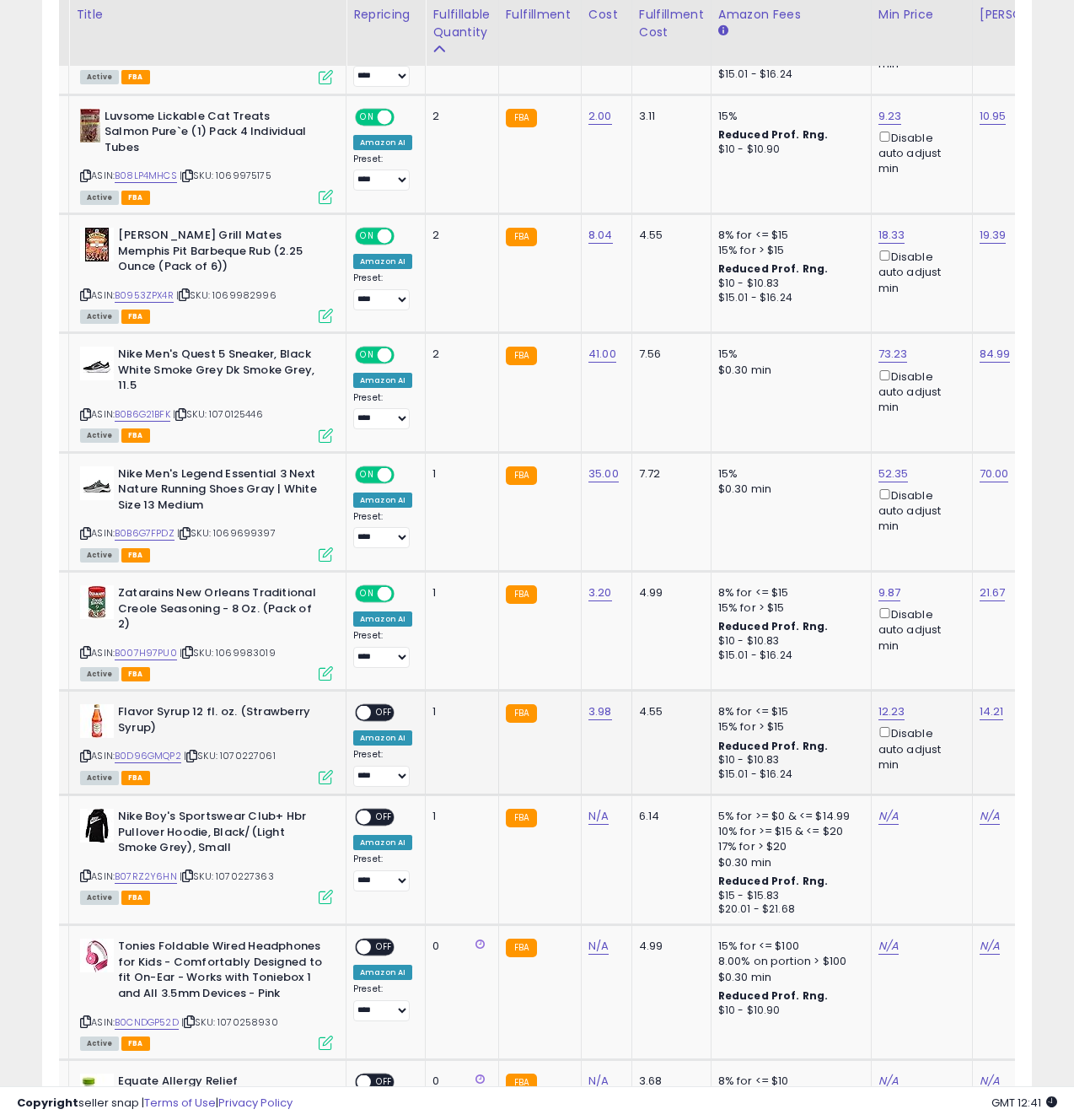
click at [377, 706] on span "OFF" at bounding box center [384, 713] width 27 height 14
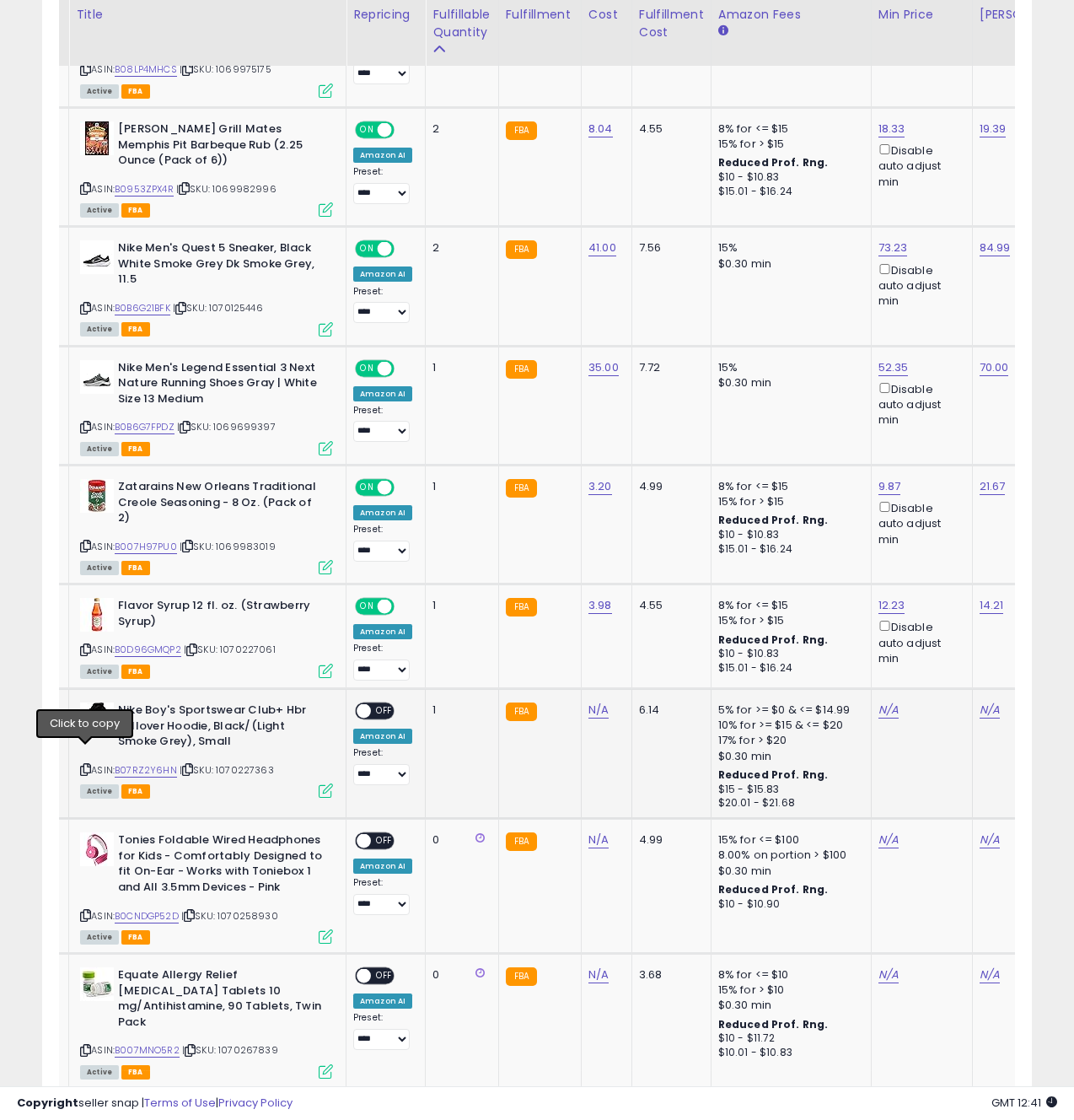
click at [88, 765] on icon at bounding box center [85, 769] width 11 height 9
click at [592, 701] on link "N/A" at bounding box center [598, 710] width 20 height 17
type input "**"
click at [654, 657] on icon "submit" at bounding box center [649, 652] width 10 height 10
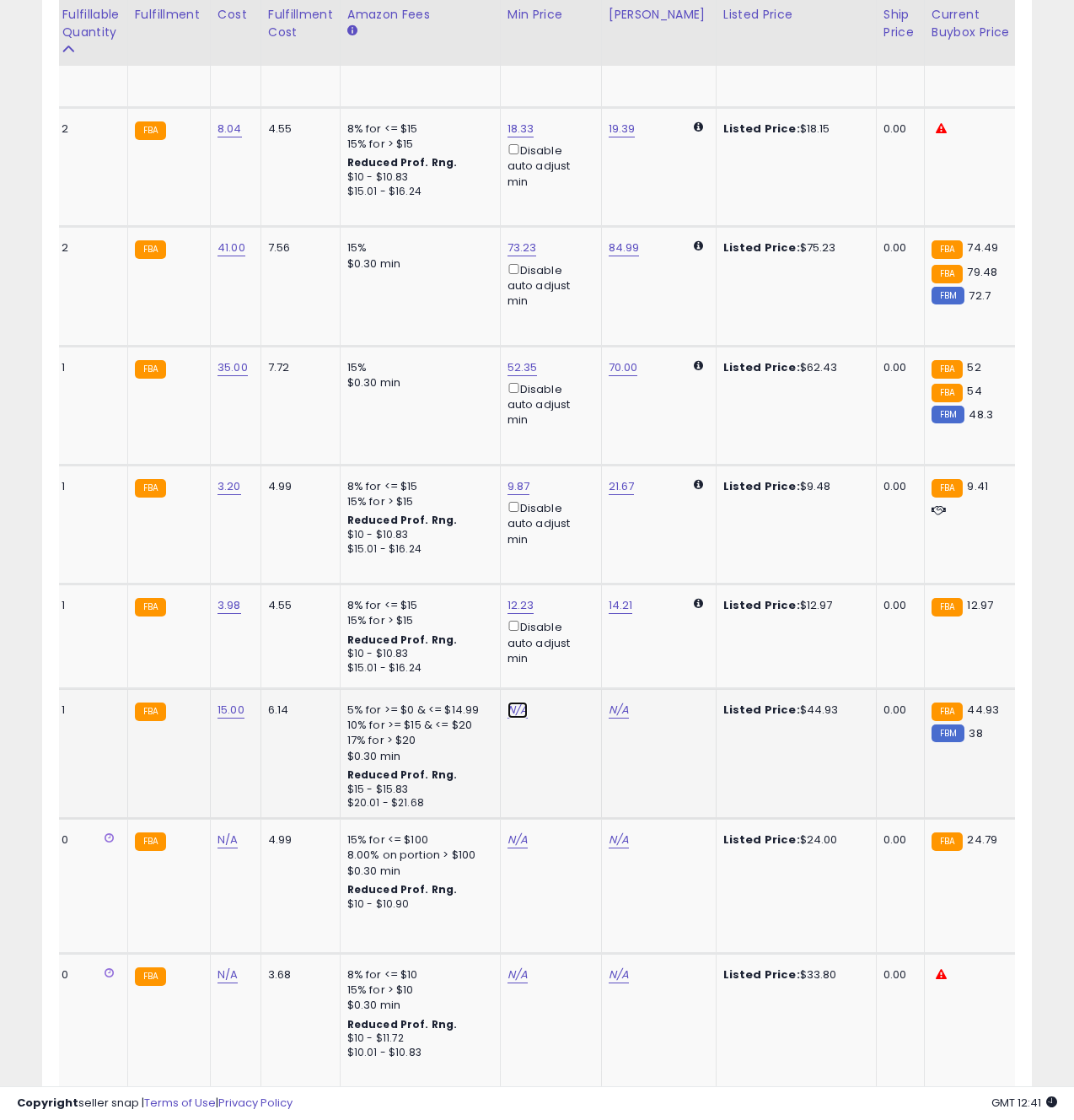
click at [514, 701] on link "N/A" at bounding box center [518, 710] width 20 height 17
type input "*****"
click at [571, 632] on icon "submit" at bounding box center [566, 635] width 10 height 10
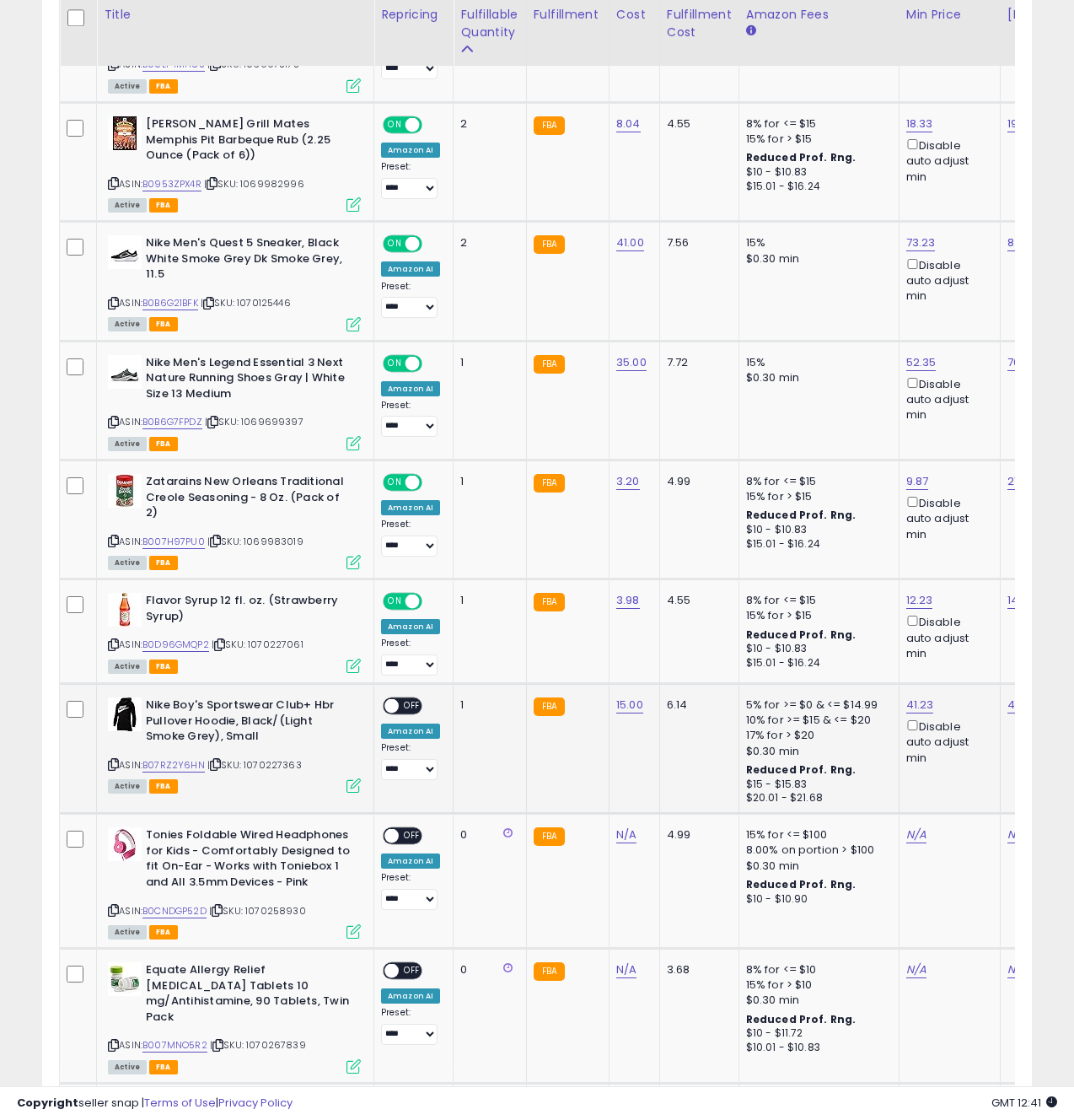
click at [353, 778] on icon at bounding box center [354, 785] width 14 height 14
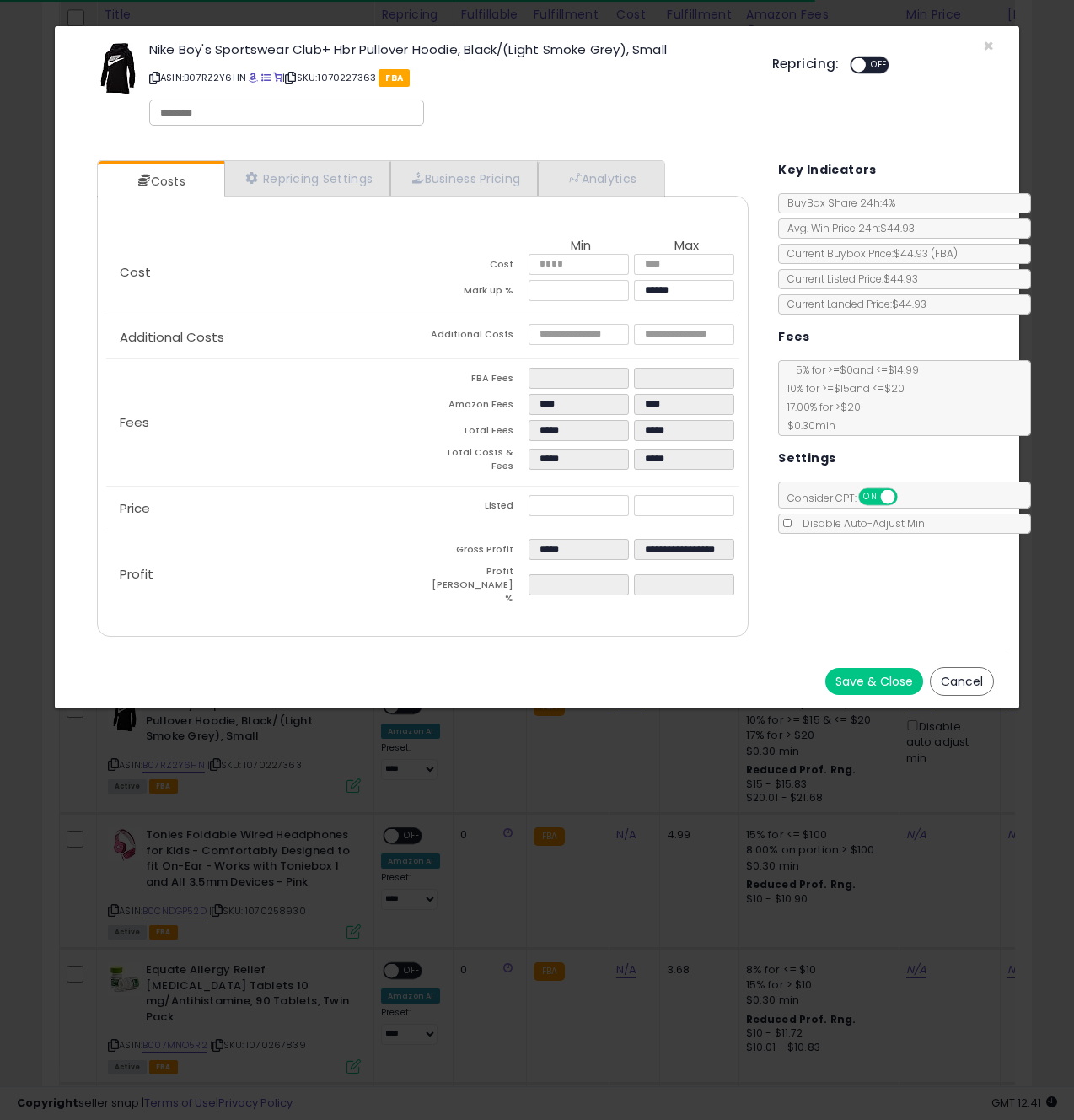
click at [865, 667] on button "Save & Close" at bounding box center [874, 681] width 98 height 27
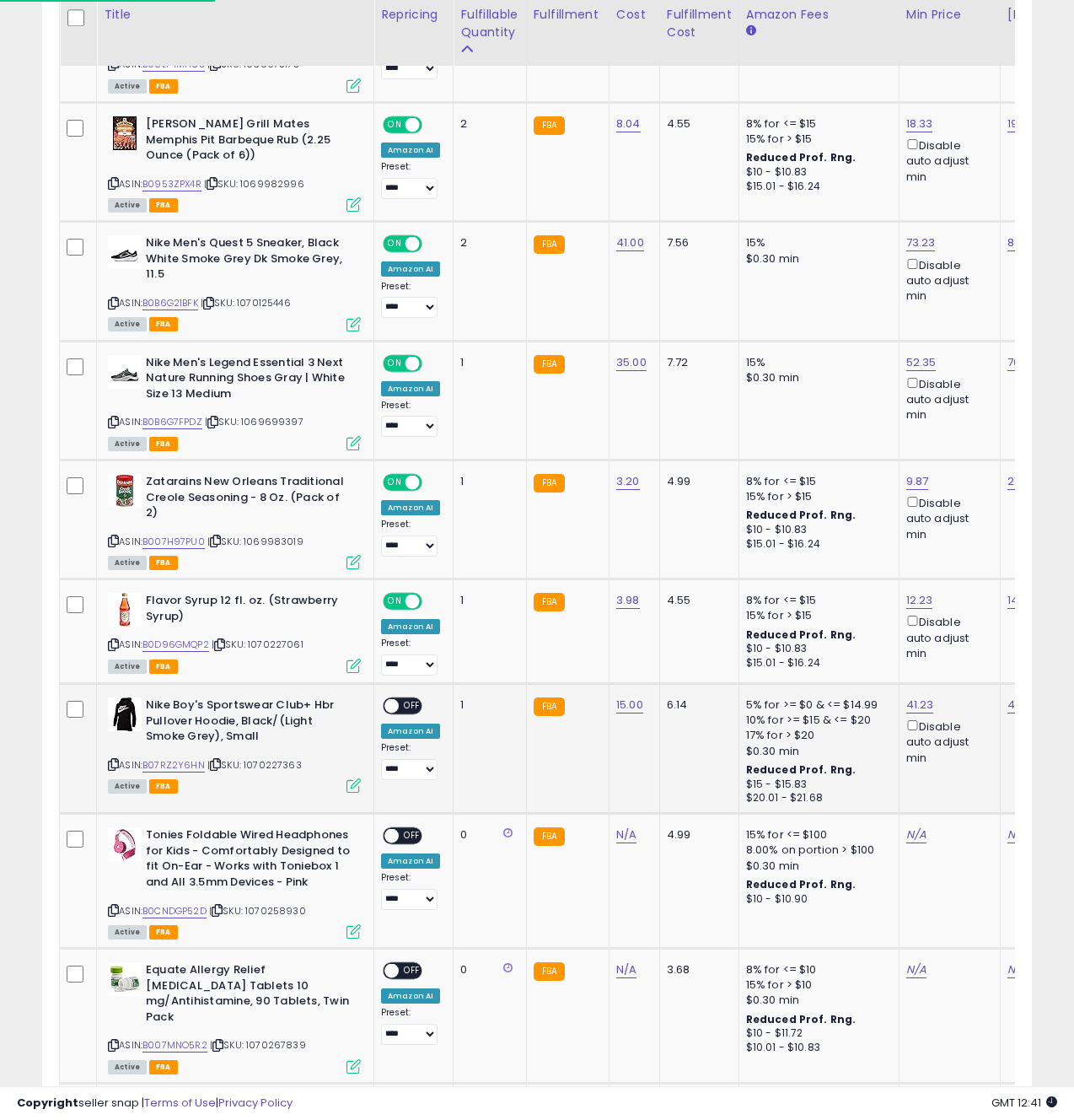
click at [401, 699] on span "OFF" at bounding box center [413, 706] width 27 height 14
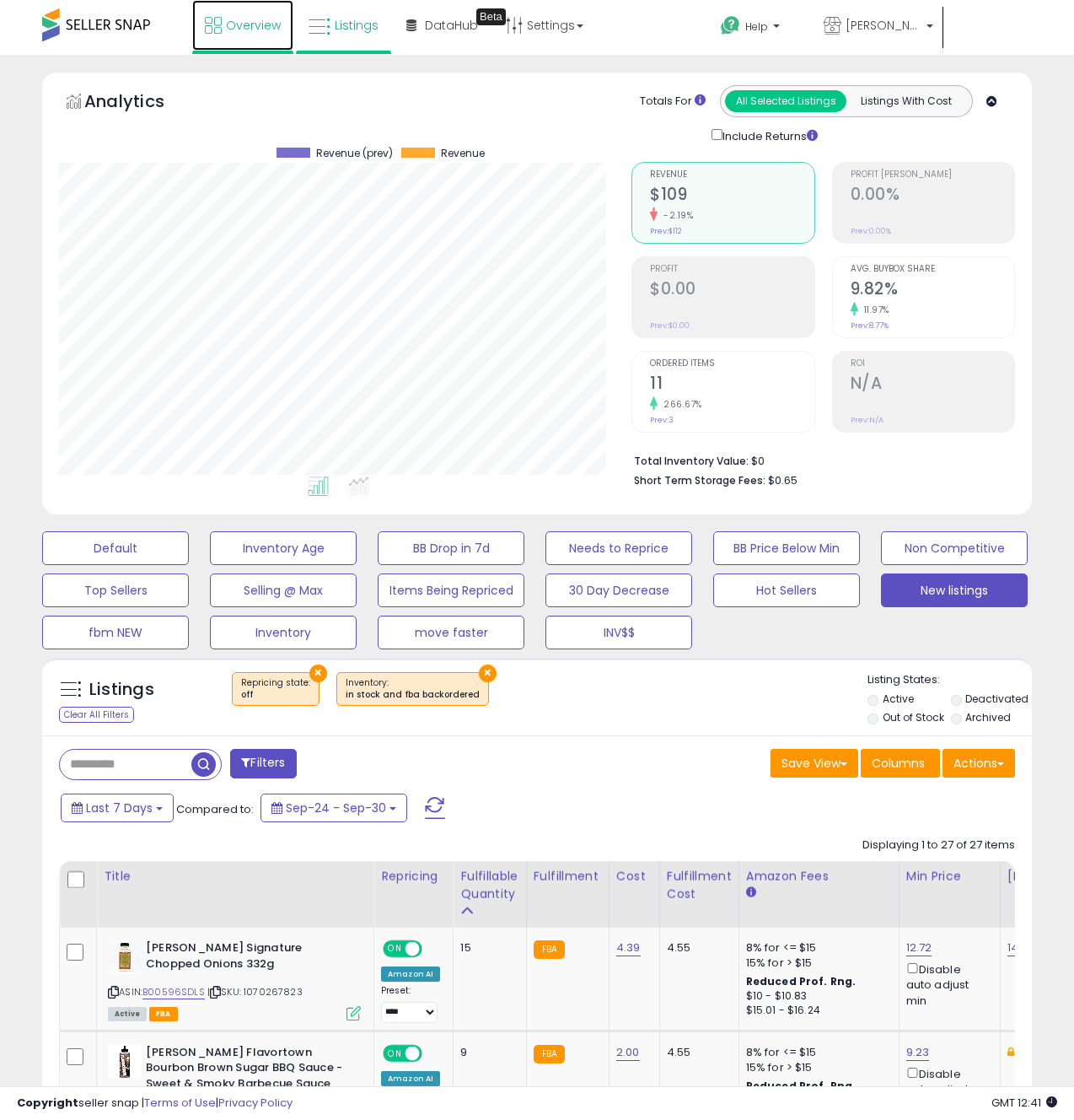
click at [258, 32] on span "Overview" at bounding box center [253, 26] width 55 height 17
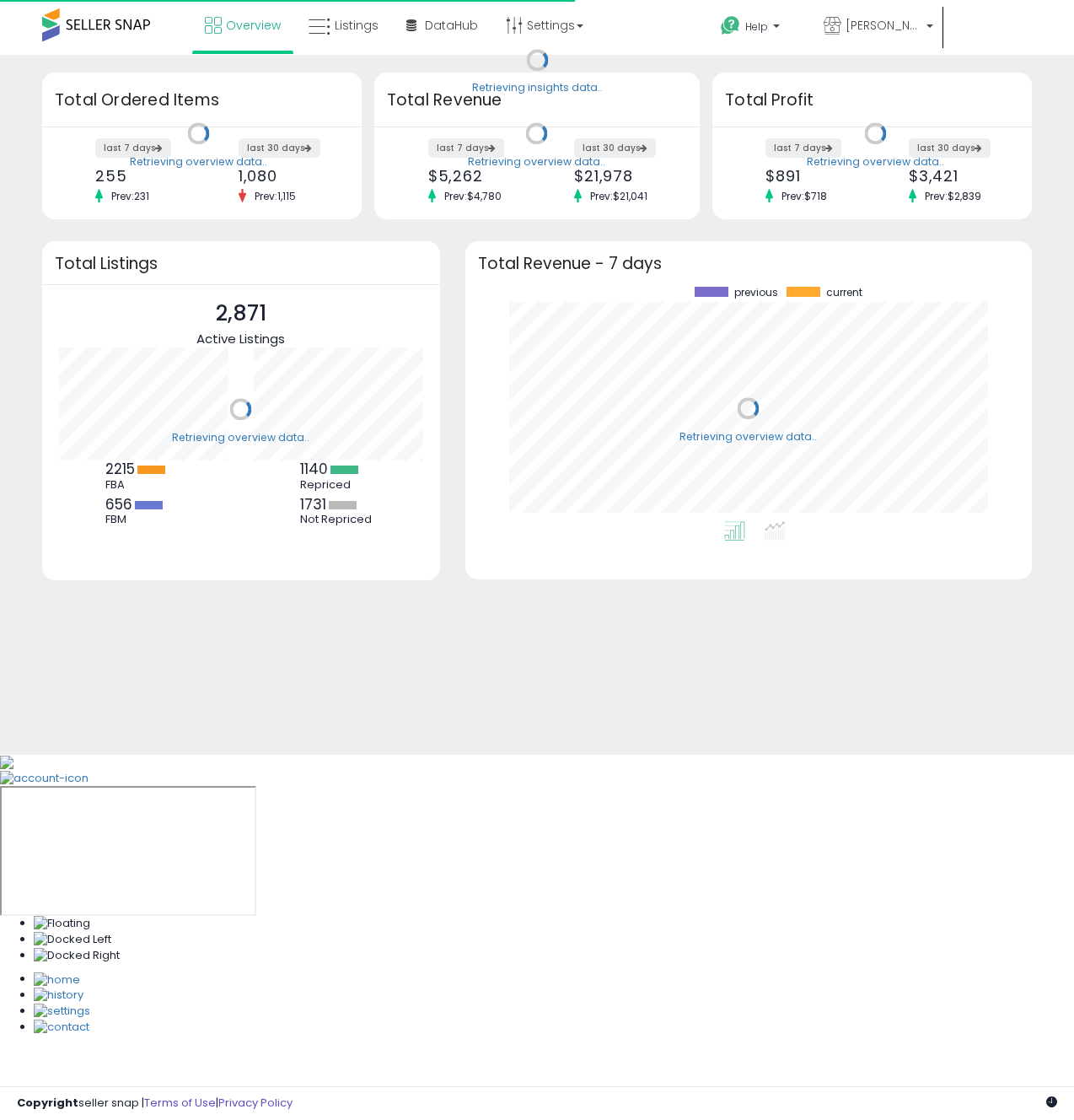
scroll to position [234, 533]
